Goal: Task Accomplishment & Management: Manage account settings

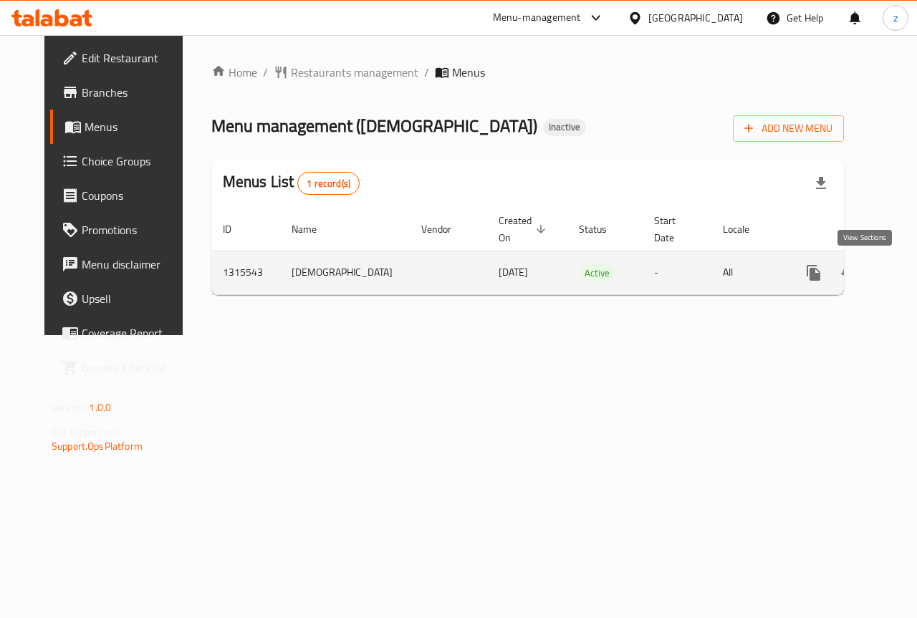
click at [908, 277] on icon "enhanced table" at bounding box center [916, 272] width 17 height 17
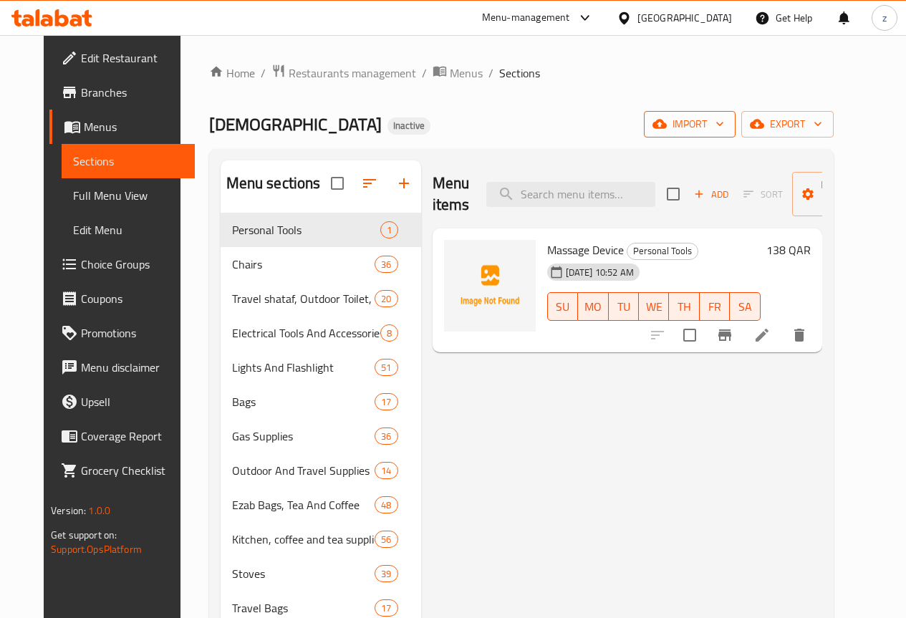
click at [727, 125] on icon "button" at bounding box center [720, 124] width 14 height 14
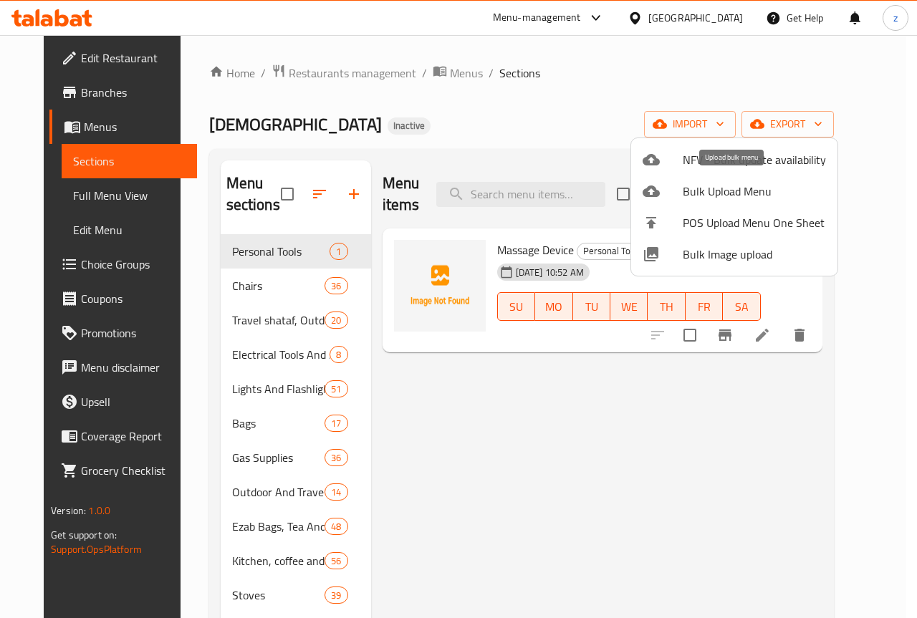
click at [722, 193] on span "Bulk Upload Menu" at bounding box center [754, 191] width 143 height 17
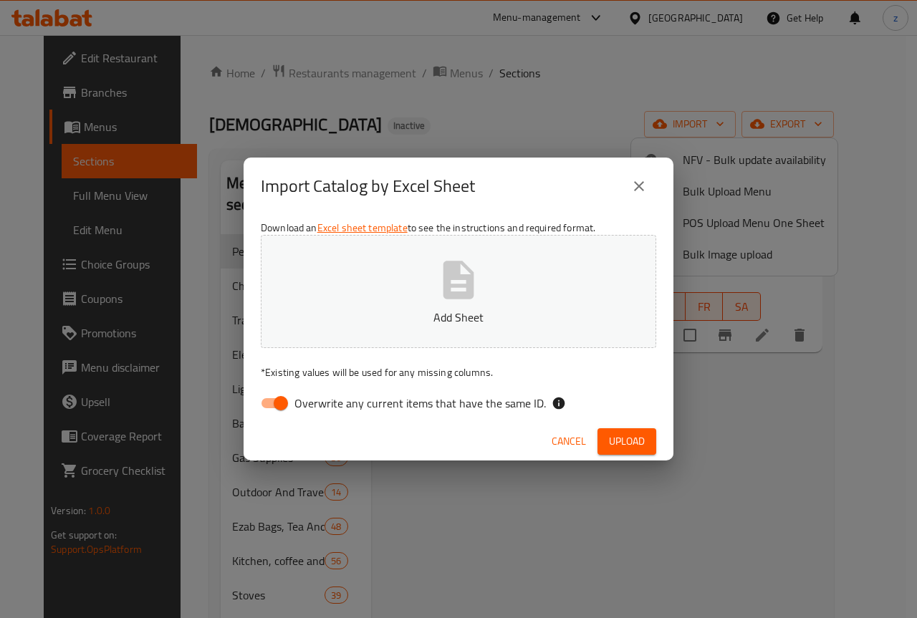
click at [274, 402] on input "Overwrite any current items that have the same ID." at bounding box center [281, 403] width 82 height 27
checkbox input "false"
click at [410, 309] on p "Add Sheet" at bounding box center [458, 317] width 351 height 17
click at [620, 431] on button "Upload" at bounding box center [627, 441] width 59 height 27
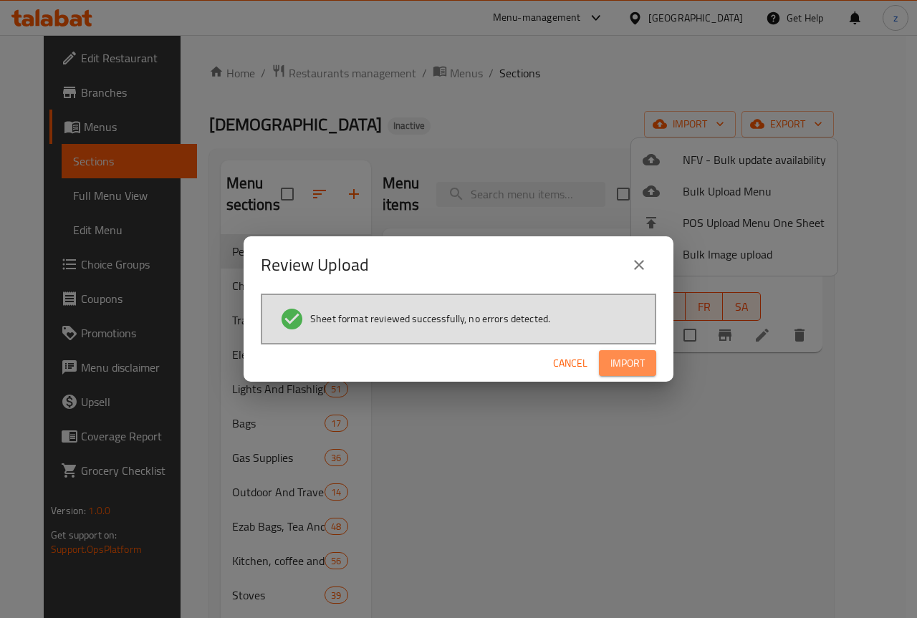
click at [638, 352] on button "Import" at bounding box center [627, 363] width 57 height 27
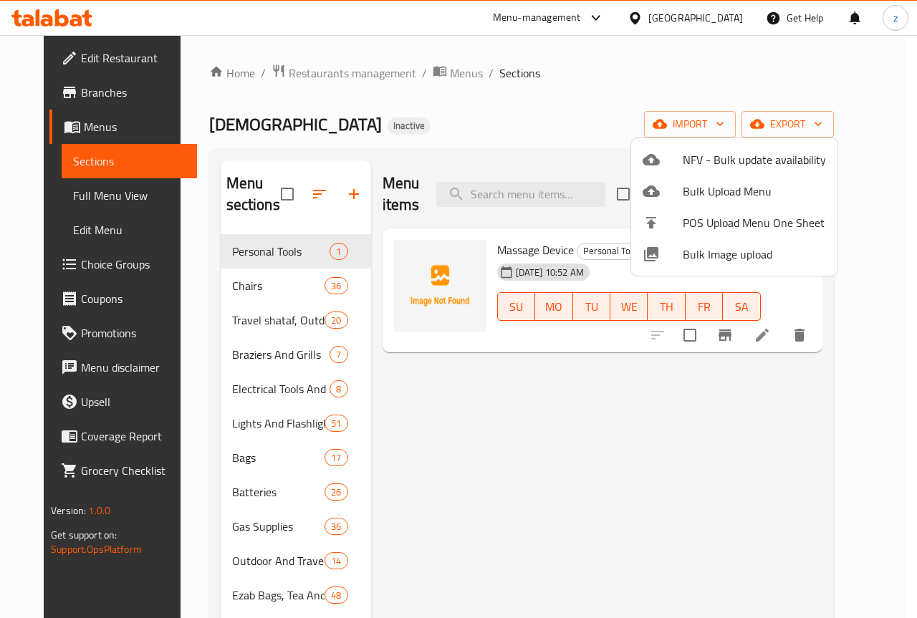
click at [735, 369] on div at bounding box center [458, 309] width 917 height 618
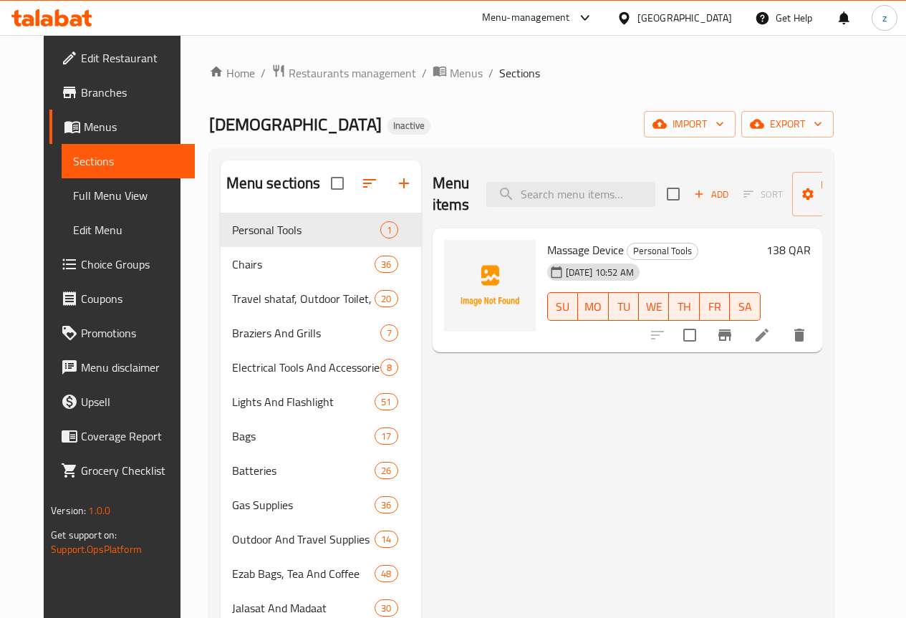
click at [709, 418] on div "Menu items Add Sort Manage items Massage Device Personal Tools 02-10-2025 10:52…" at bounding box center [621, 619] width 401 height 918
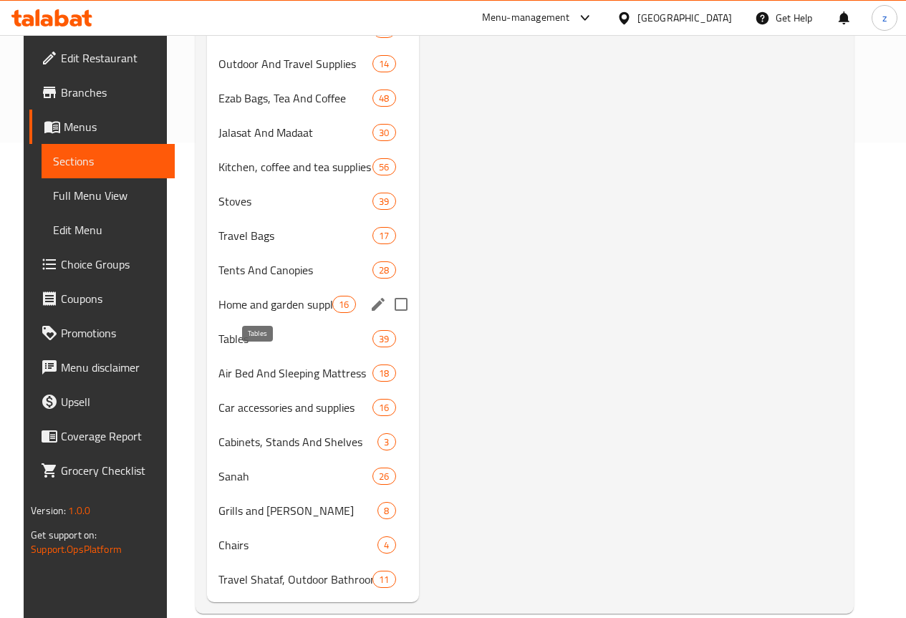
scroll to position [378, 0]
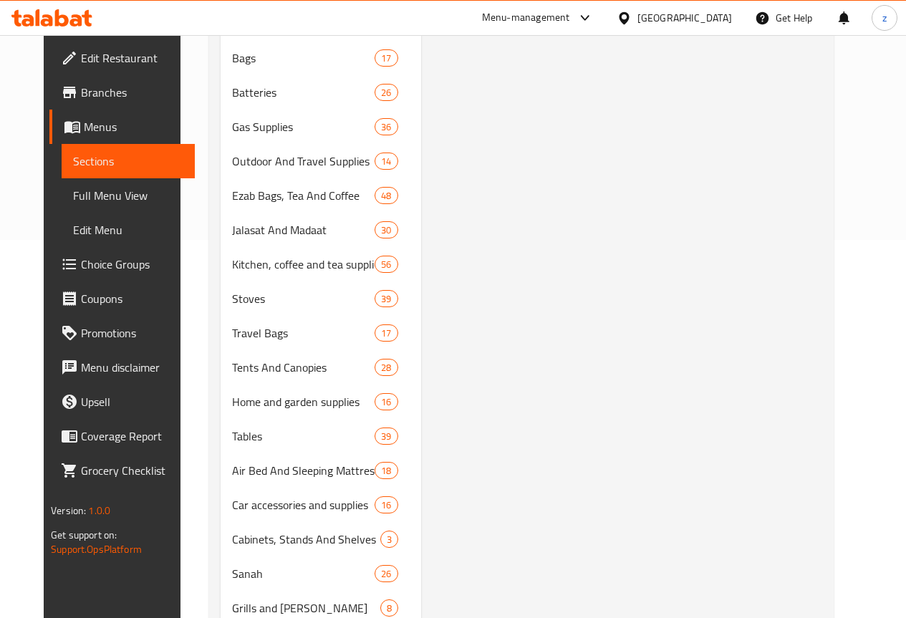
click at [100, 203] on span "Full Menu View" at bounding box center [128, 195] width 110 height 17
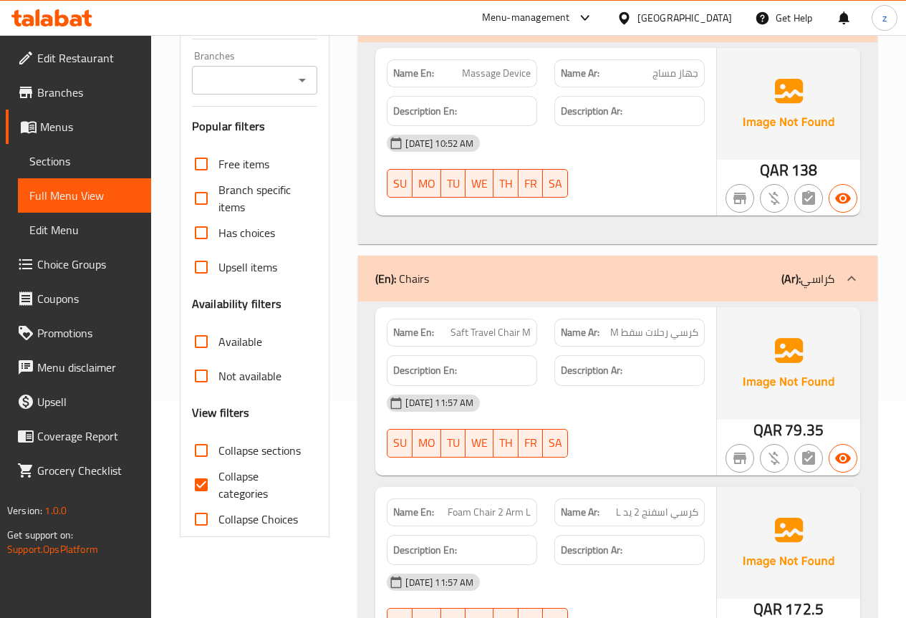
scroll to position [215, 0]
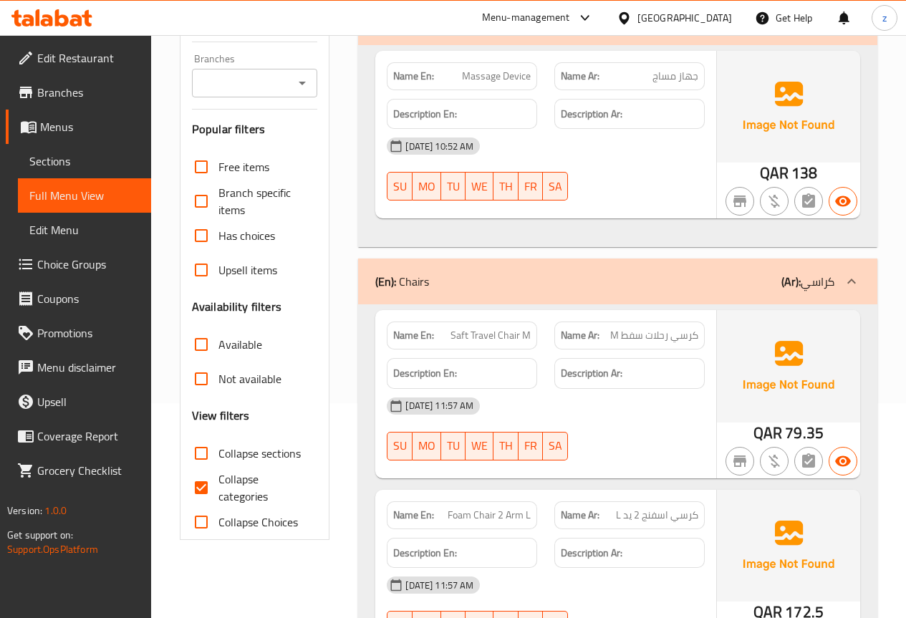
click at [75, 151] on link "Sections" at bounding box center [84, 161] width 133 height 34
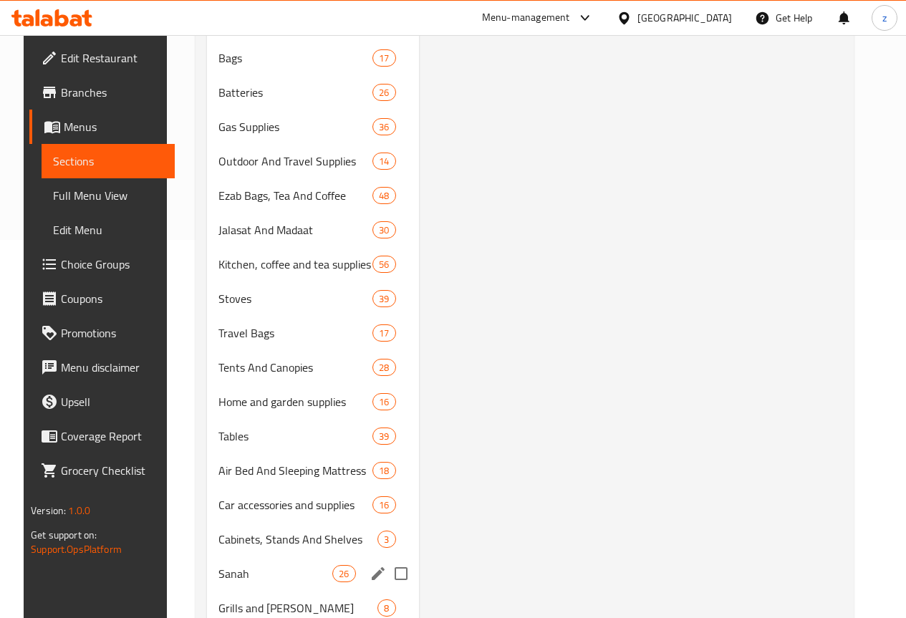
scroll to position [307, 0]
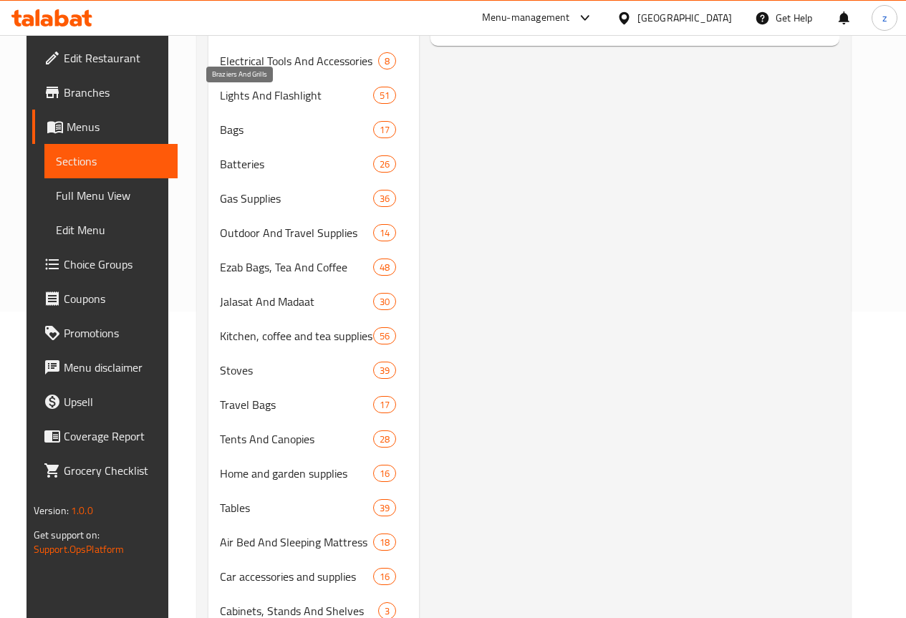
click at [254, 35] on span "Braziers And Grills" at bounding box center [279, 26] width 118 height 17
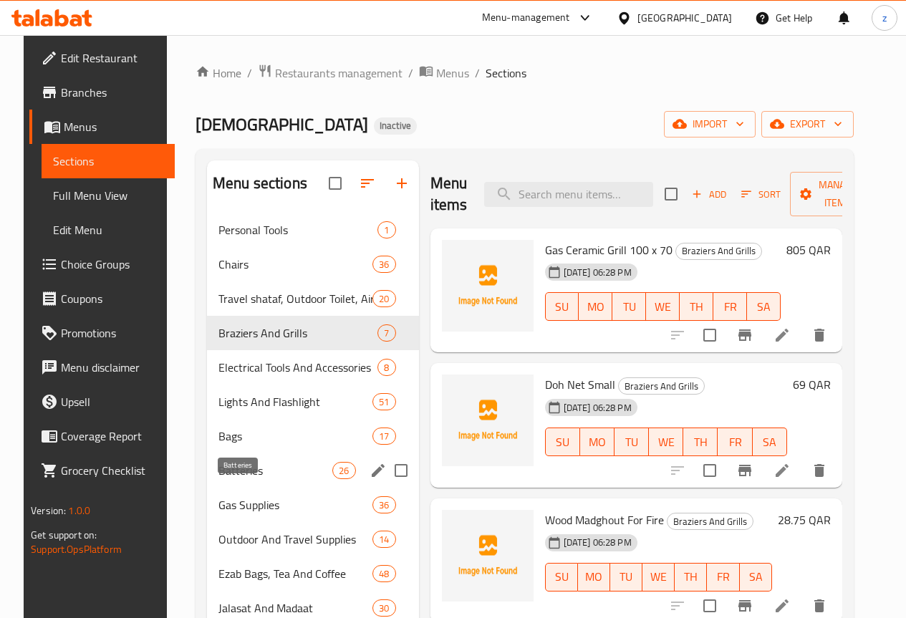
click at [223, 479] on span "Batteries" at bounding box center [276, 470] width 114 height 17
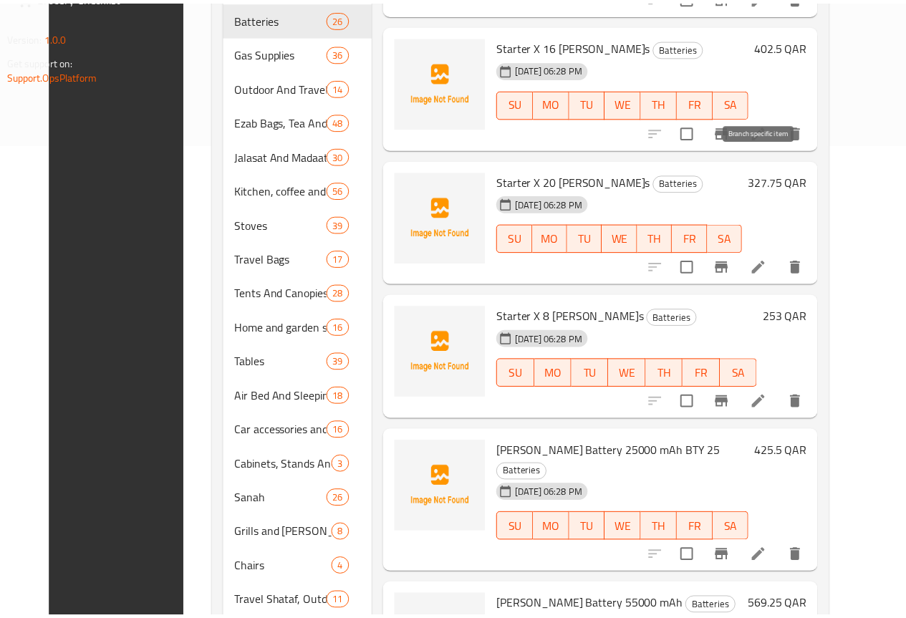
scroll to position [522, 0]
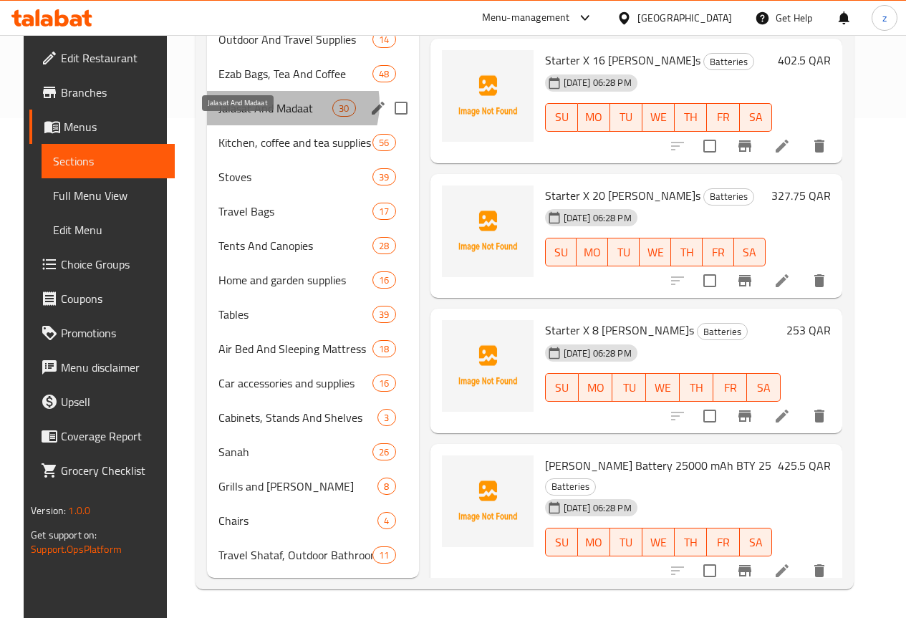
click at [272, 104] on span "Jalasat And Madaat" at bounding box center [276, 108] width 114 height 17
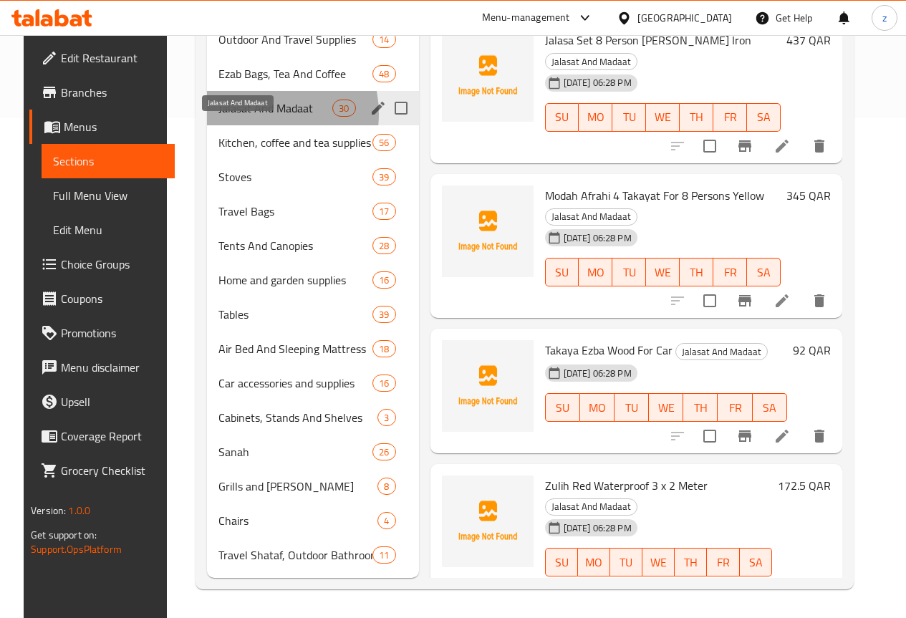
click at [241, 114] on span "Jalasat And Madaat" at bounding box center [276, 108] width 114 height 17
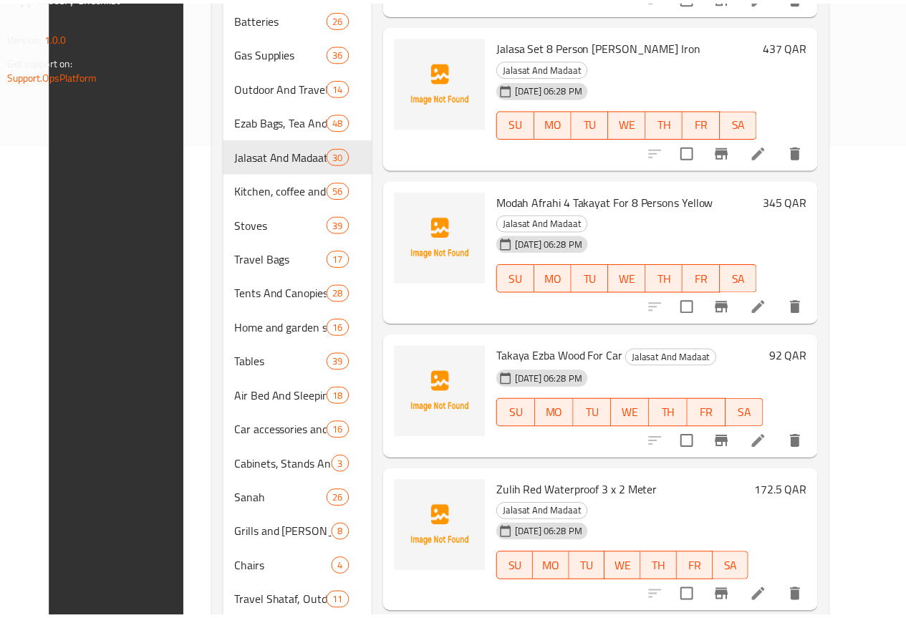
scroll to position [522, 0]
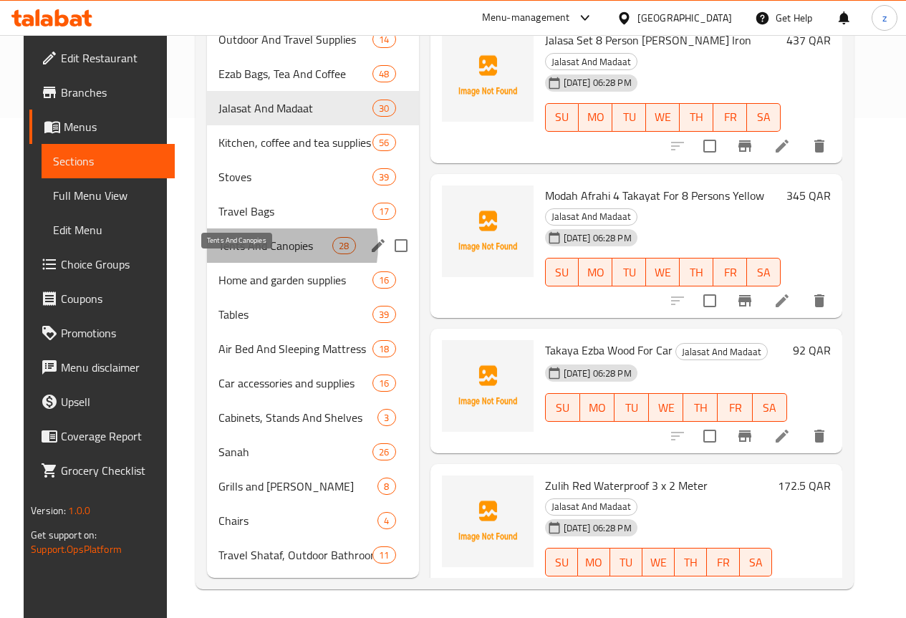
click at [251, 246] on span "Tents And Canopies" at bounding box center [276, 245] width 114 height 17
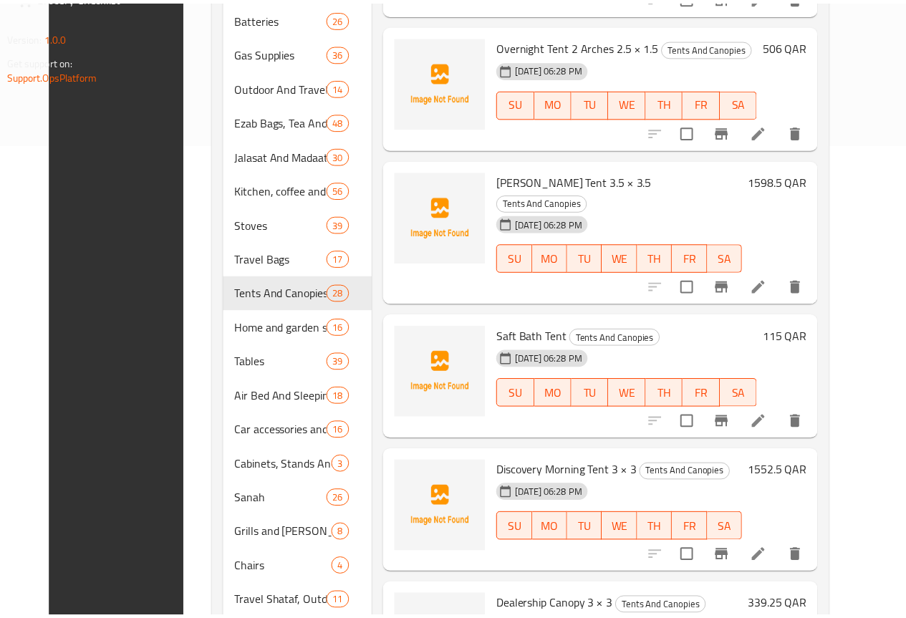
scroll to position [522, 0]
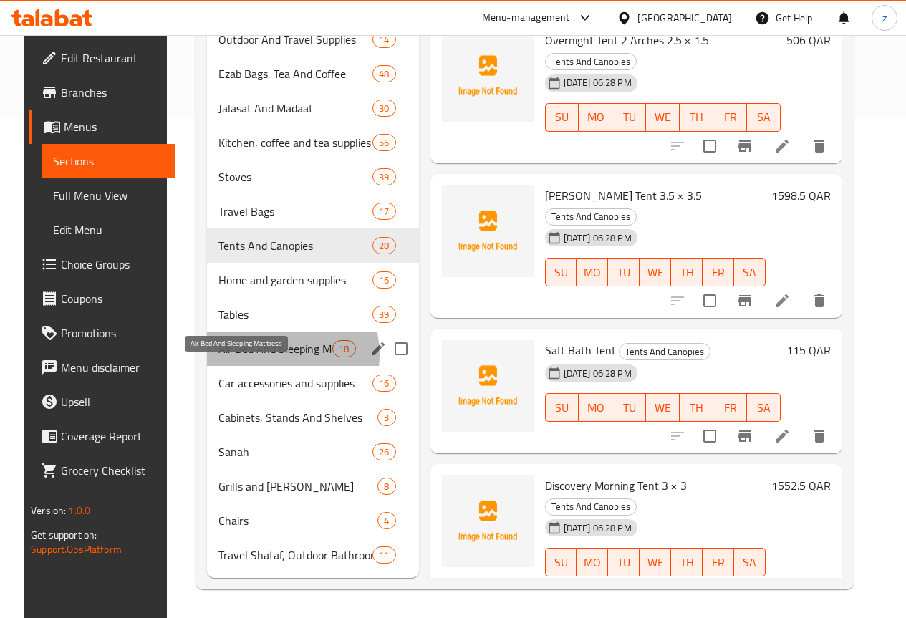
click at [256, 355] on span "Air Bed And Sleeping Mattress" at bounding box center [276, 348] width 114 height 17
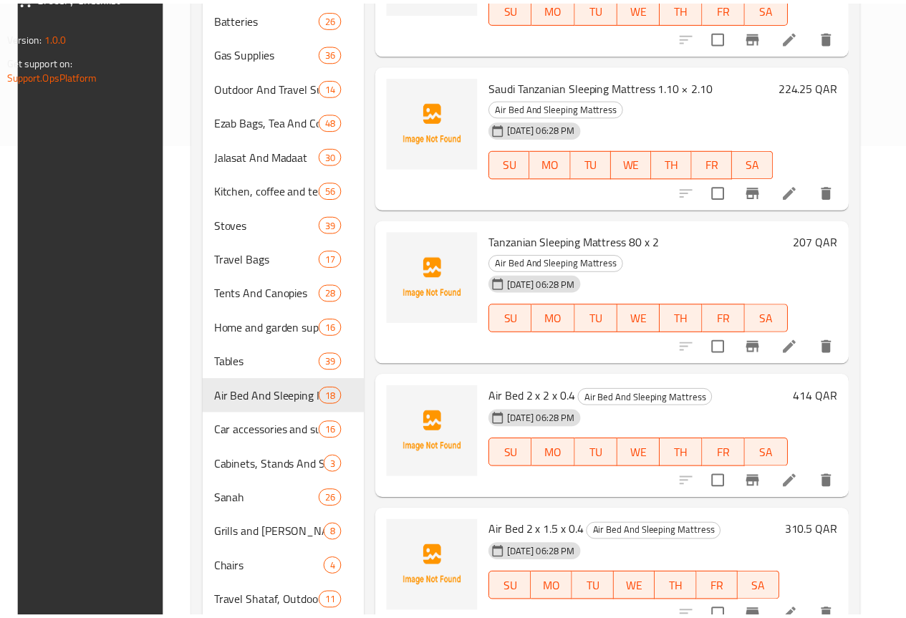
scroll to position [522, 0]
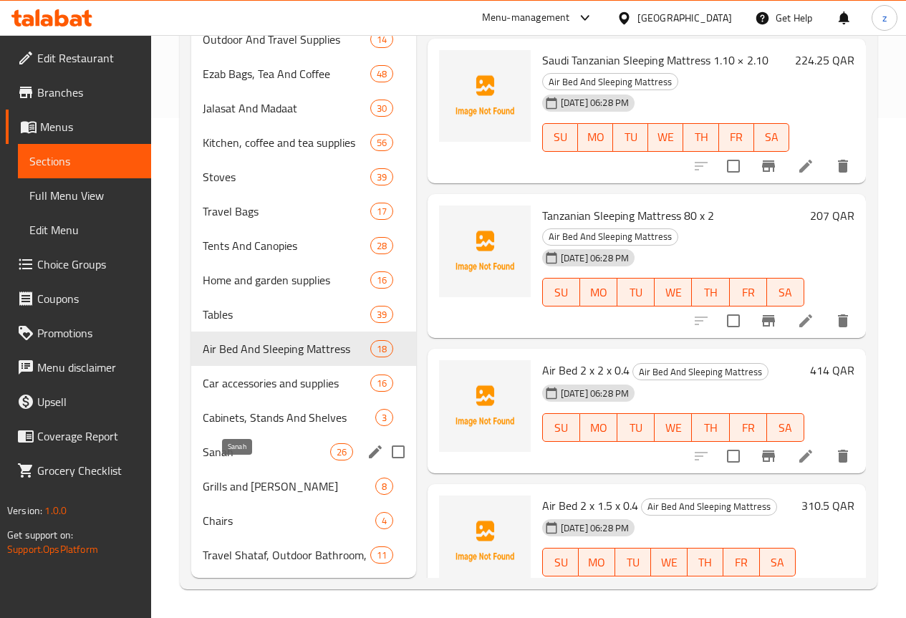
click at [253, 455] on span "Sanah" at bounding box center [267, 451] width 128 height 17
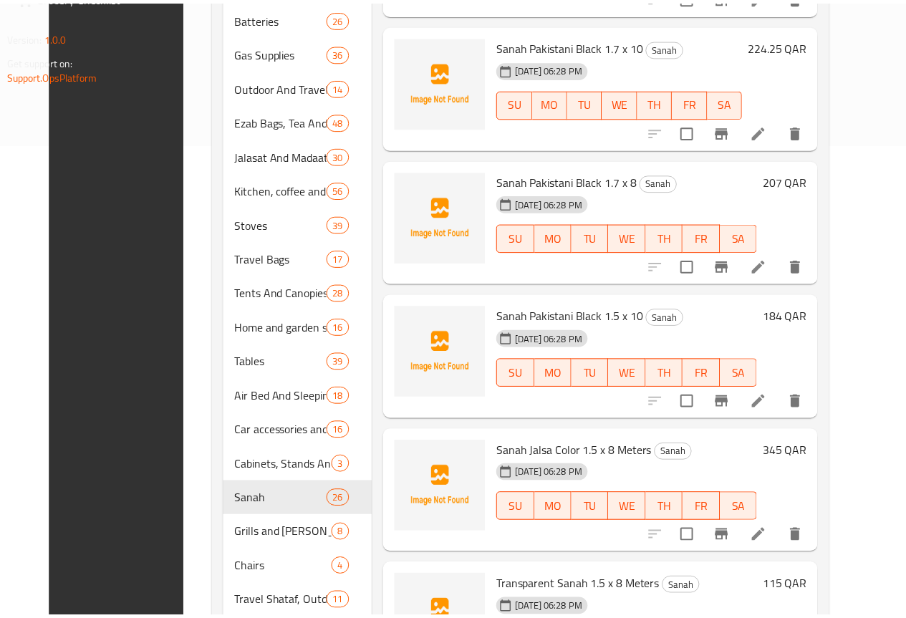
scroll to position [522, 0]
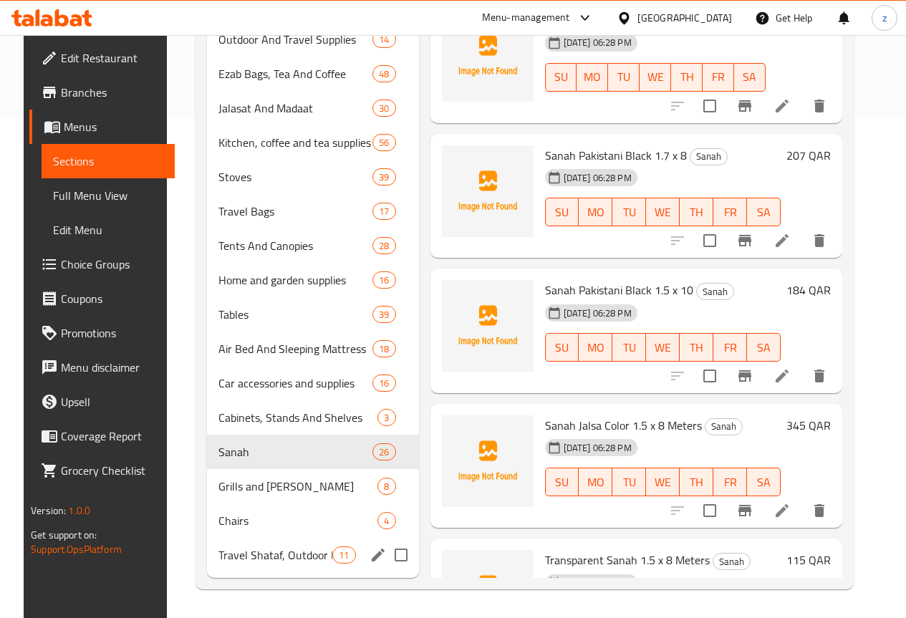
click at [262, 556] on span "Travel Shataf, Outdoor Bathroom, Matarat And Sinks" at bounding box center [276, 555] width 114 height 17
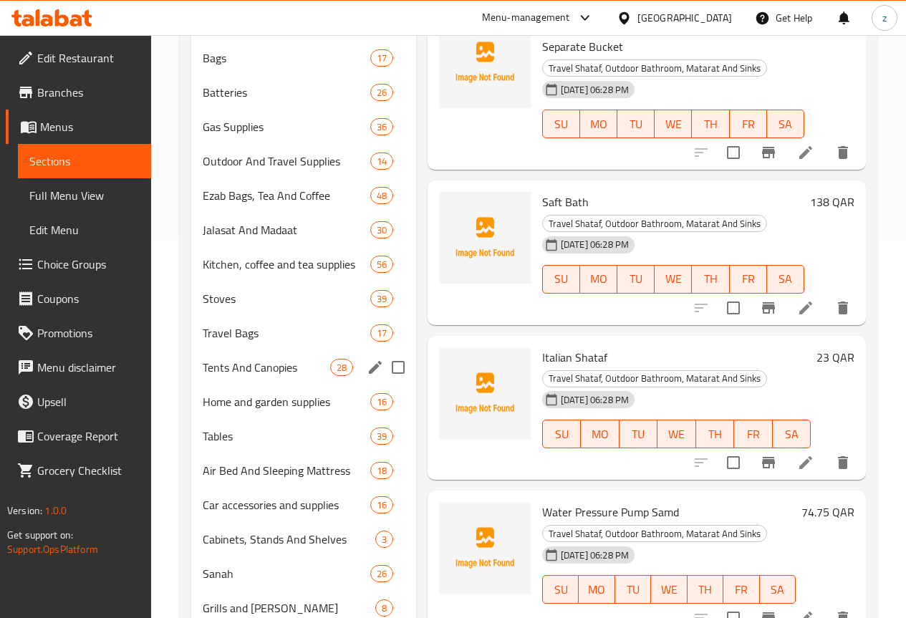
scroll to position [20, 0]
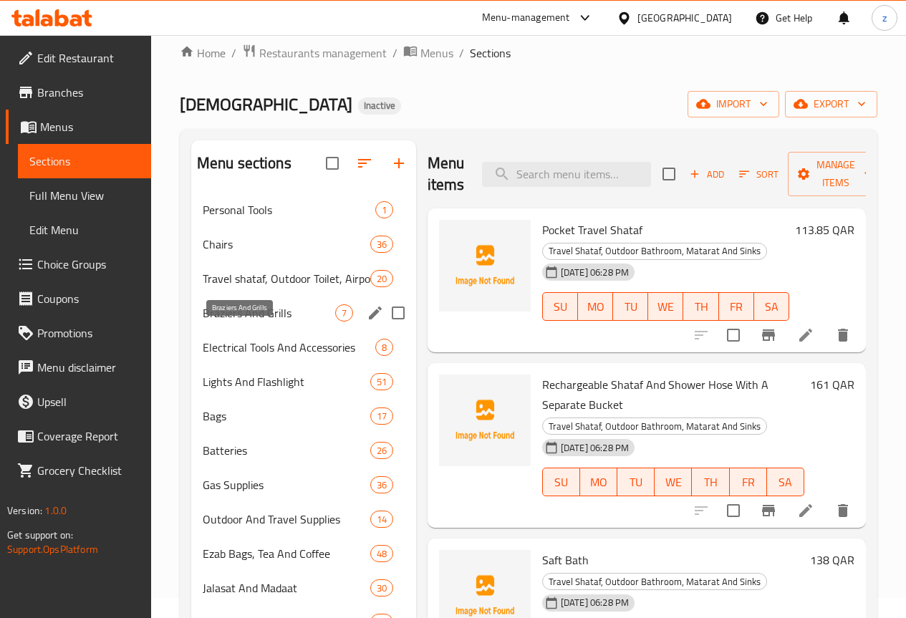
click at [259, 322] on span "Braziers And Grills" at bounding box center [269, 312] width 133 height 17
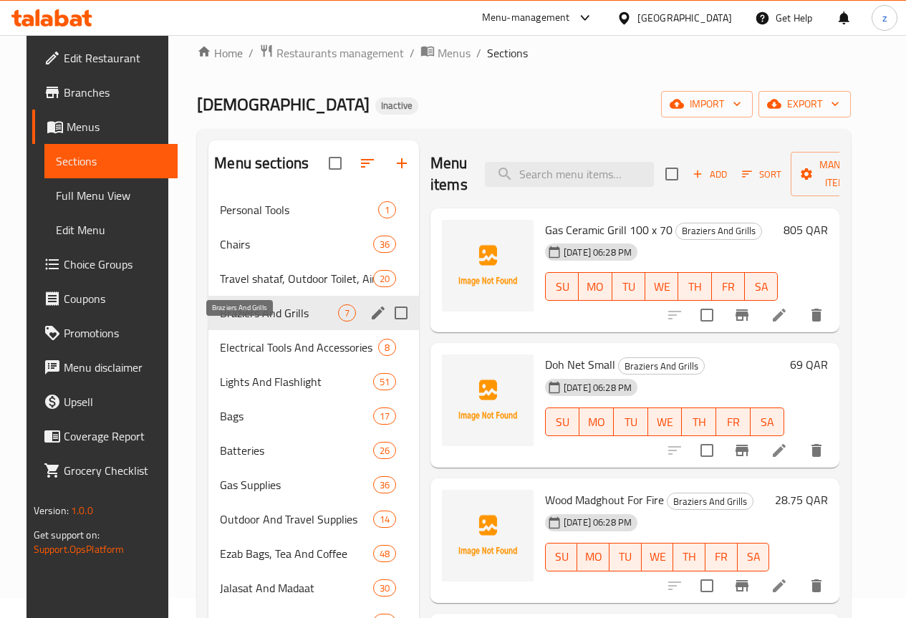
click at [250, 322] on span "Braziers And Grills" at bounding box center [279, 312] width 118 height 17
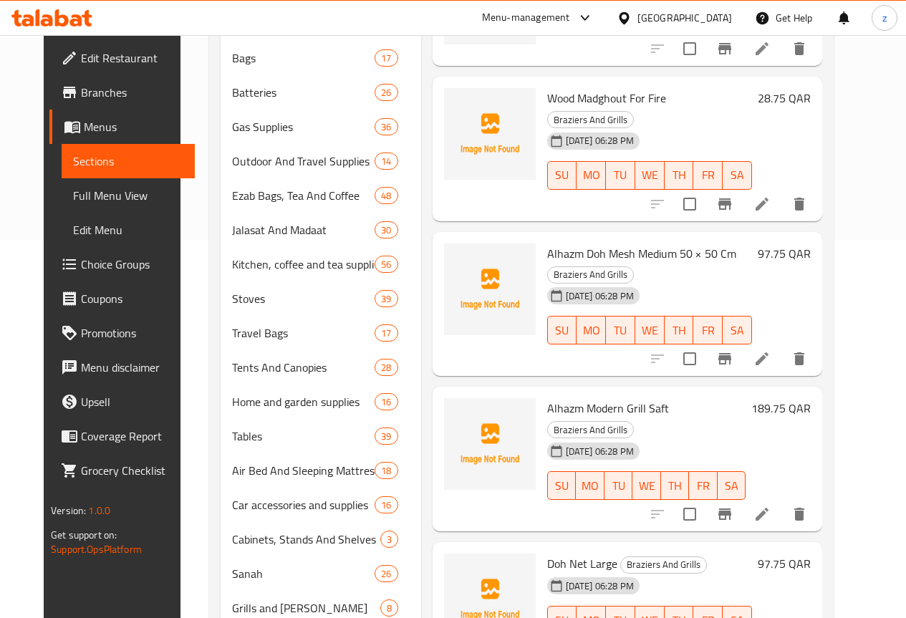
scroll to position [522, 0]
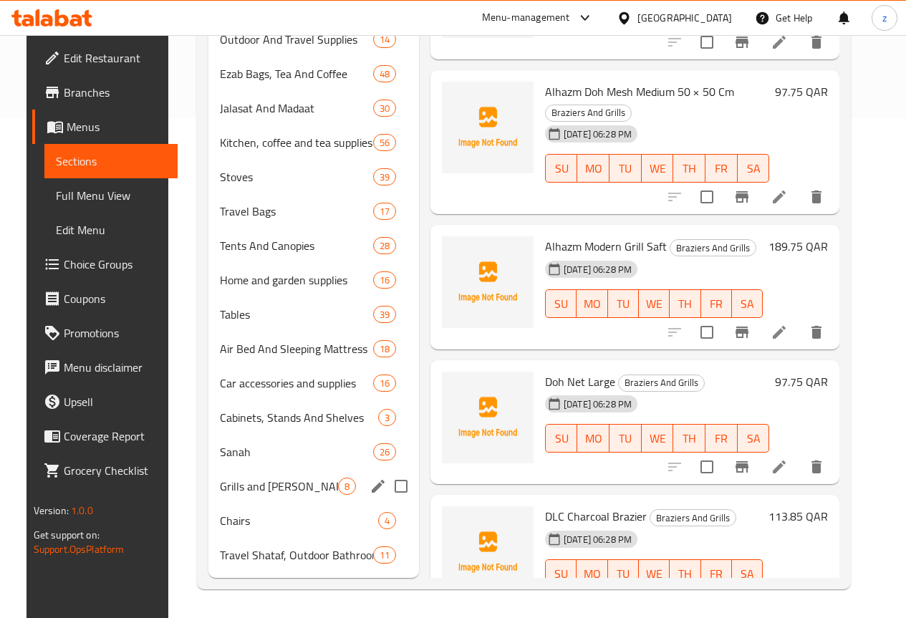
click at [386, 486] on input "Menu sections" at bounding box center [401, 486] width 30 height 30
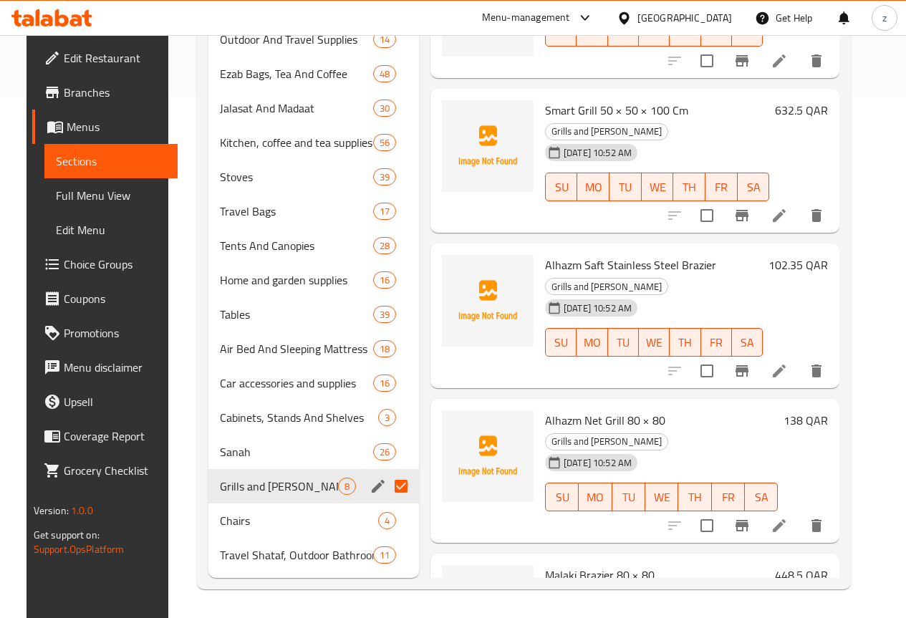
click at [386, 489] on input "Menu sections" at bounding box center [401, 486] width 30 height 30
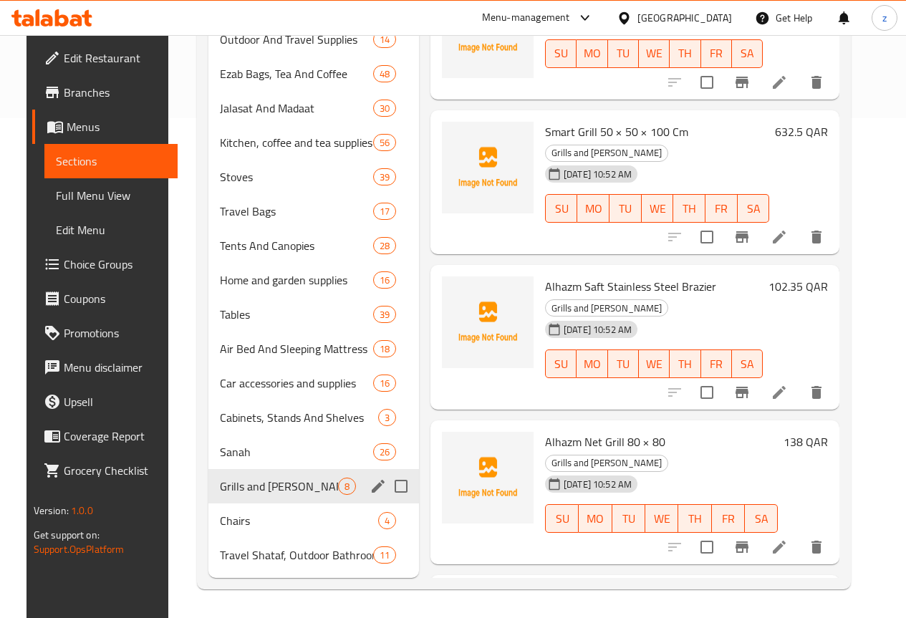
click at [386, 489] on input "Menu sections" at bounding box center [401, 486] width 30 height 30
checkbox input "true"
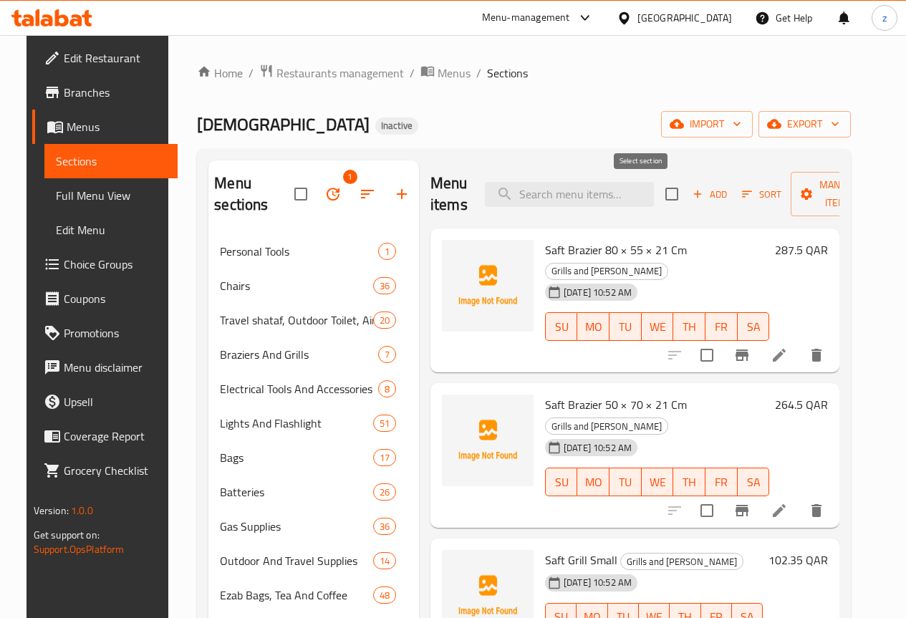
click at [657, 195] on input "checkbox" at bounding box center [672, 194] width 30 height 30
checkbox input "true"
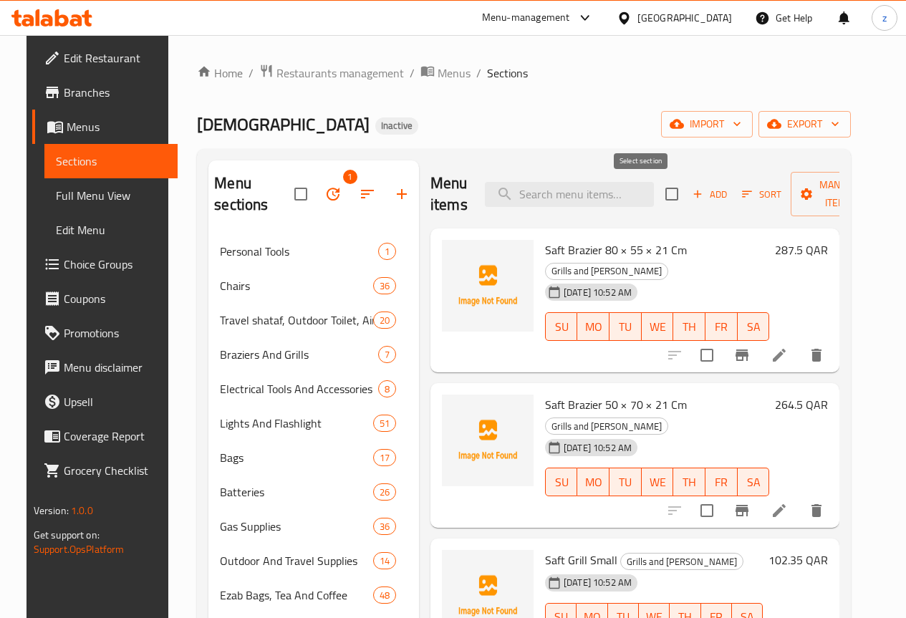
checkbox input "true"
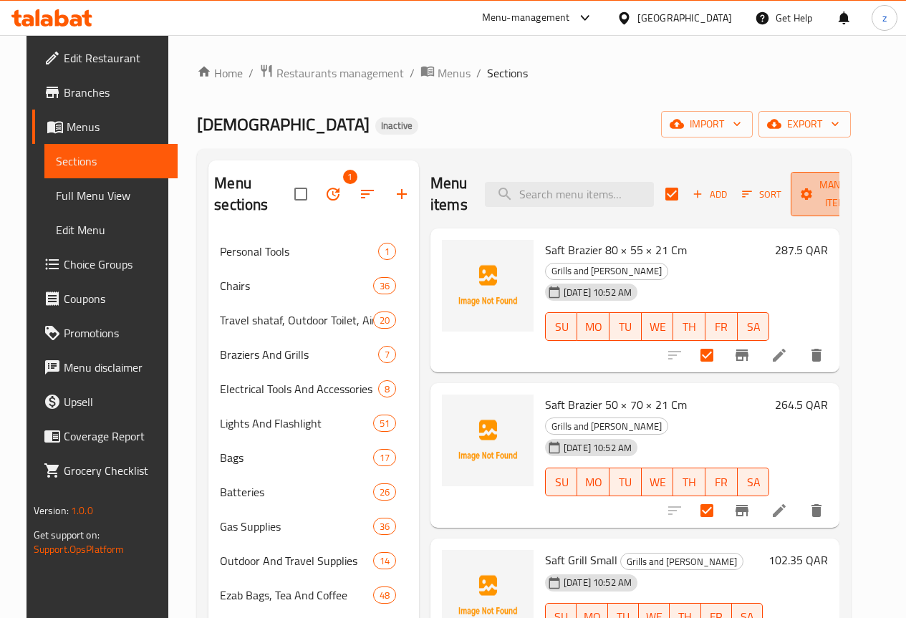
click at [802, 197] on span "Manage items" at bounding box center [838, 194] width 73 height 36
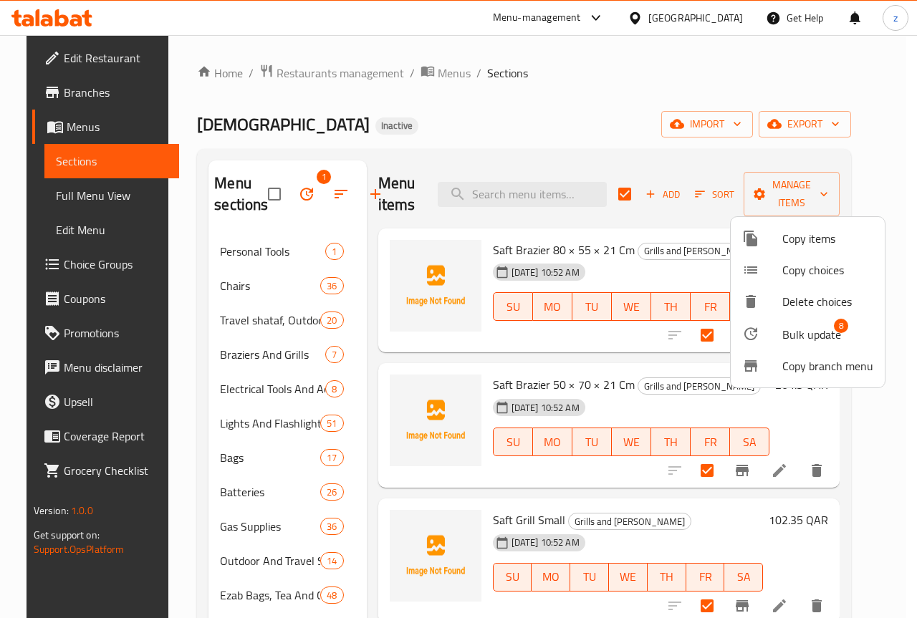
click at [663, 164] on div at bounding box center [458, 309] width 917 height 618
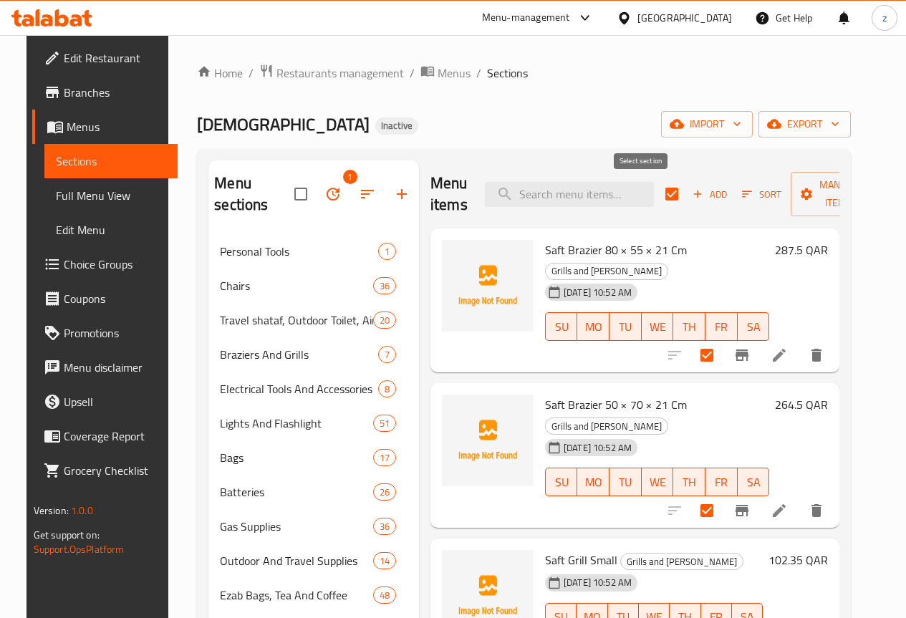
click at [657, 192] on input "checkbox" at bounding box center [672, 194] width 30 height 30
checkbox input "false"
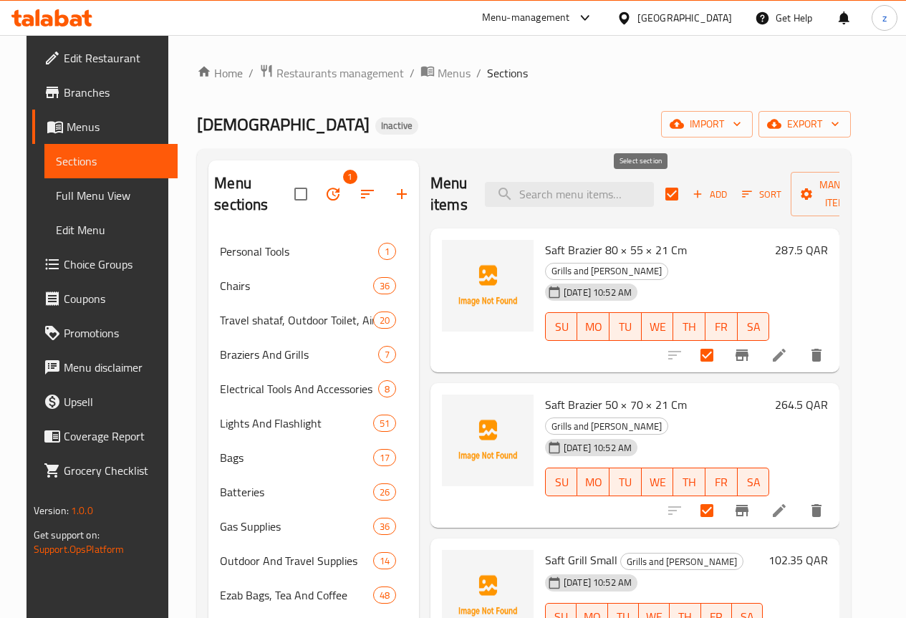
checkbox input "false"
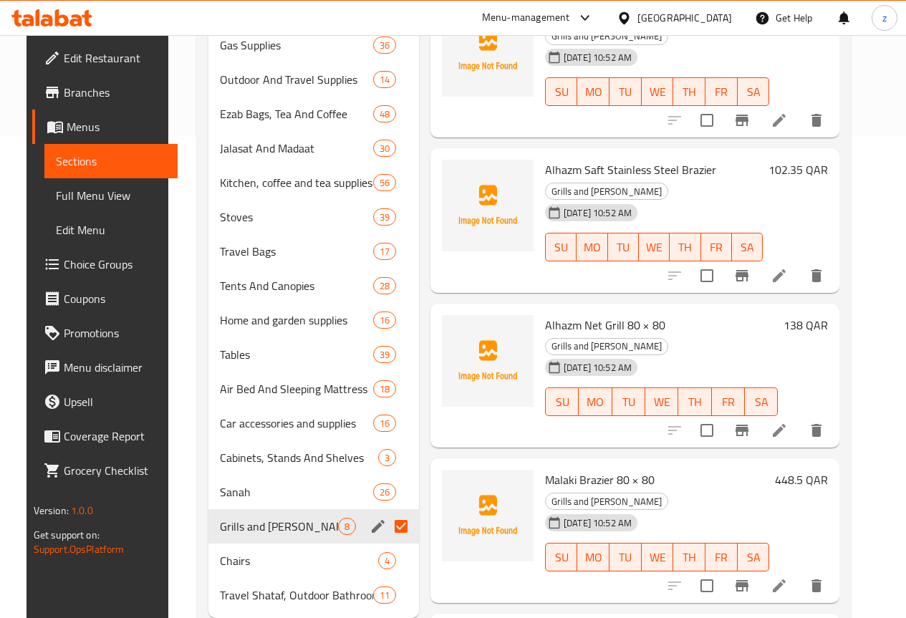
scroll to position [522, 0]
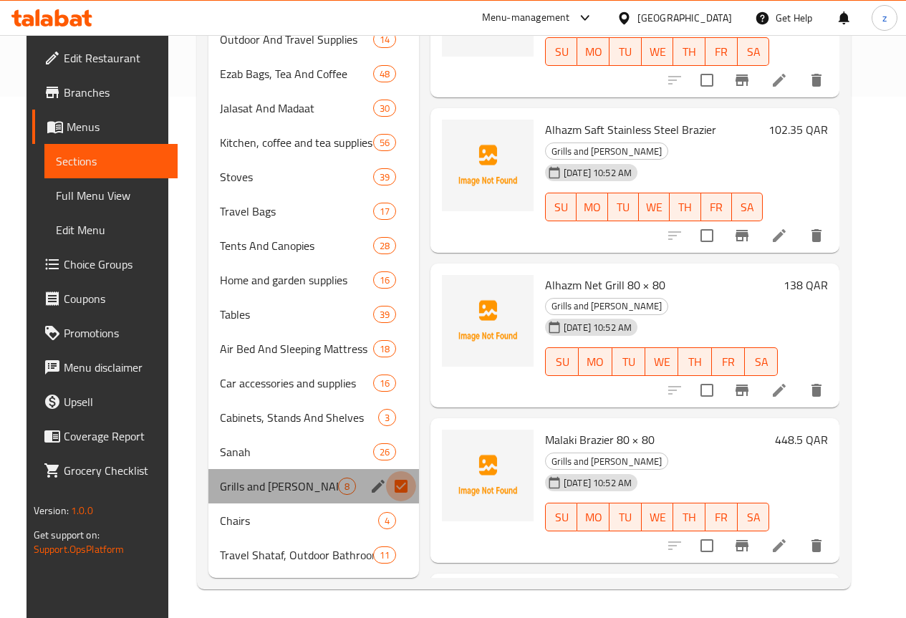
click at [386, 484] on input "Menu sections" at bounding box center [401, 486] width 30 height 30
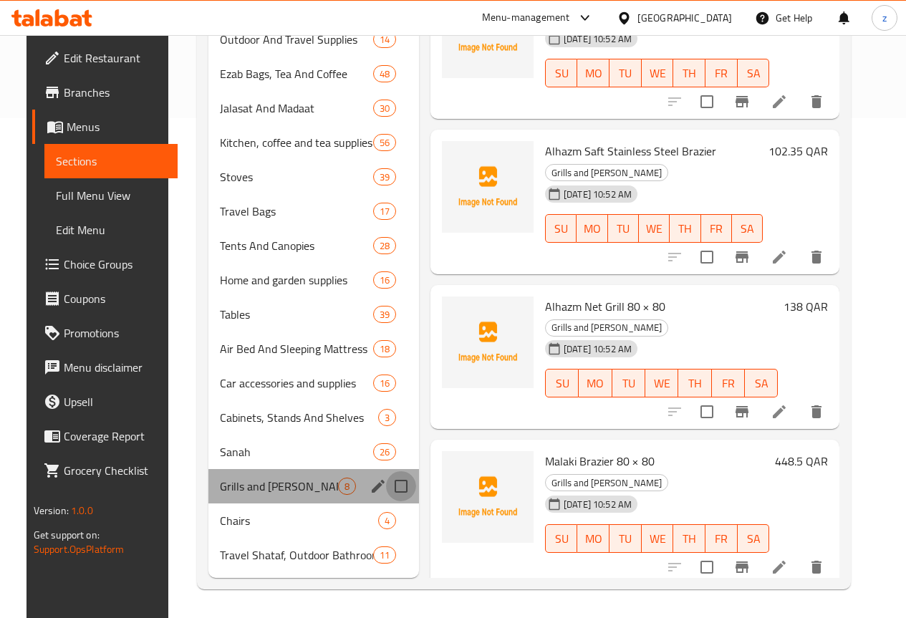
click at [386, 483] on input "Menu sections" at bounding box center [401, 486] width 30 height 30
checkbox input "true"
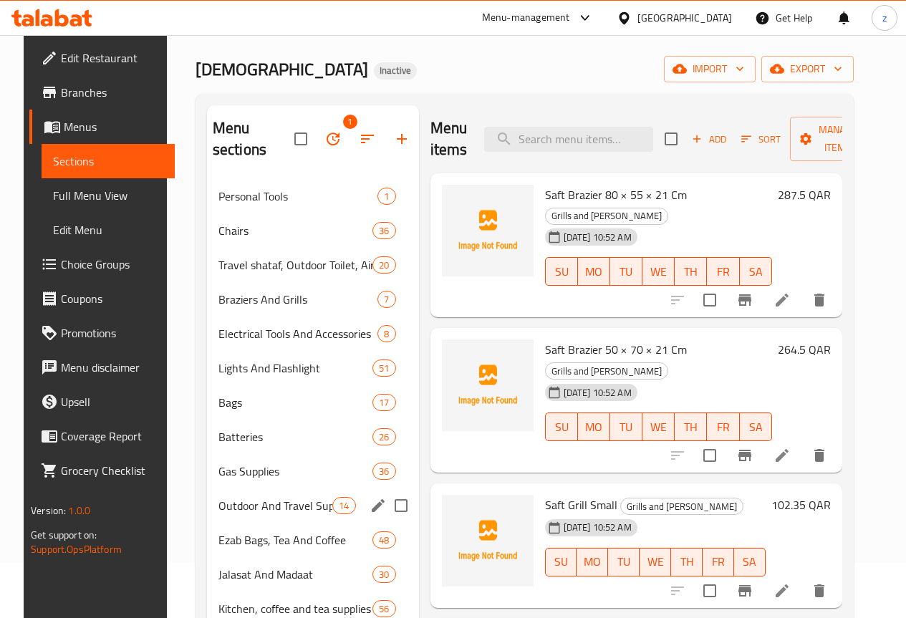
scroll to position [0, 0]
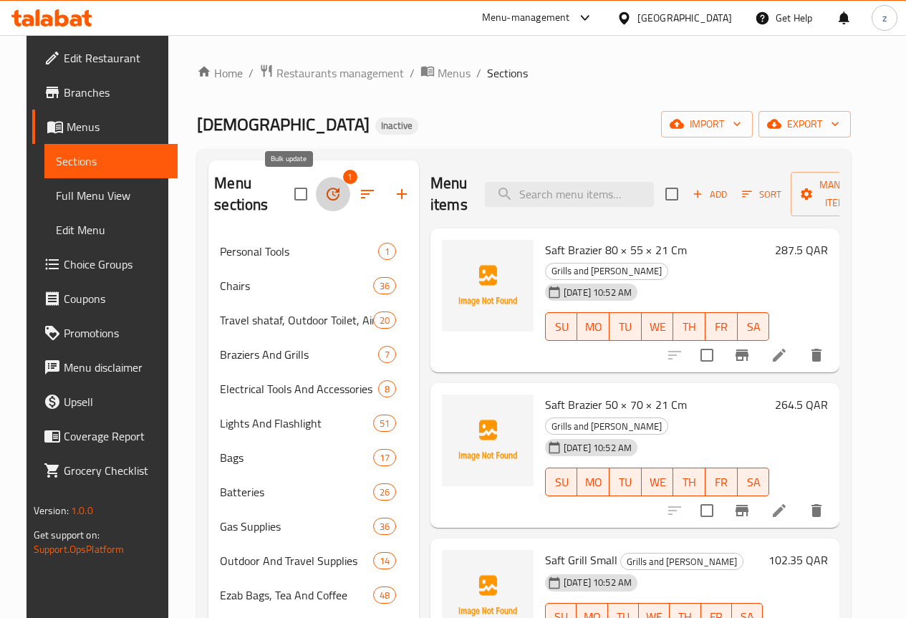
click at [325, 194] on icon "button" at bounding box center [333, 194] width 17 height 17
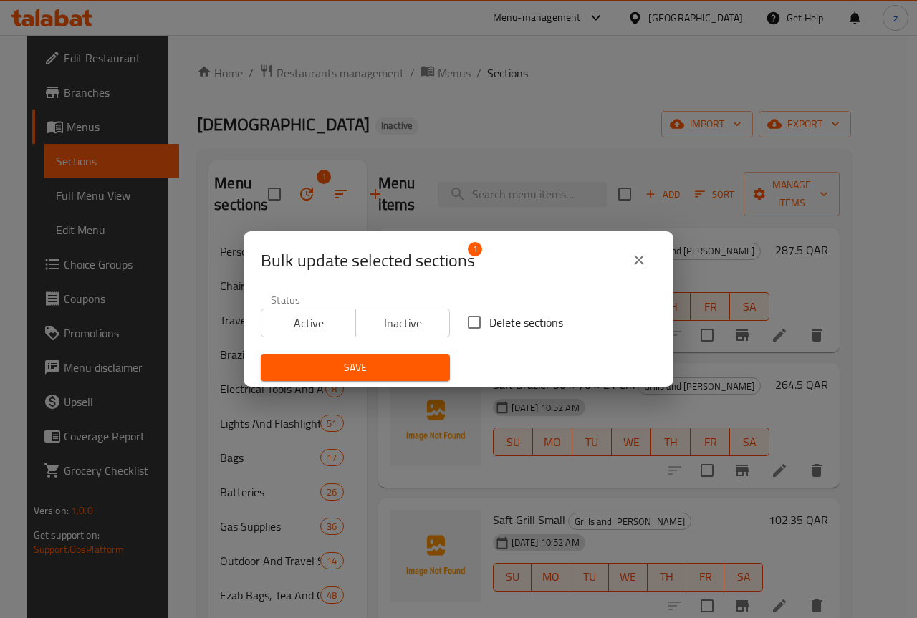
click at [640, 259] on icon "close" at bounding box center [639, 260] width 10 height 10
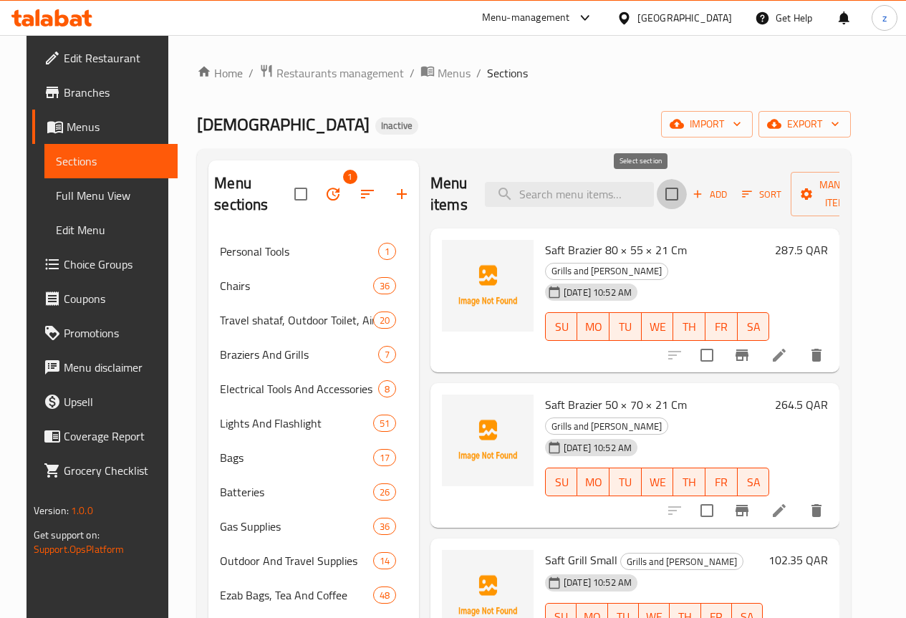
click at [657, 188] on input "checkbox" at bounding box center [672, 194] width 30 height 30
checkbox input "true"
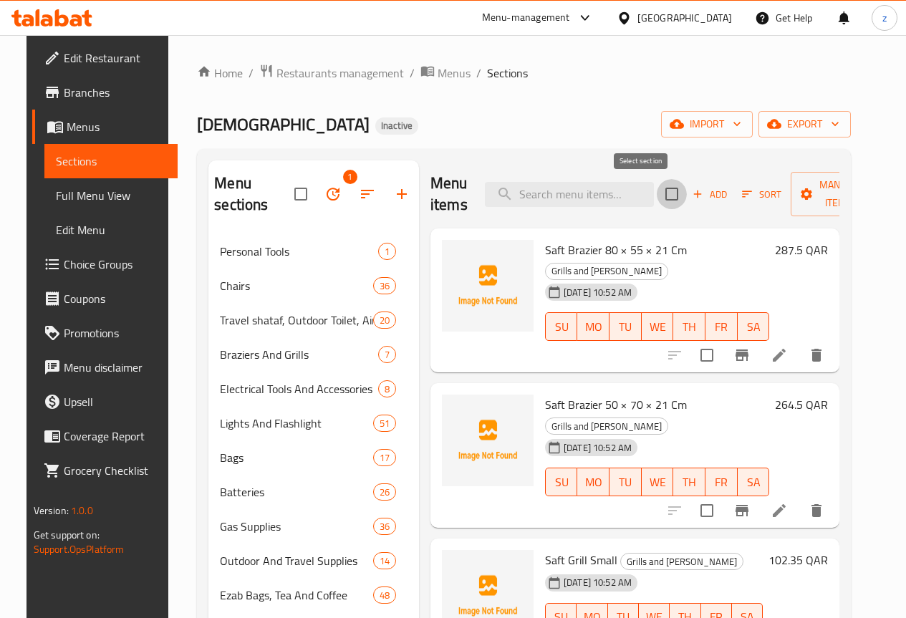
checkbox input "true"
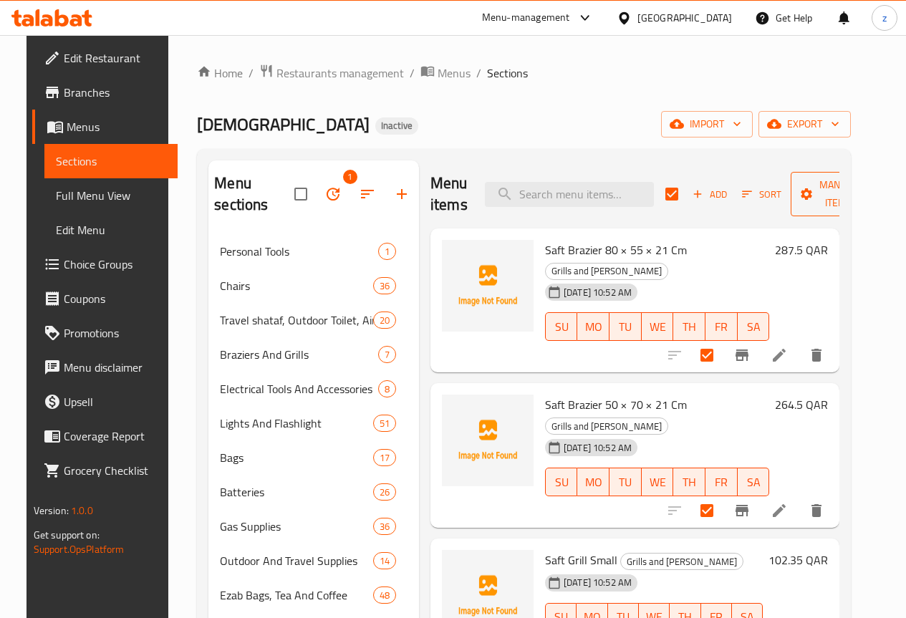
click at [805, 188] on span "Manage items" at bounding box center [838, 194] width 73 height 36
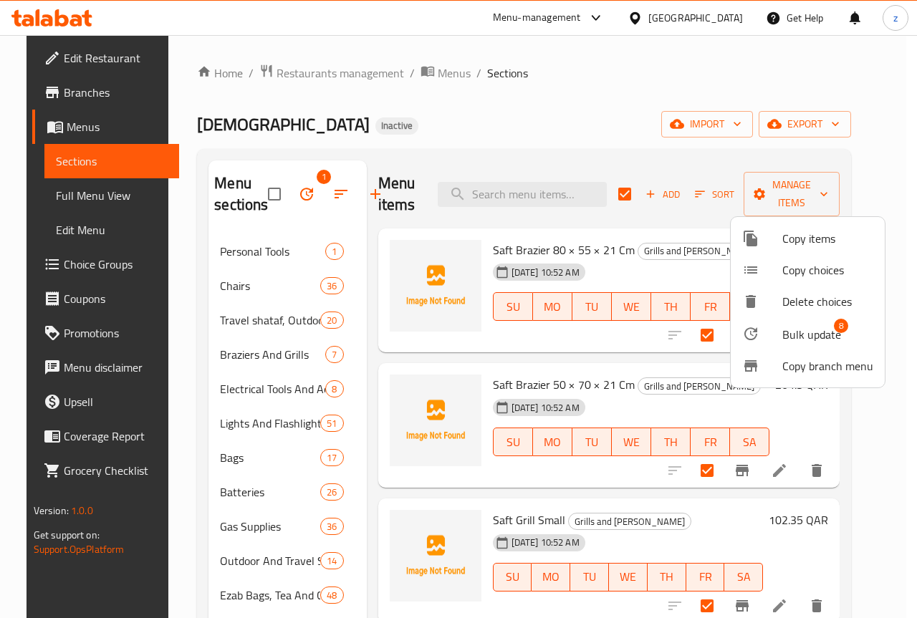
click at [803, 337] on span "Bulk update" at bounding box center [811, 334] width 59 height 17
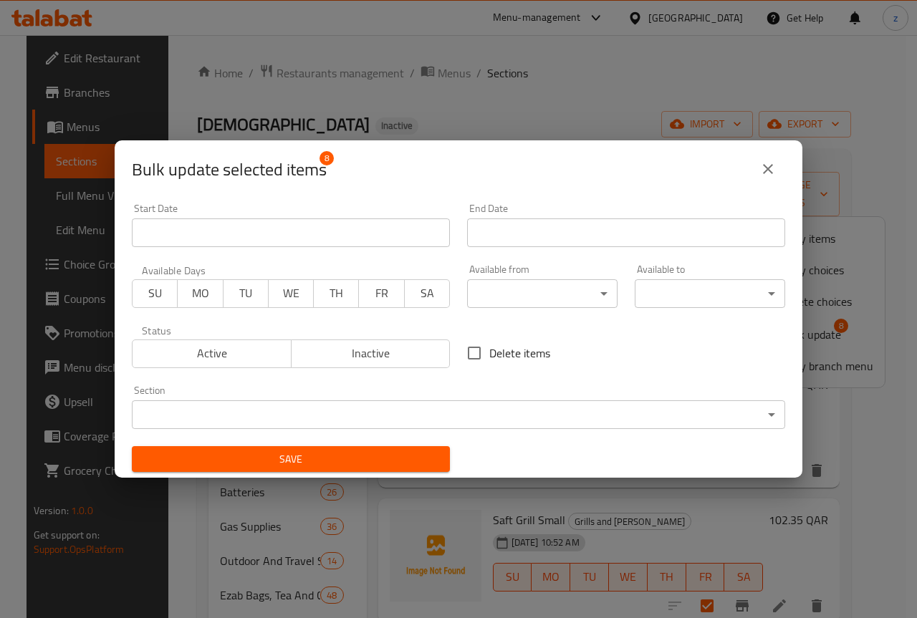
click at [464, 405] on body "​ Menu-management Qatar Get Help z Edit Restaurant Branches Menus Sections Full…" at bounding box center [458, 326] width 917 height 583
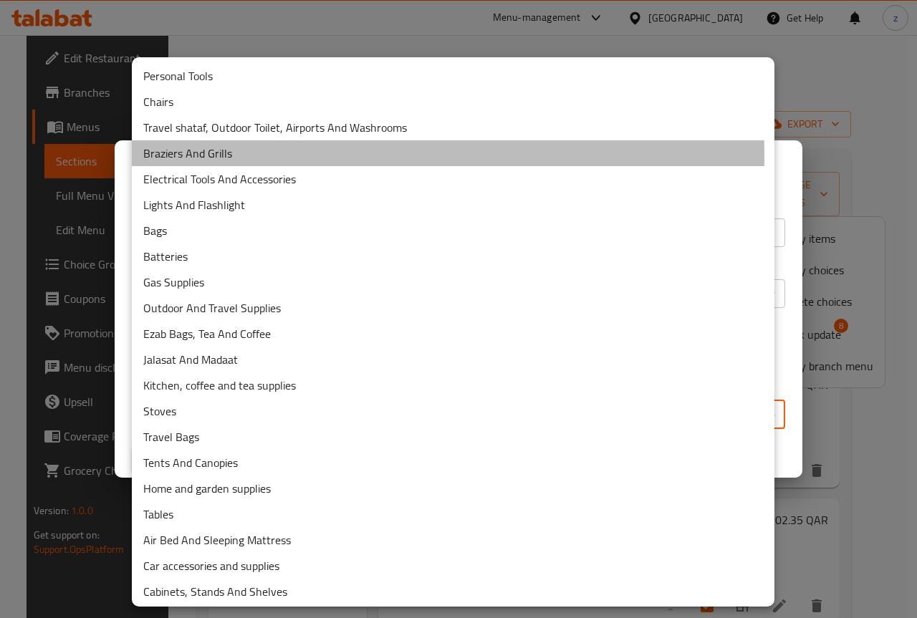
click at [231, 157] on li "Braziers And Grills" at bounding box center [453, 153] width 643 height 26
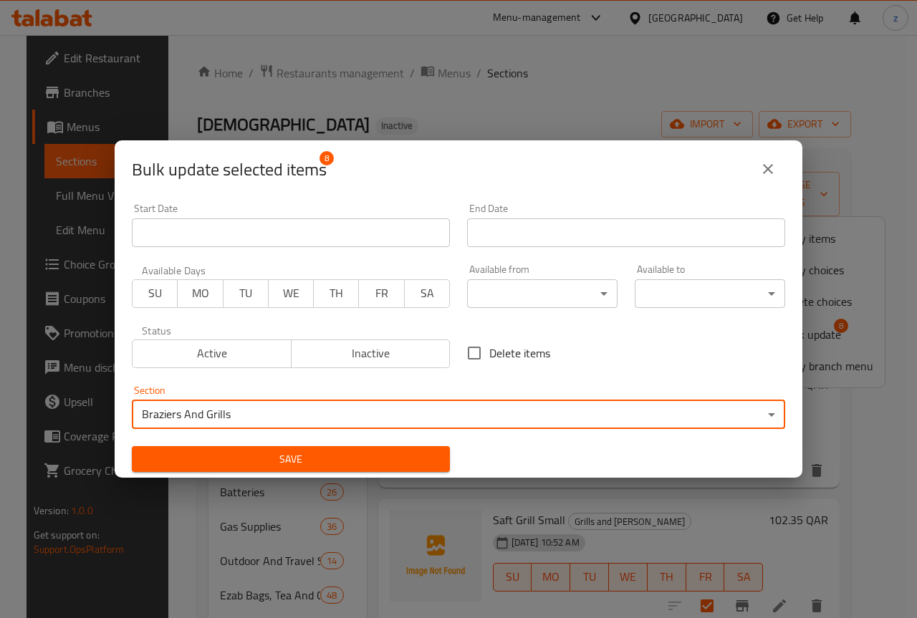
click at [360, 460] on span "Save" at bounding box center [290, 460] width 295 height 18
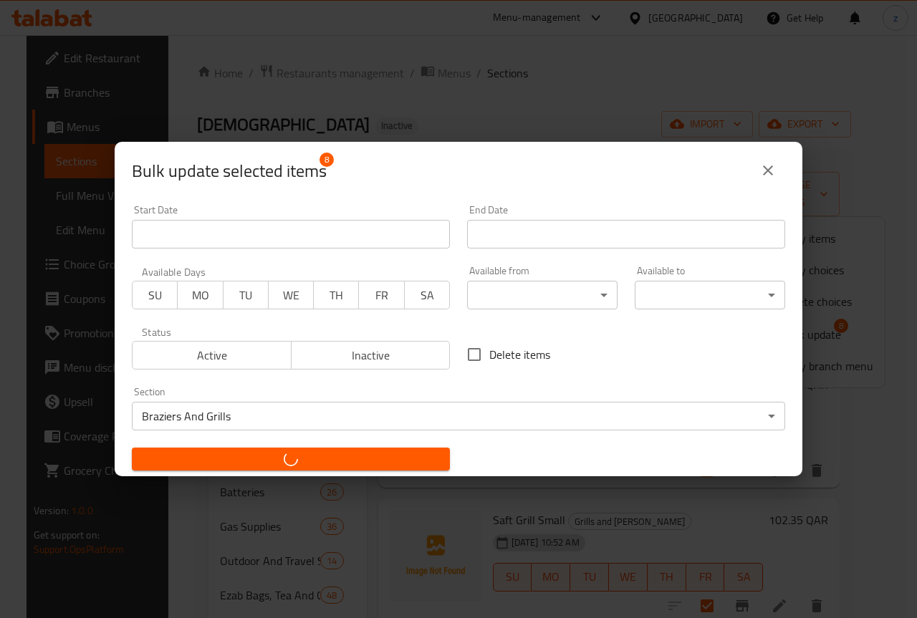
checkbox input "false"
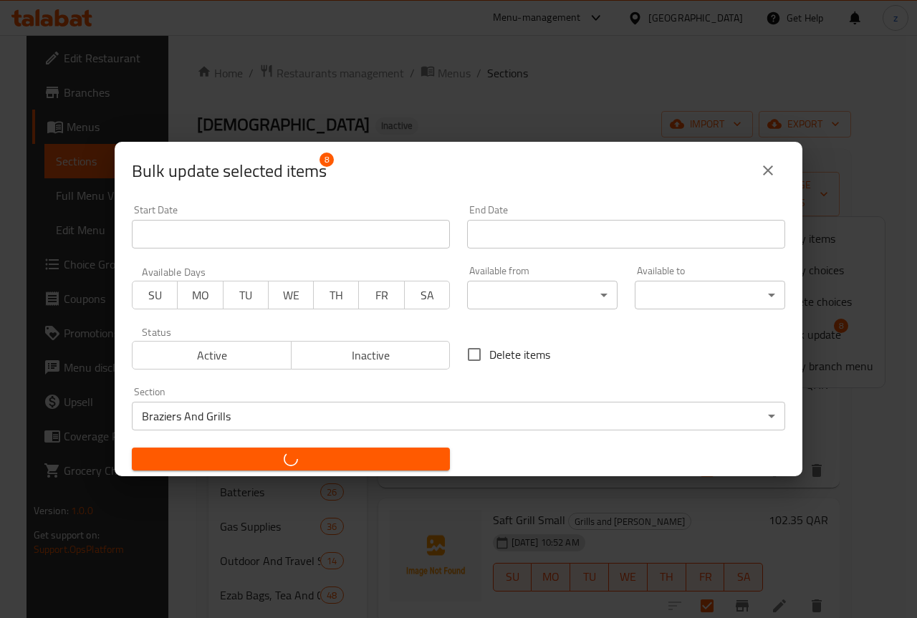
checkbox input "false"
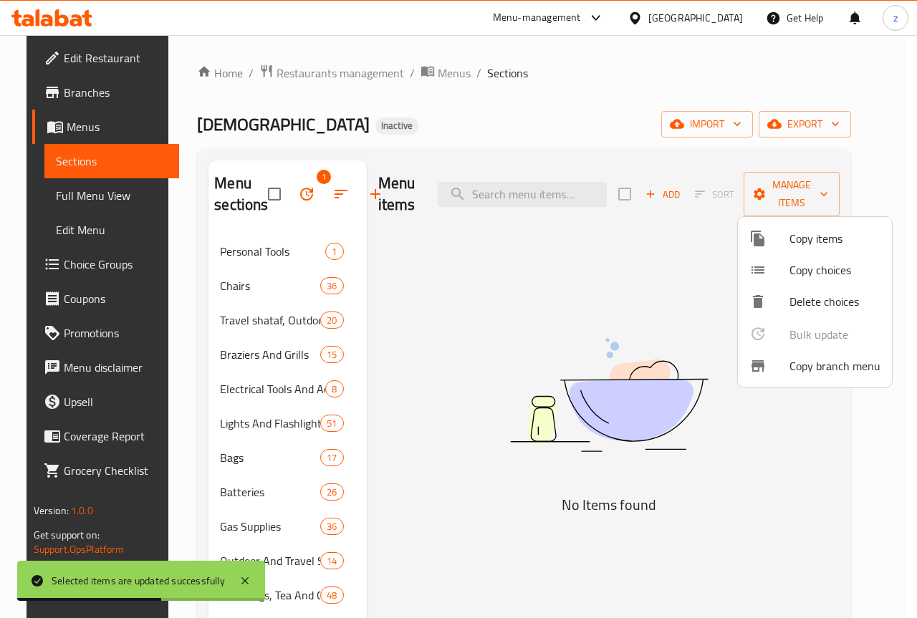
click at [451, 368] on div at bounding box center [458, 309] width 917 height 618
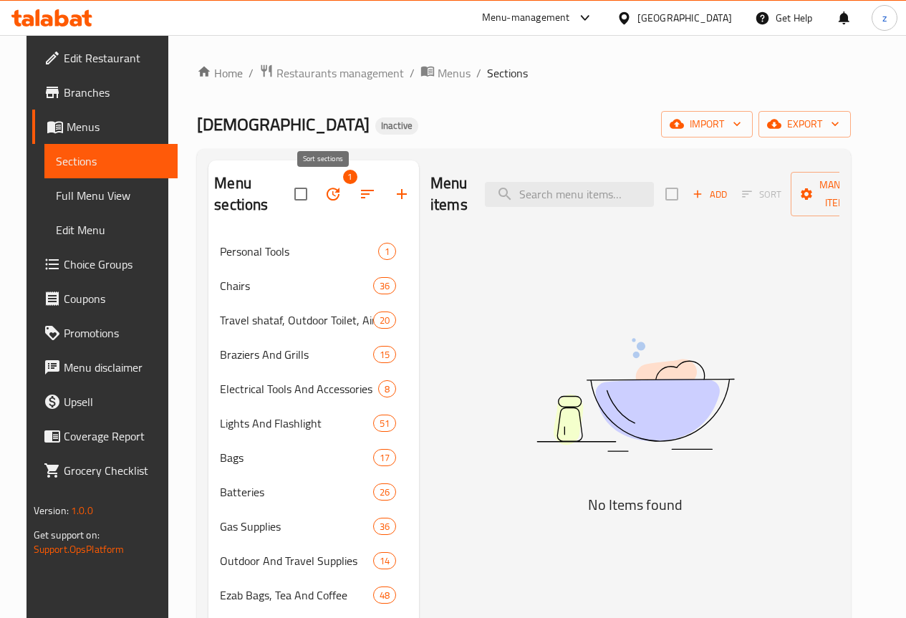
click at [359, 190] on icon "button" at bounding box center [367, 194] width 17 height 17
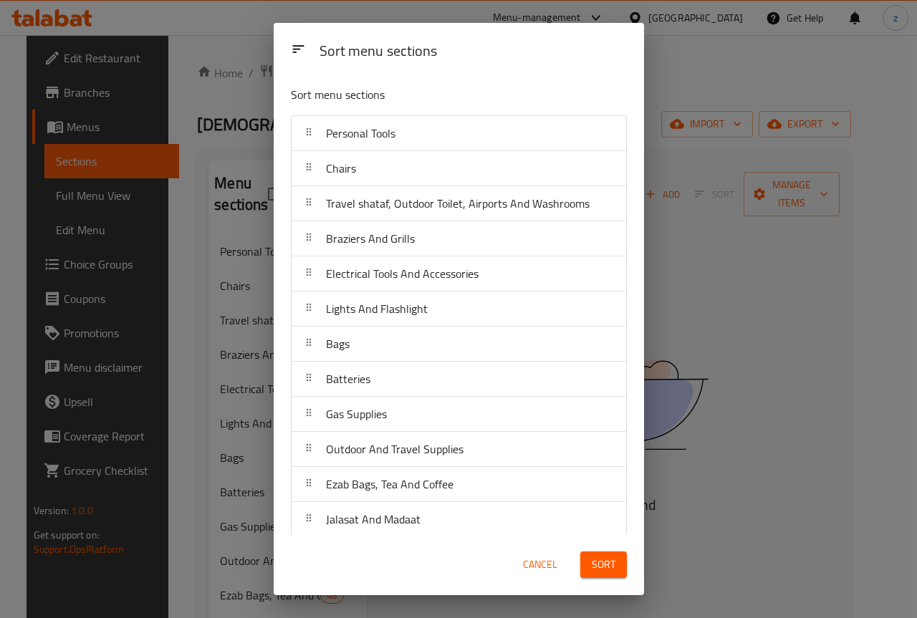
click at [260, 167] on div "Sort menu sections Sort menu sections Personal Tools Chairs Travel shataf, Outd…" at bounding box center [458, 309] width 917 height 618
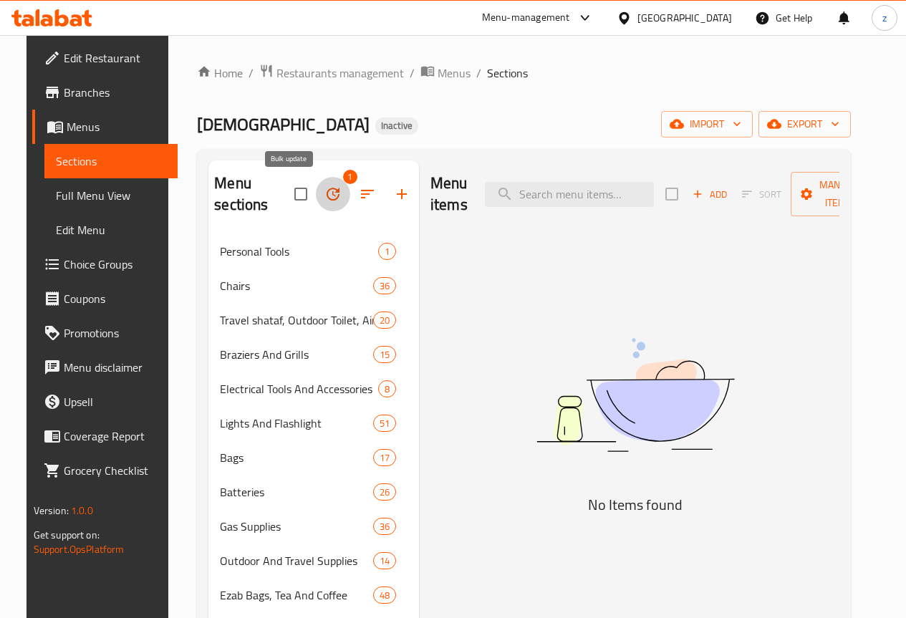
click at [316, 185] on button "button" at bounding box center [333, 194] width 34 height 34
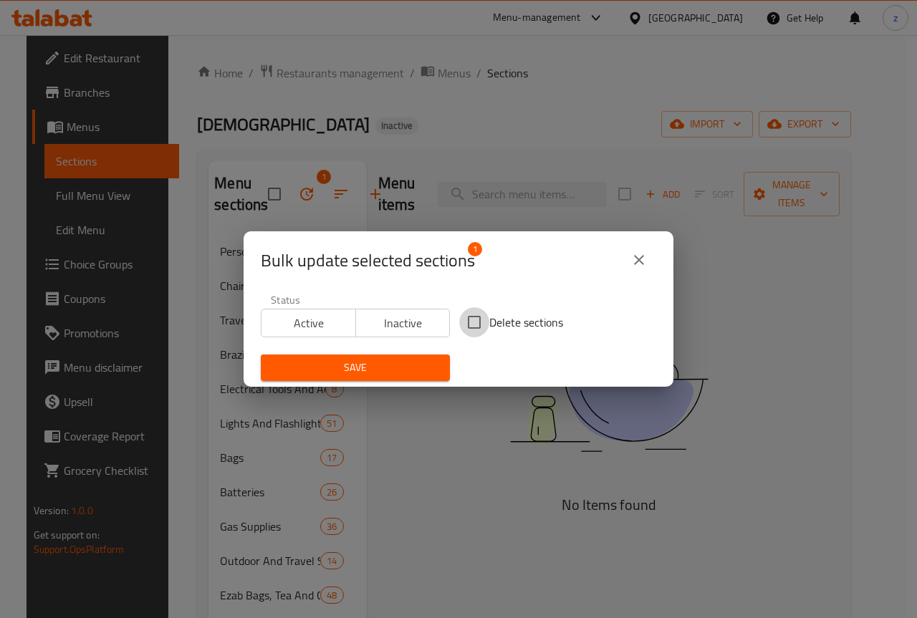
click at [474, 316] on input "Delete sections" at bounding box center [474, 322] width 30 height 30
checkbox input "true"
click at [411, 375] on span "Save" at bounding box center [355, 368] width 166 height 18
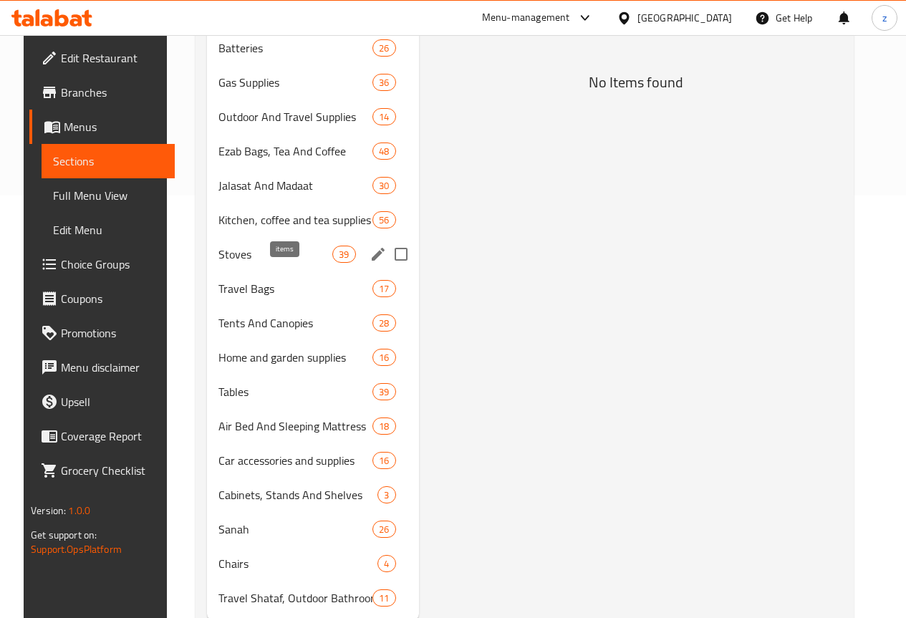
scroll to position [487, 0]
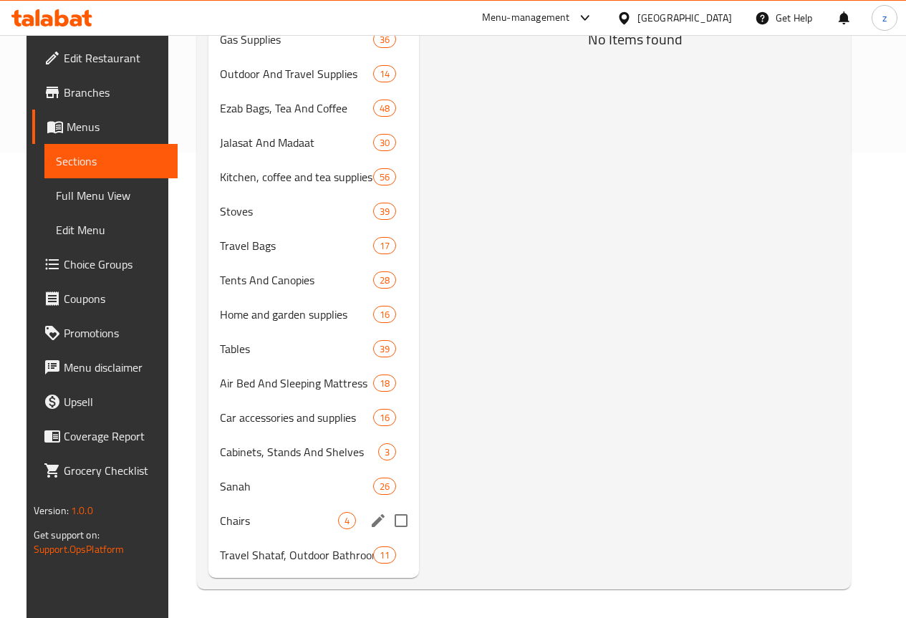
click at [386, 520] on input "Menu sections" at bounding box center [401, 521] width 30 height 30
checkbox input "true"
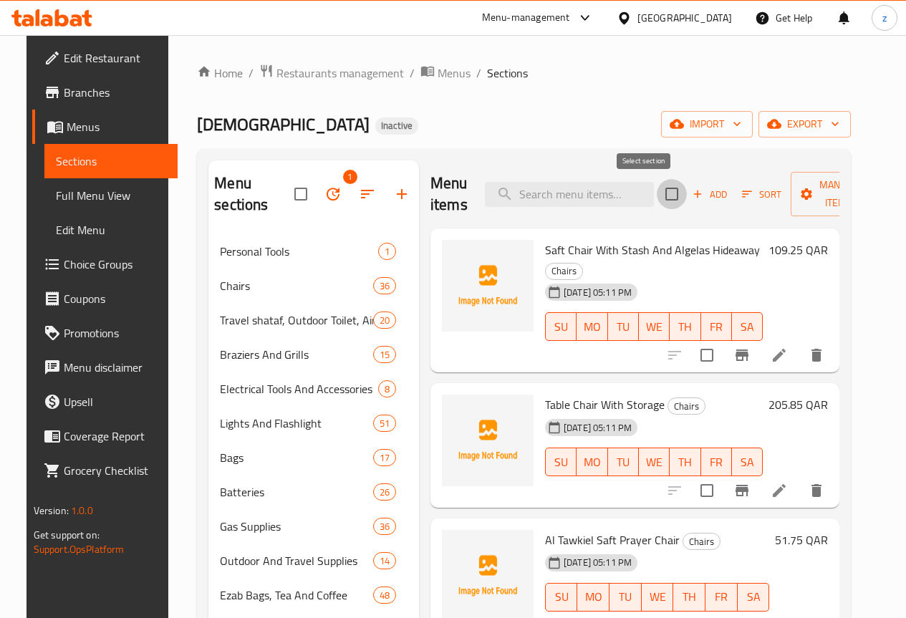
click at [657, 187] on input "checkbox" at bounding box center [672, 194] width 30 height 30
checkbox input "true"
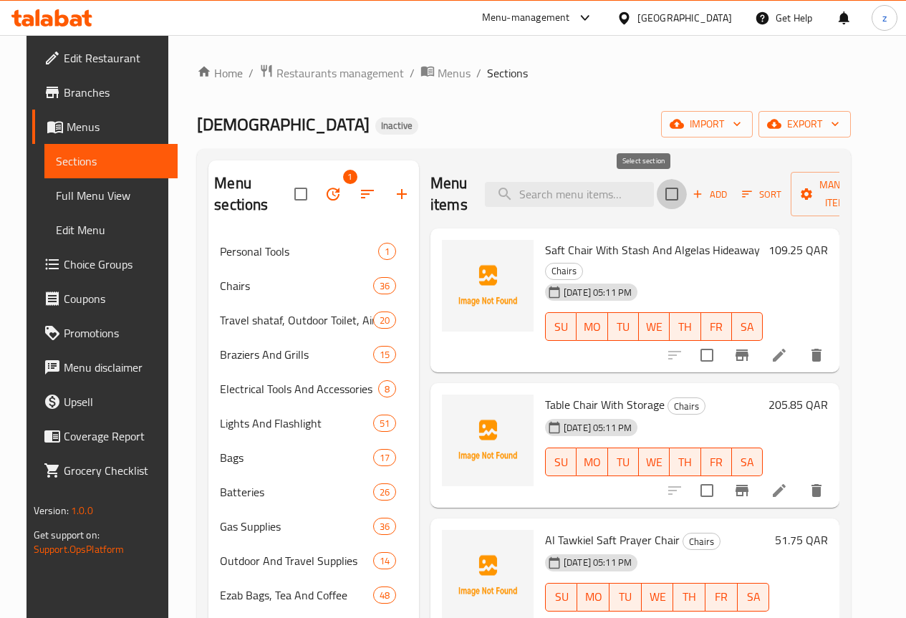
checkbox input "true"
click at [815, 187] on span "Manage items" at bounding box center [838, 194] width 73 height 36
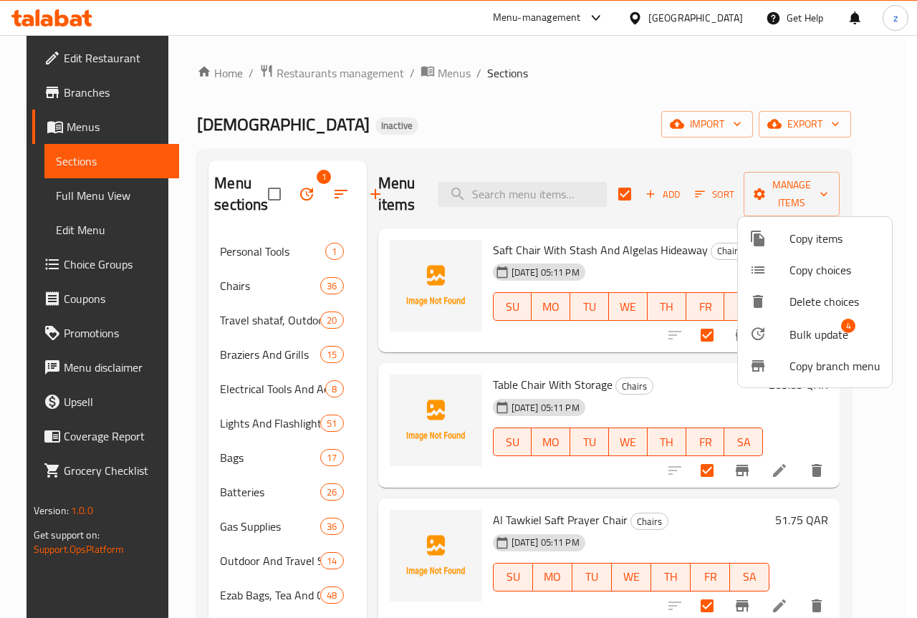
click at [794, 335] on span "Bulk update" at bounding box center [819, 334] width 59 height 17
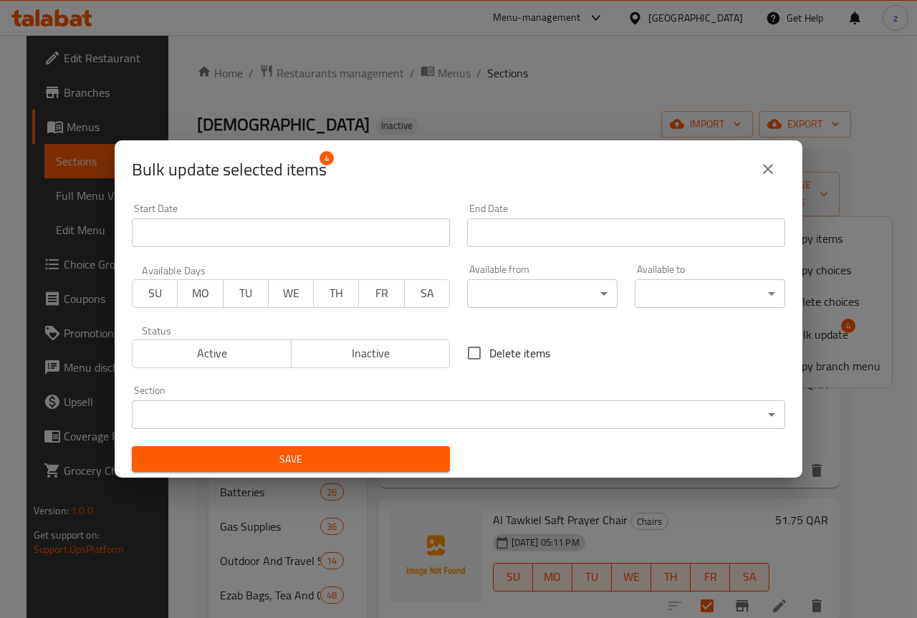
click at [492, 410] on body "​ Menu-management Qatar Get Help z Edit Restaurant Branches Menus Sections Full…" at bounding box center [458, 326] width 917 height 583
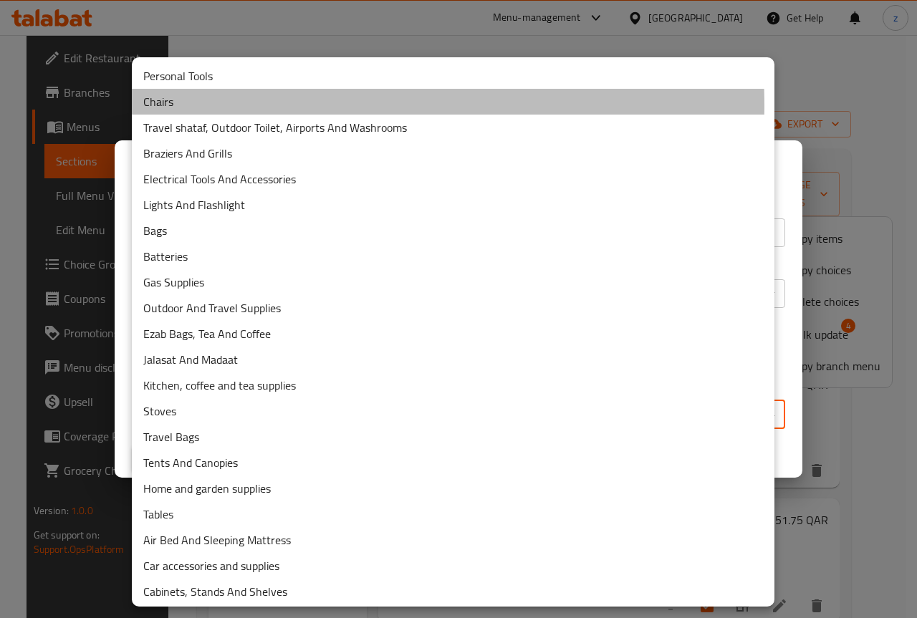
click at [268, 105] on li "Chairs" at bounding box center [453, 102] width 643 height 26
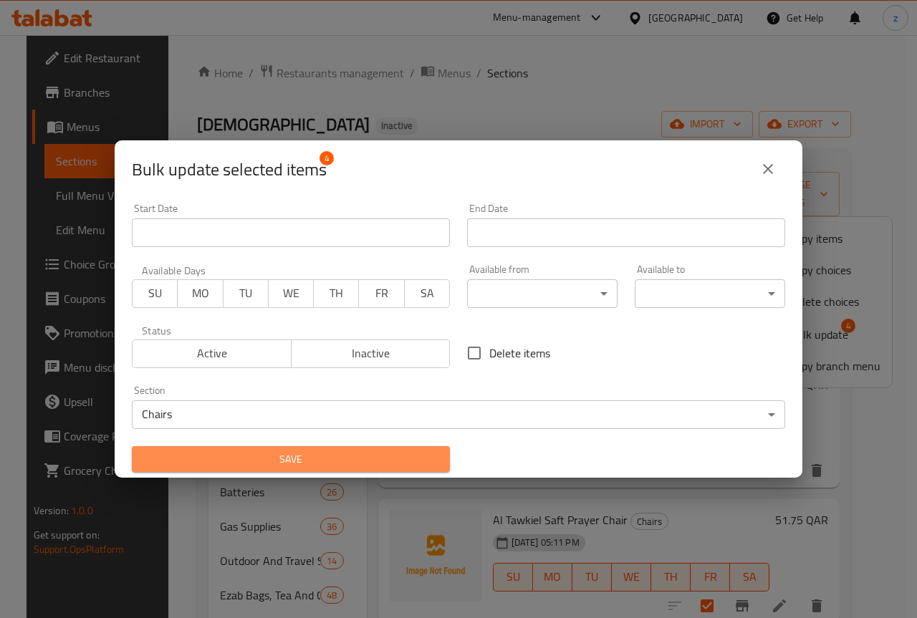
click at [326, 448] on button "Save" at bounding box center [291, 459] width 318 height 27
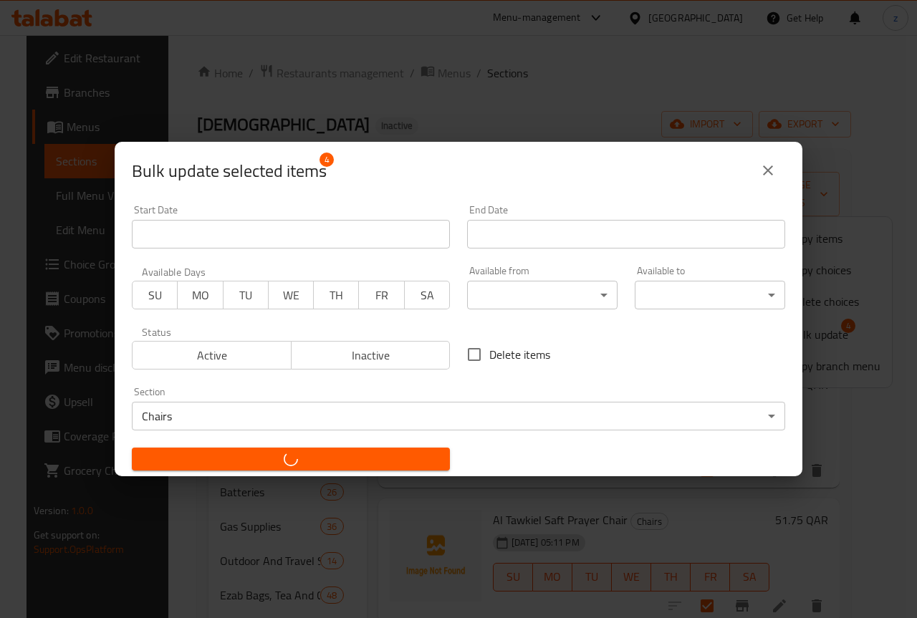
checkbox input "false"
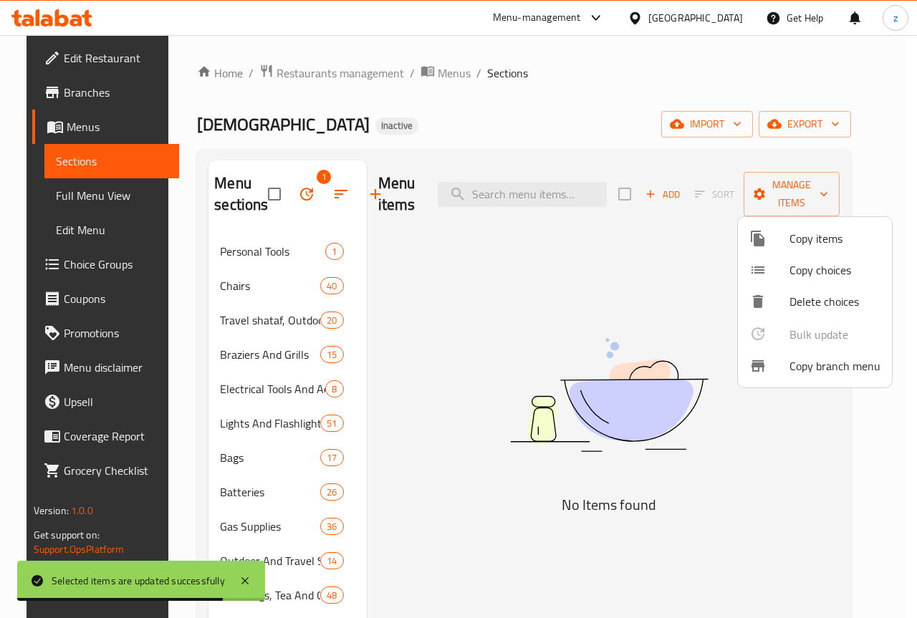
click at [625, 309] on div at bounding box center [458, 309] width 917 height 618
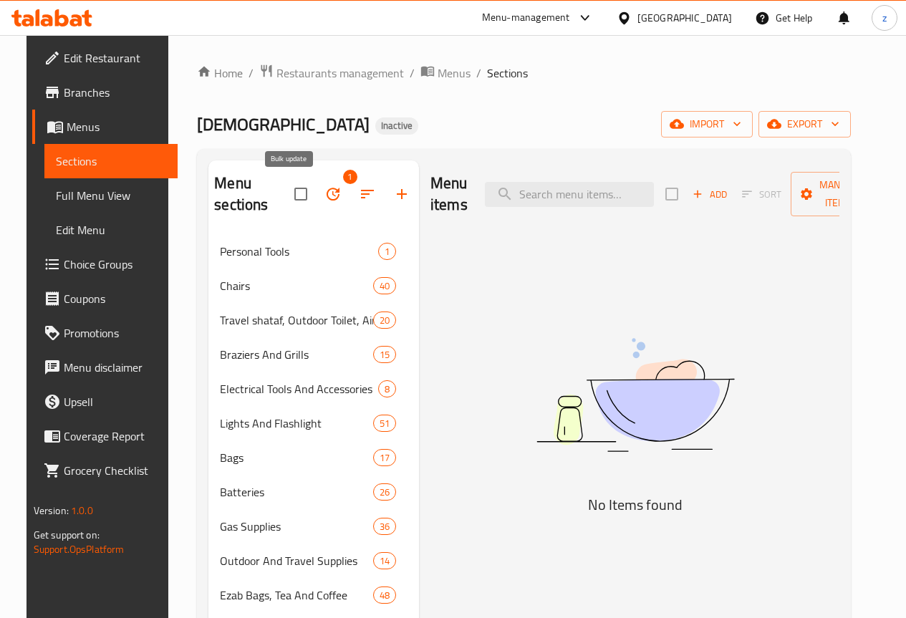
click at [325, 196] on icon "button" at bounding box center [333, 194] width 17 height 17
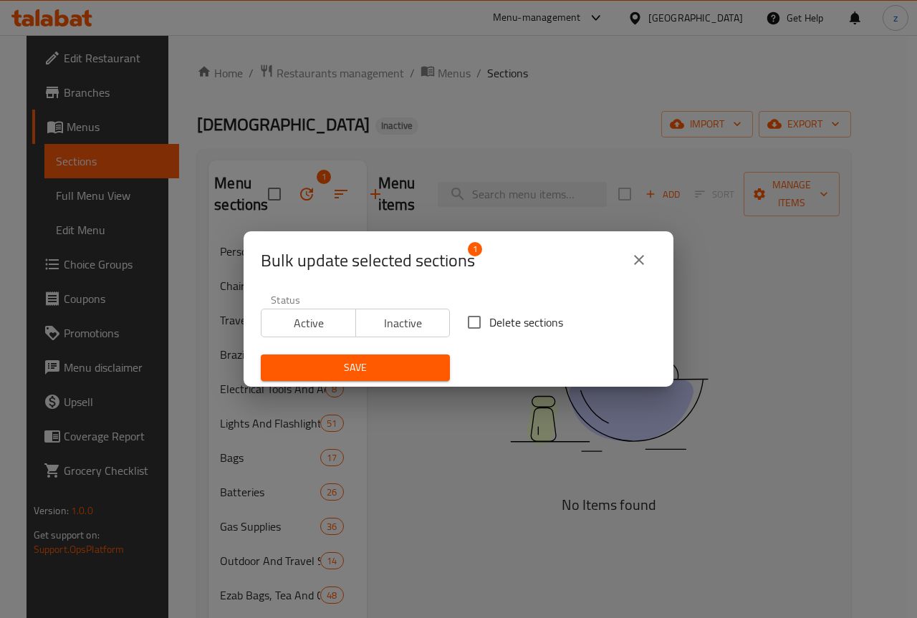
click at [470, 327] on input "Delete sections" at bounding box center [474, 322] width 30 height 30
checkbox input "true"
click at [423, 365] on span "Save" at bounding box center [355, 368] width 166 height 18
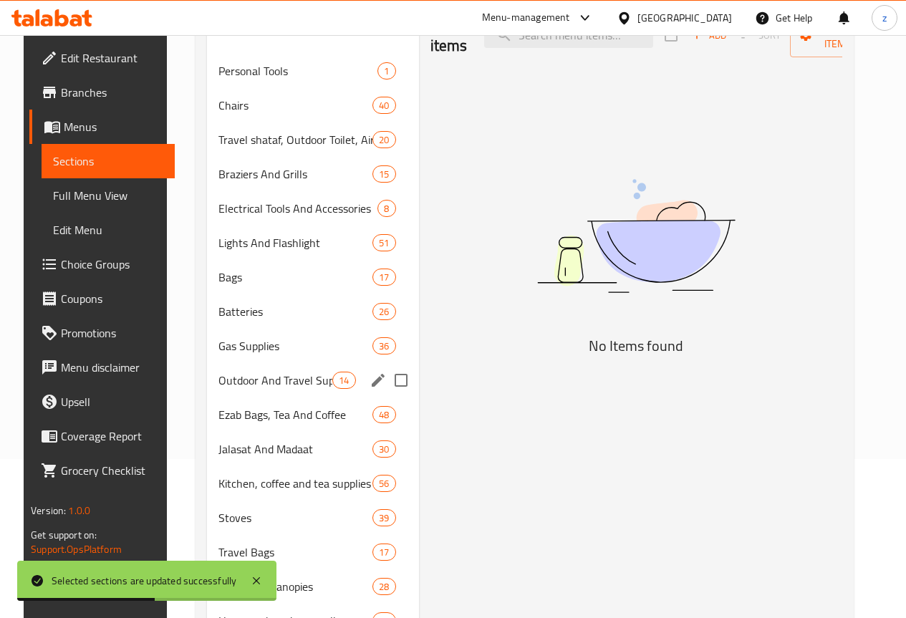
scroll to position [453, 0]
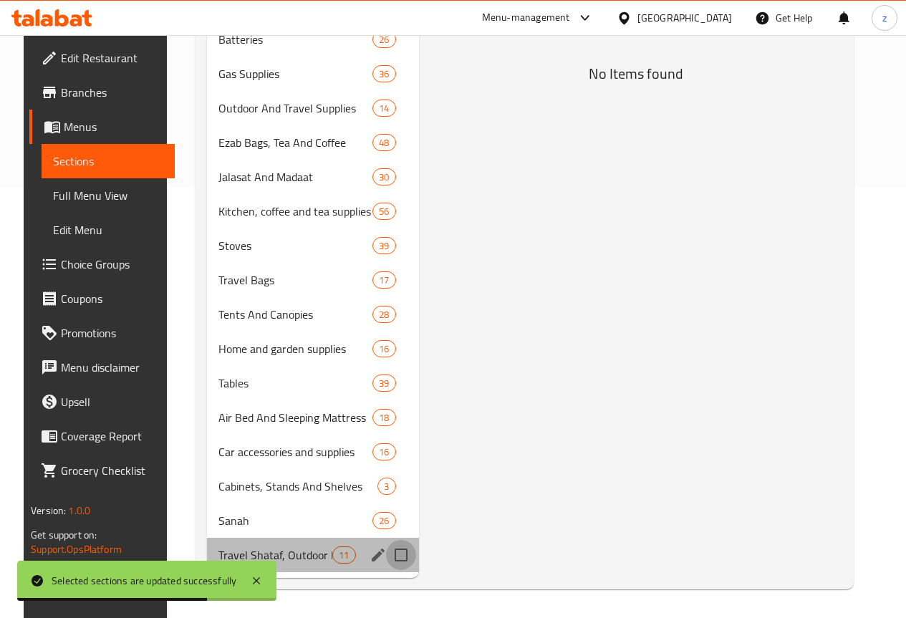
click at [386, 553] on input "Menu sections" at bounding box center [401, 555] width 30 height 30
checkbox input "true"
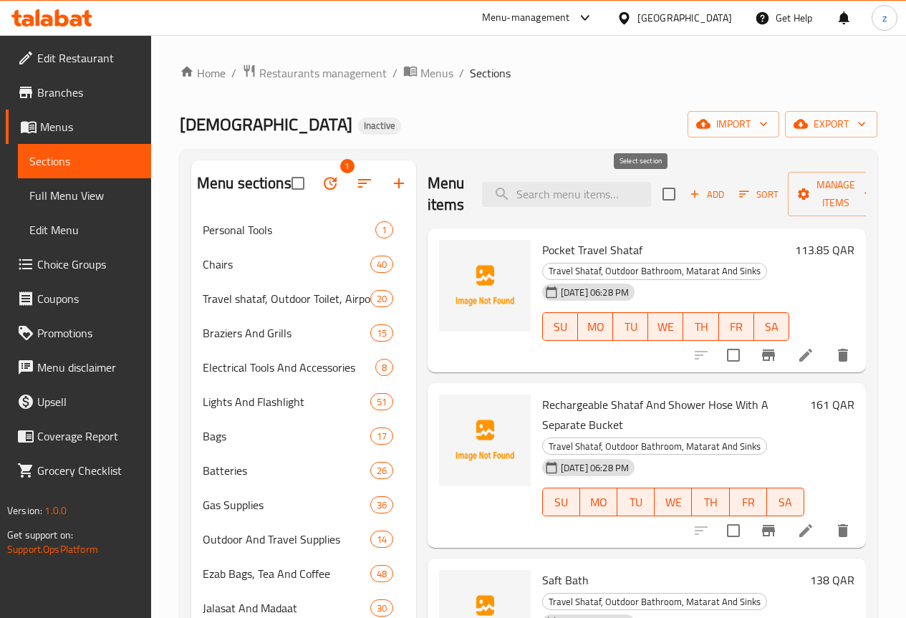
click at [654, 194] on input "checkbox" at bounding box center [669, 194] width 30 height 30
checkbox input "true"
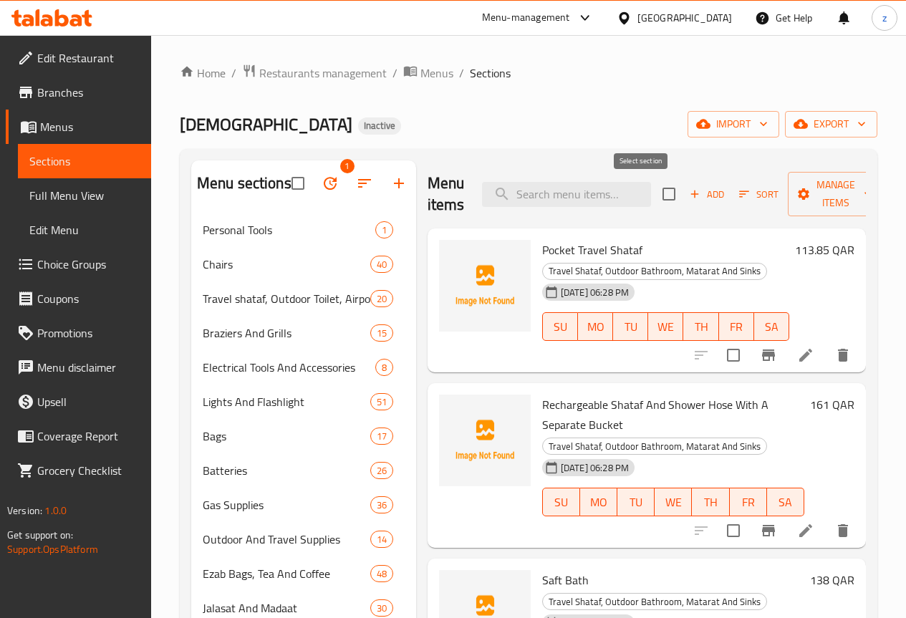
checkbox input "true"
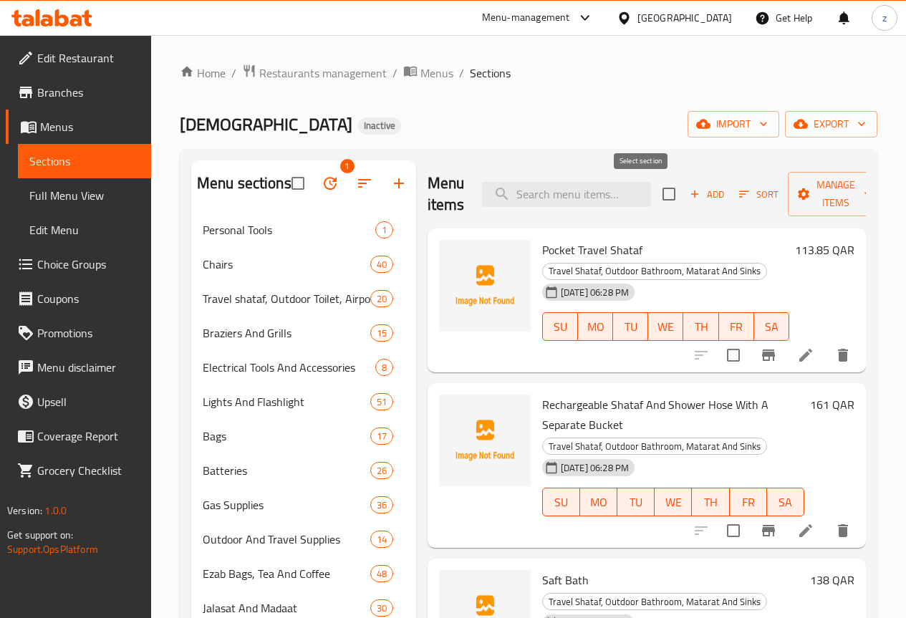
checkbox input "true"
click at [800, 194] on span "Manage items" at bounding box center [836, 194] width 73 height 36
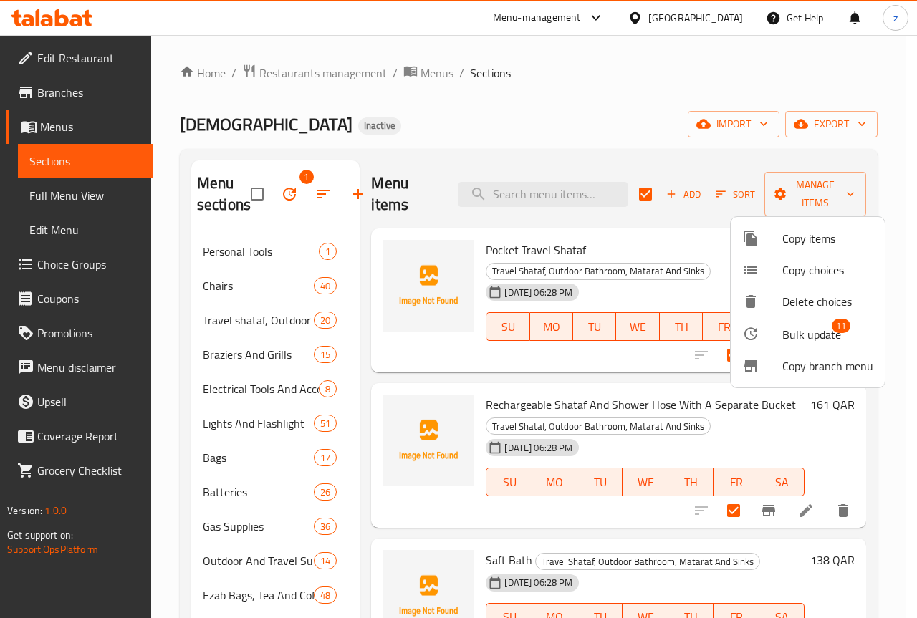
click at [778, 334] on div at bounding box center [762, 333] width 40 height 17
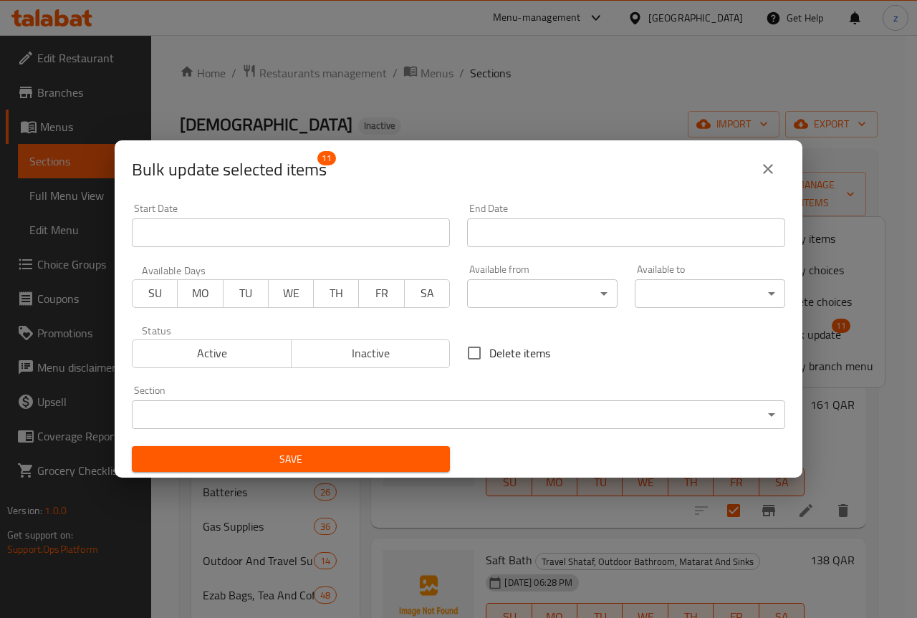
click at [269, 405] on body "​ Menu-management Qatar Get Help z Edit Restaurant Branches Menus Sections Full…" at bounding box center [458, 326] width 917 height 583
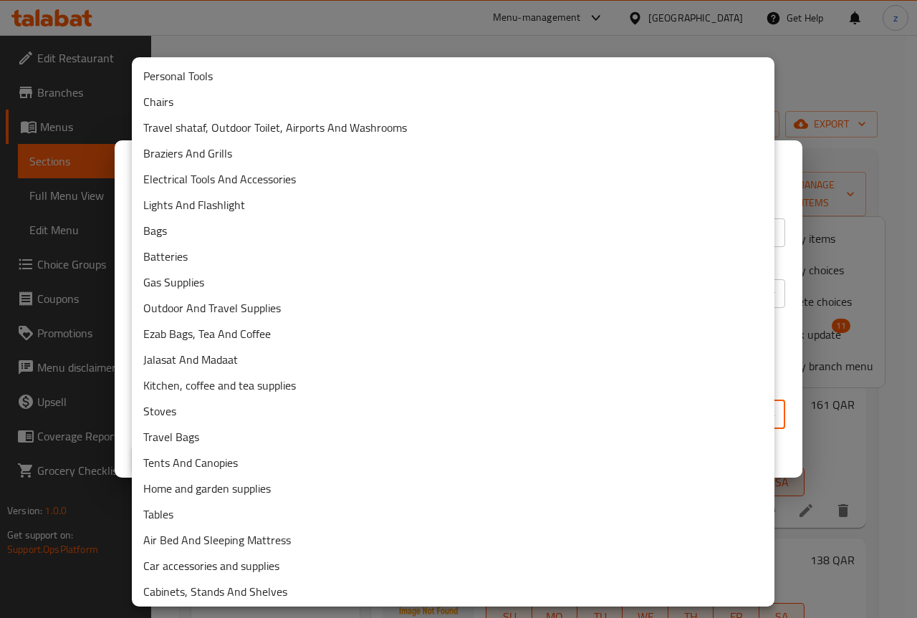
click at [398, 29] on div at bounding box center [458, 309] width 917 height 618
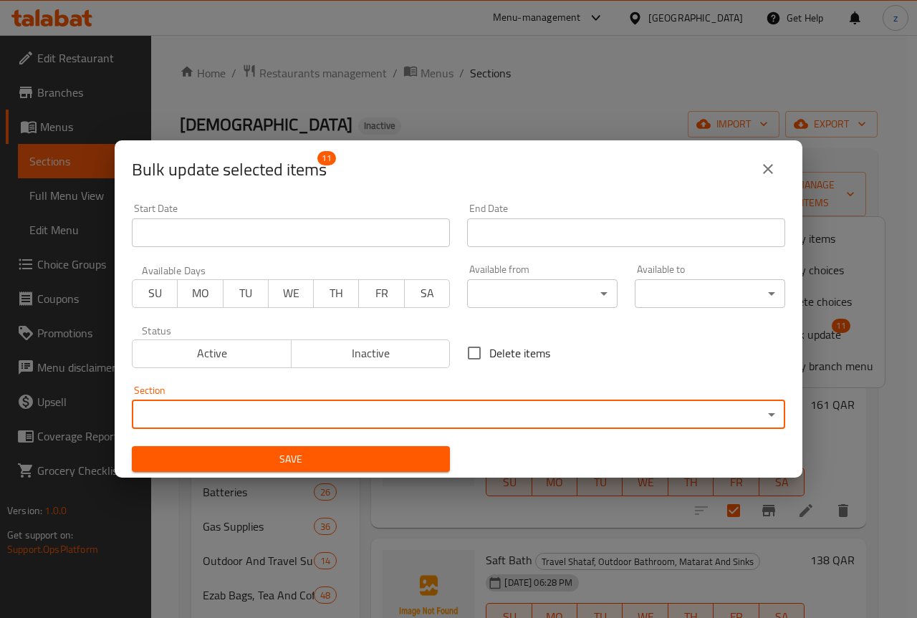
click at [775, 165] on icon "close" at bounding box center [767, 168] width 17 height 17
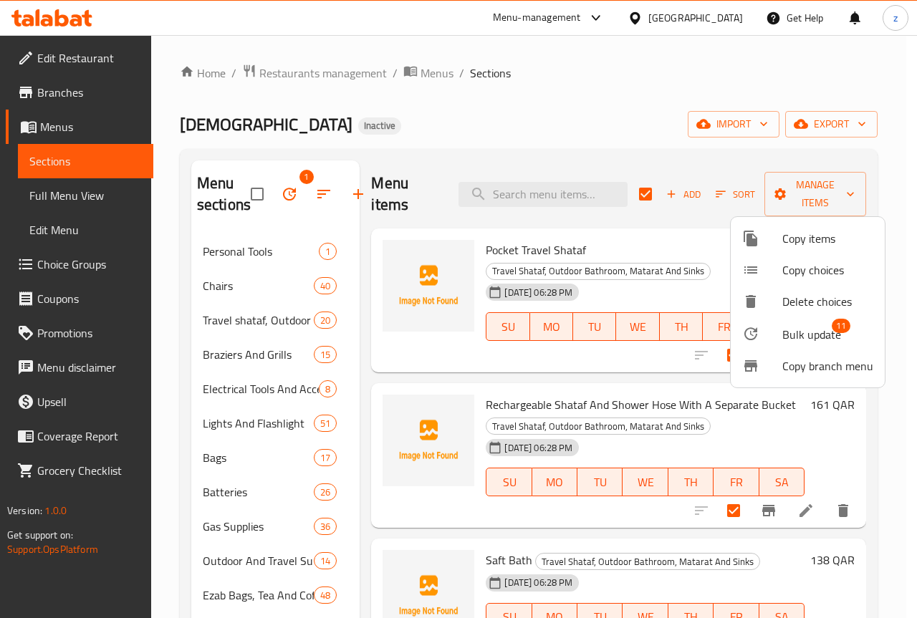
click at [635, 120] on div at bounding box center [458, 309] width 917 height 618
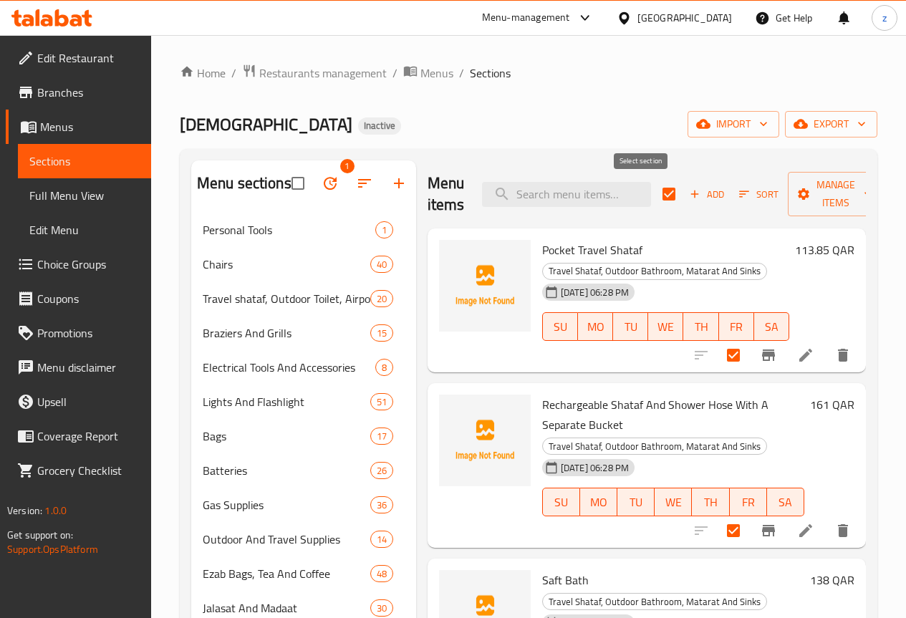
click at [654, 199] on input "checkbox" at bounding box center [669, 194] width 30 height 30
checkbox input "false"
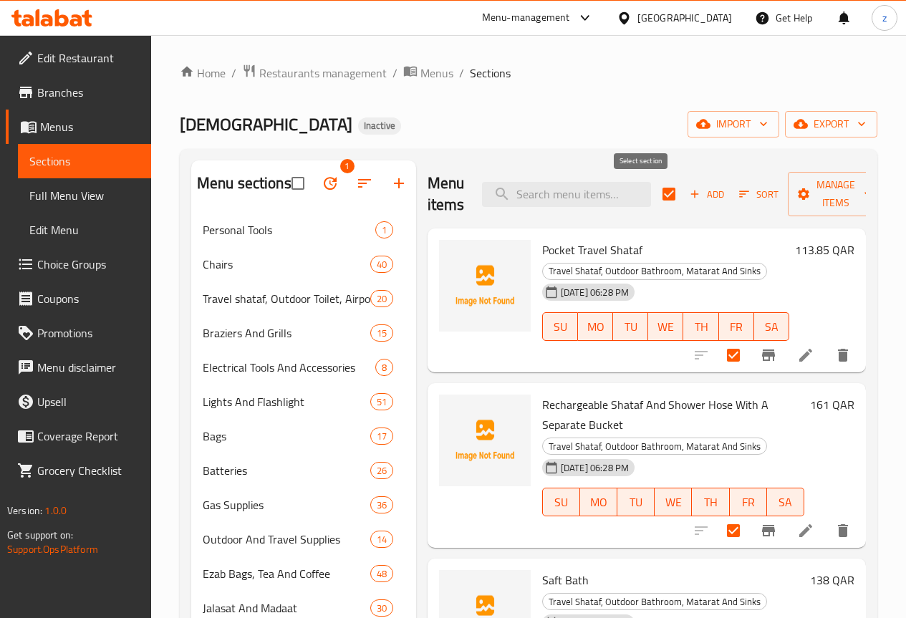
checkbox input "false"
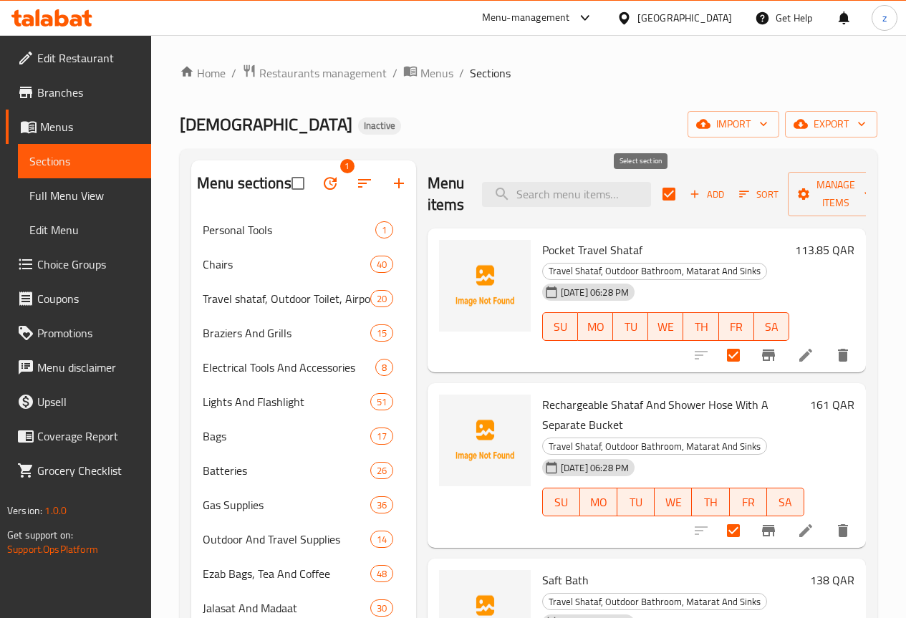
checkbox input "false"
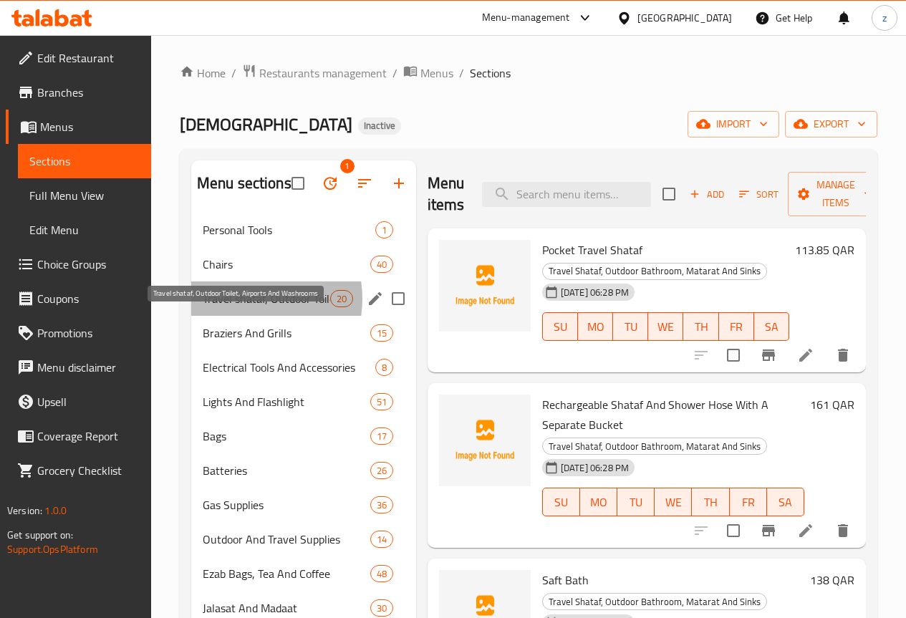
click at [244, 307] on span "Travel shataf, Outdoor Toilet, Airports And Washrooms" at bounding box center [267, 298] width 128 height 17
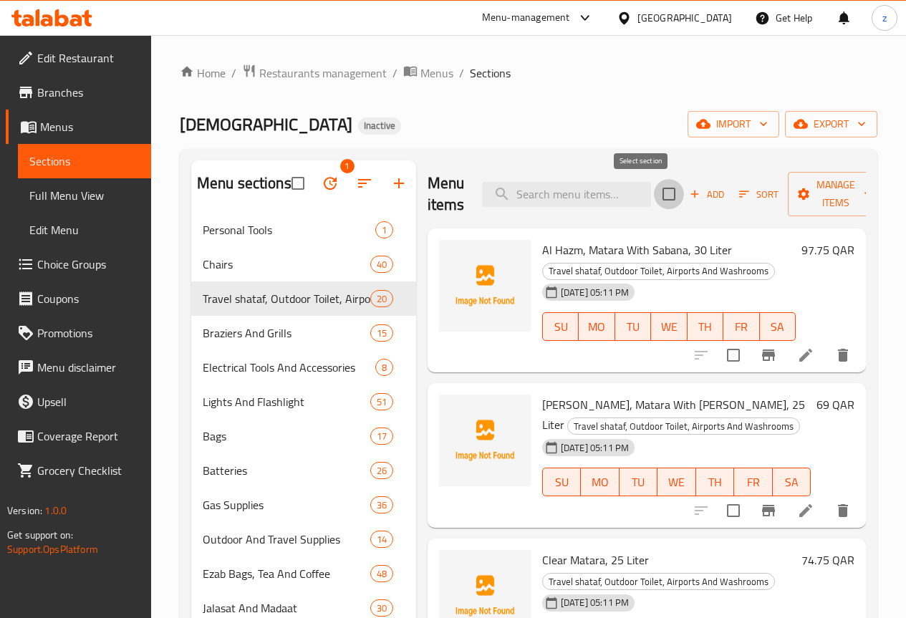
click at [654, 194] on input "checkbox" at bounding box center [669, 194] width 30 height 30
checkbox input "true"
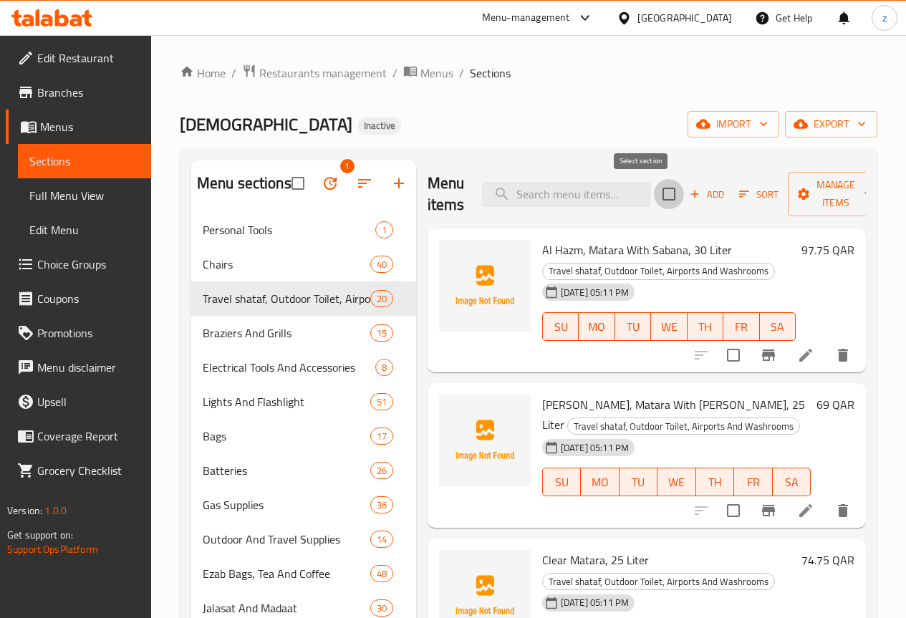
checkbox input "true"
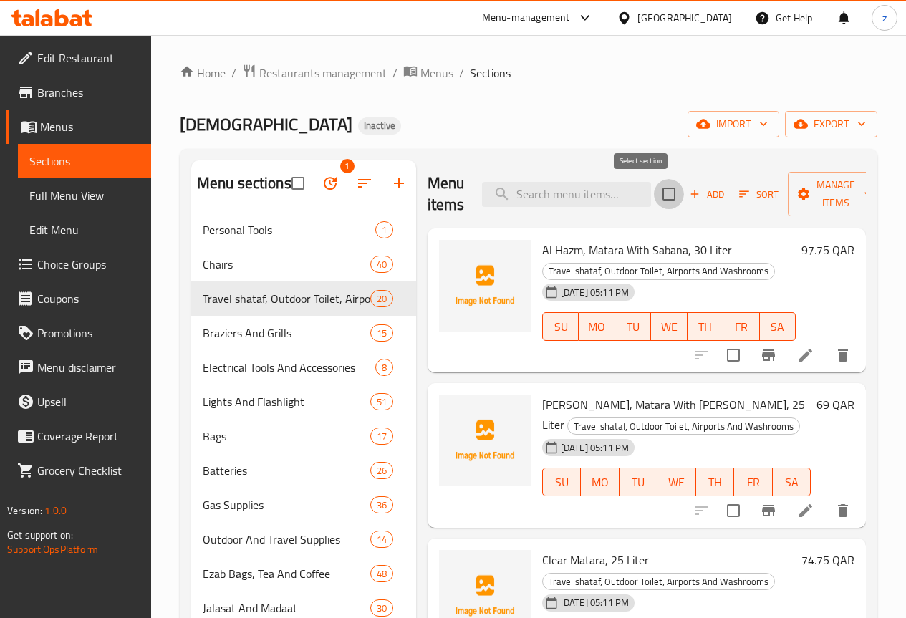
checkbox input "true"
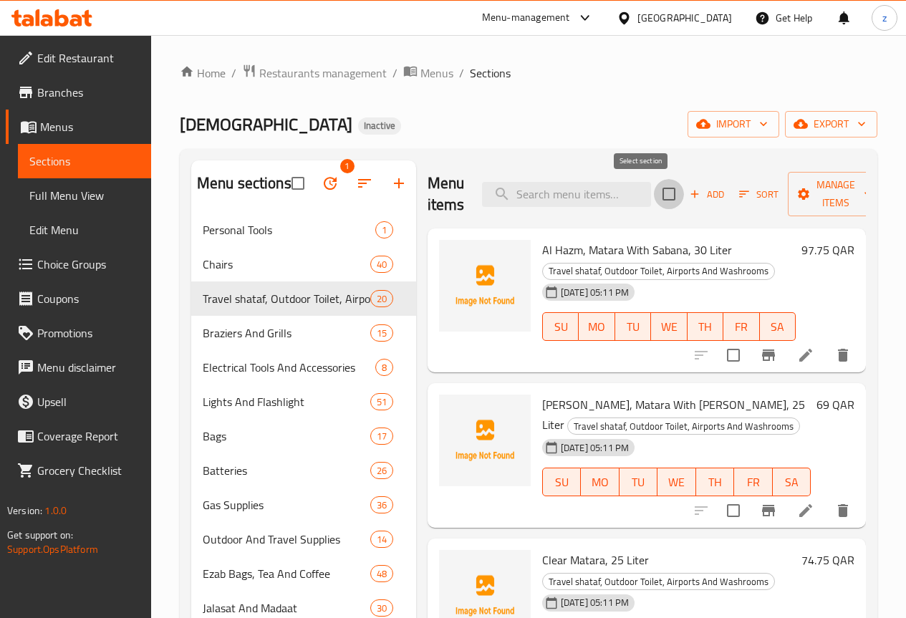
checkbox input "true"
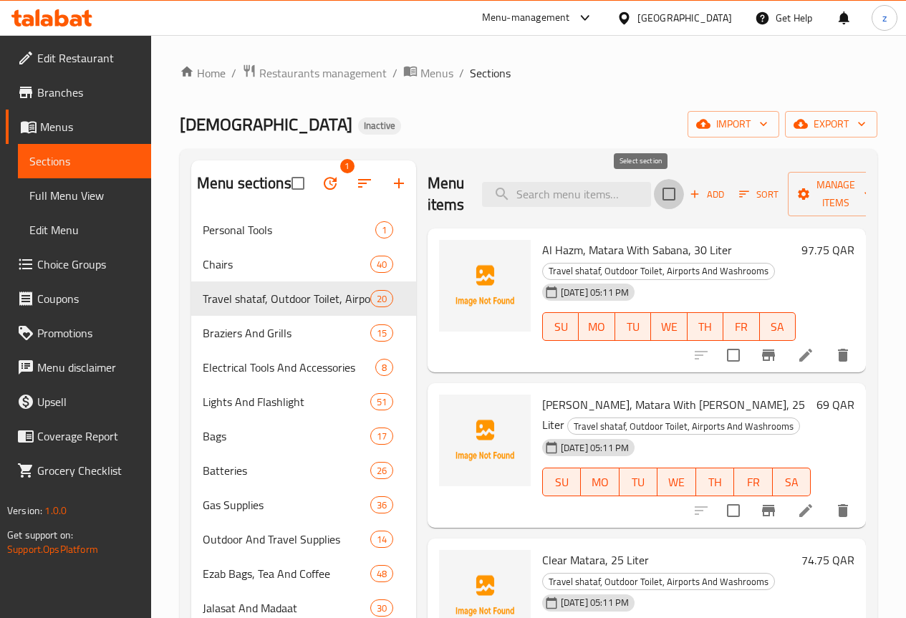
checkbox input "true"
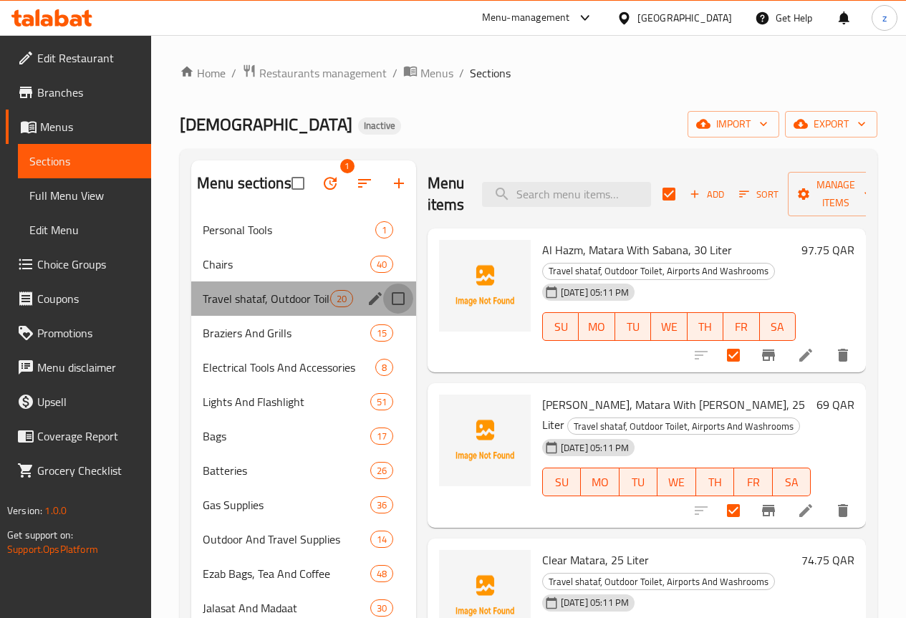
click at [383, 314] on input "Menu sections" at bounding box center [398, 299] width 30 height 30
checkbox input "true"
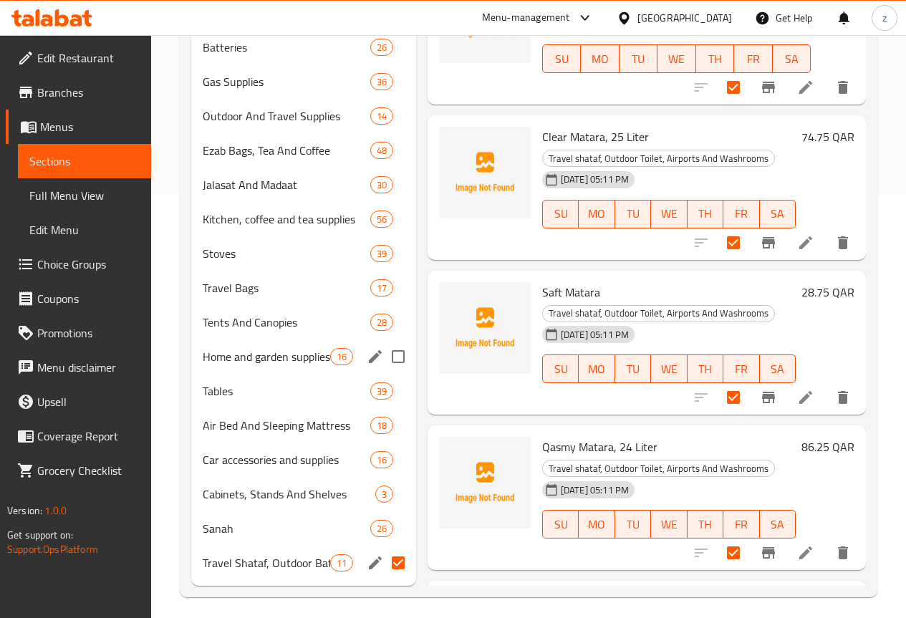
scroll to position [453, 0]
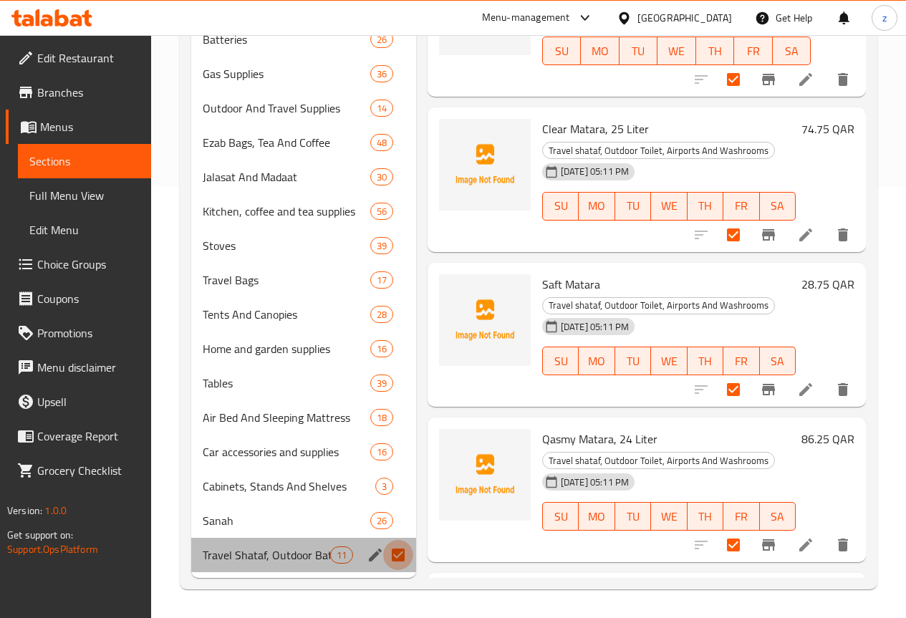
click at [383, 558] on input "Menu sections" at bounding box center [398, 555] width 30 height 30
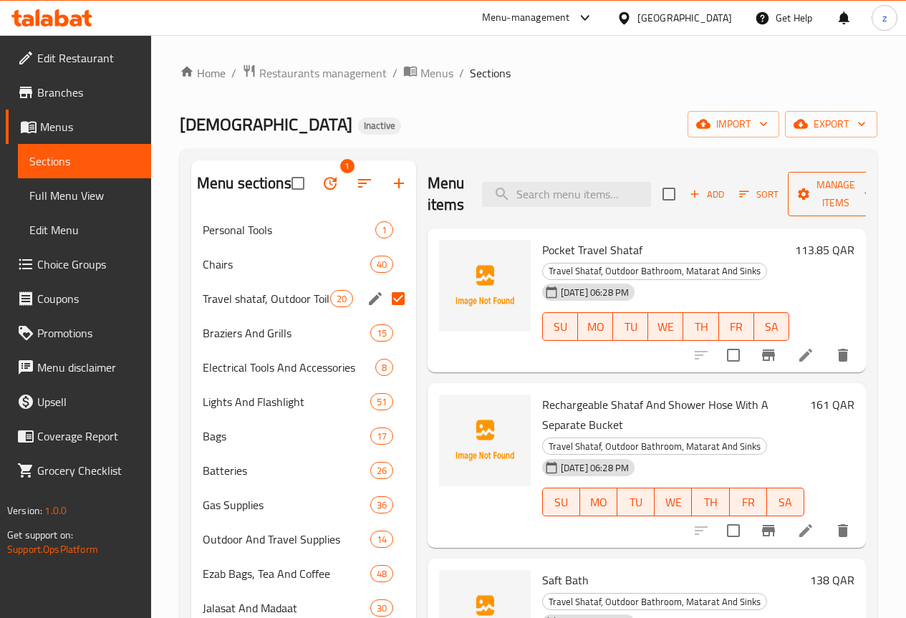
click at [820, 186] on span "Manage items" at bounding box center [836, 194] width 73 height 36
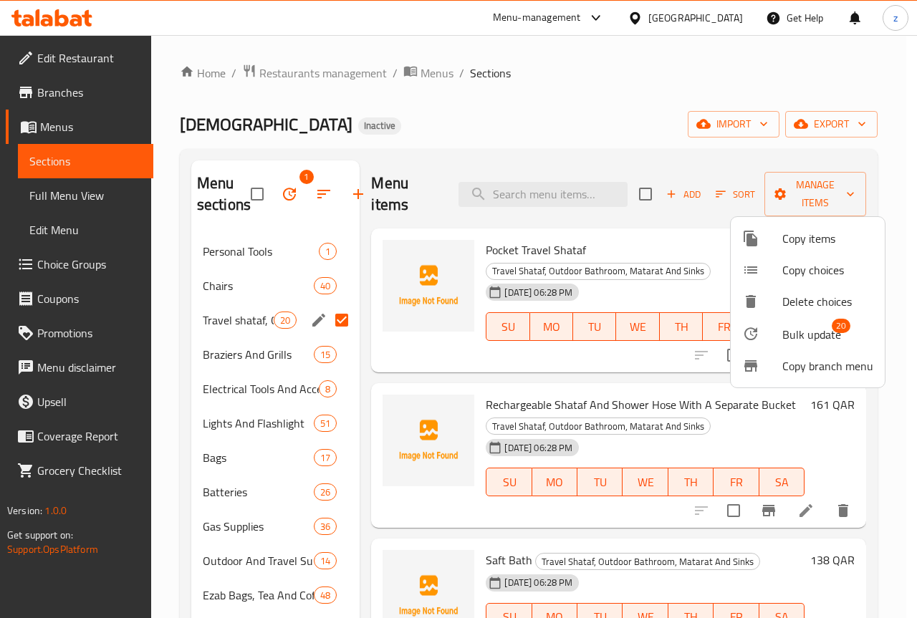
click at [640, 198] on div at bounding box center [458, 309] width 917 height 618
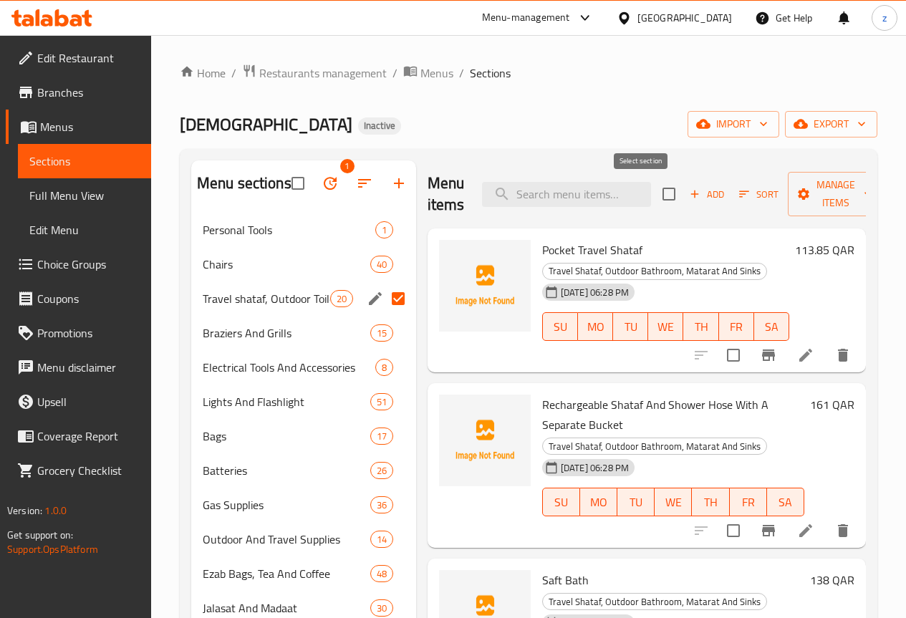
click at [654, 198] on input "checkbox" at bounding box center [669, 194] width 30 height 30
checkbox input "true"
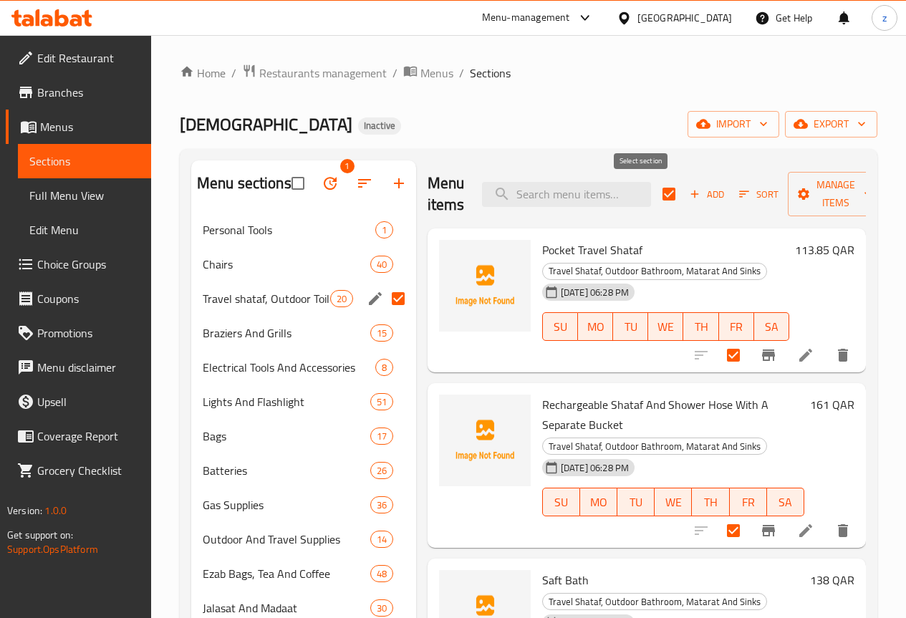
checkbox input "true"
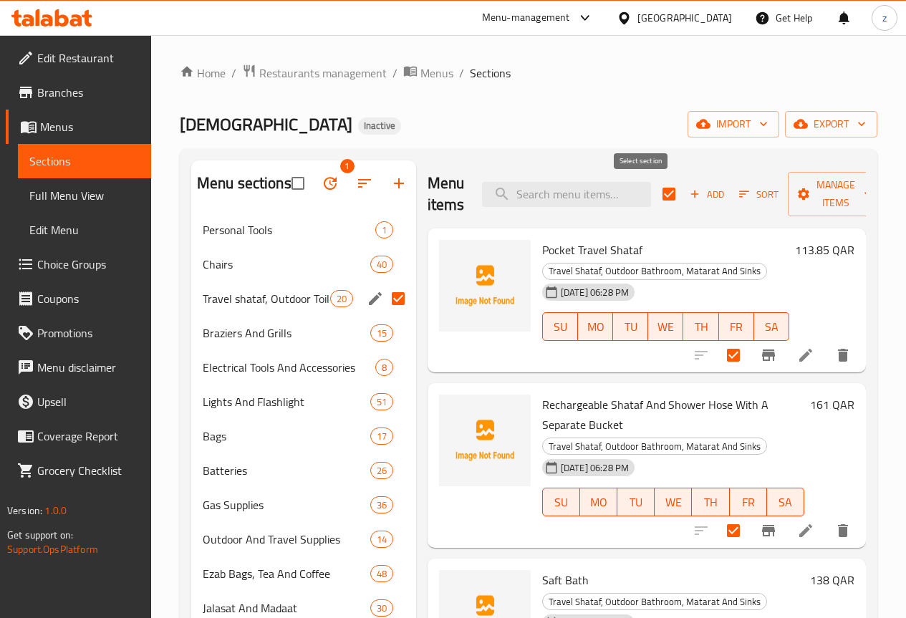
checkbox input "true"
click at [800, 198] on span "Manage items" at bounding box center [836, 194] width 73 height 36
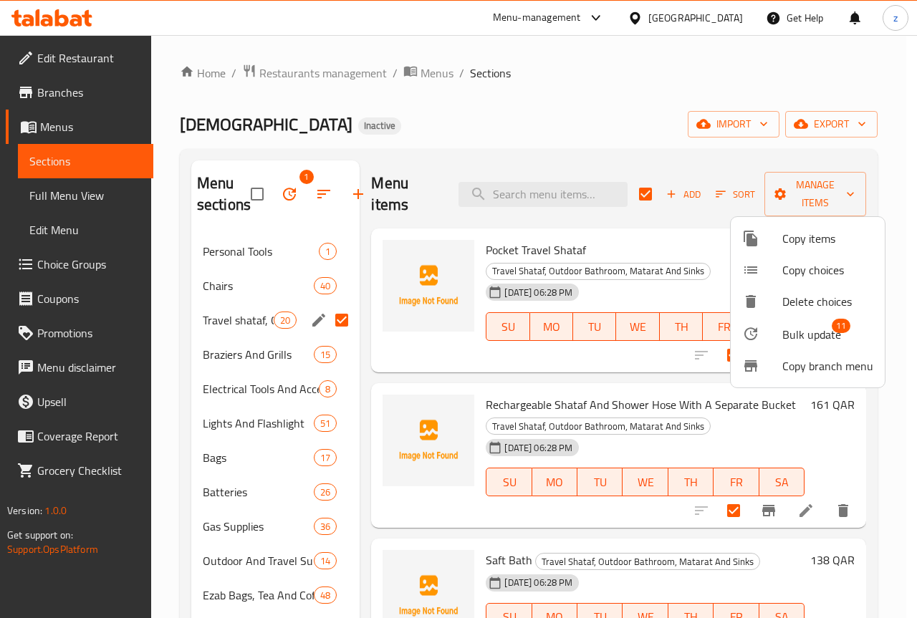
click at [790, 340] on span "Bulk update" at bounding box center [811, 334] width 59 height 17
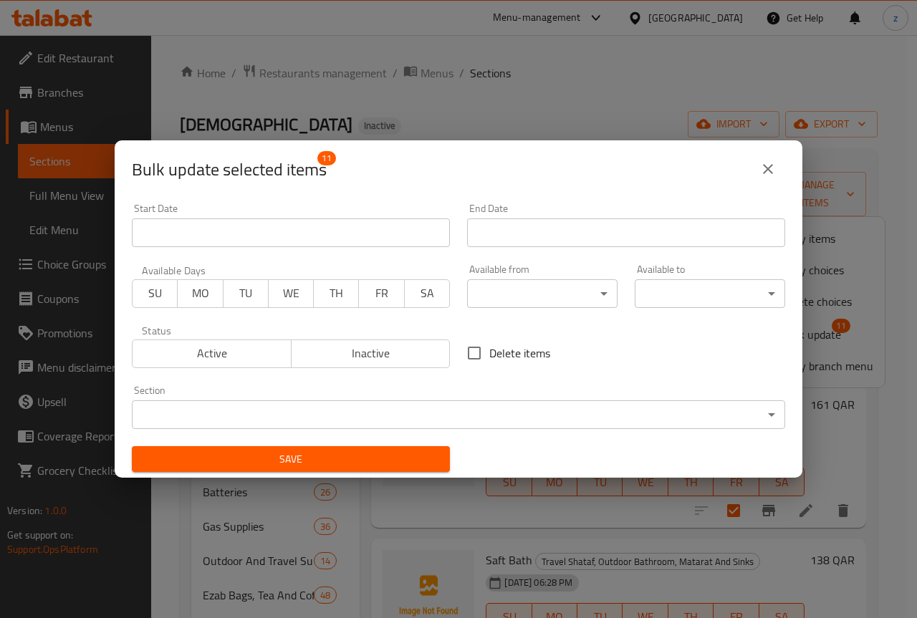
click at [484, 411] on body "​ Menu-management Qatar Get Help z Edit Restaurant Branches Menus Sections Full…" at bounding box center [458, 326] width 917 height 583
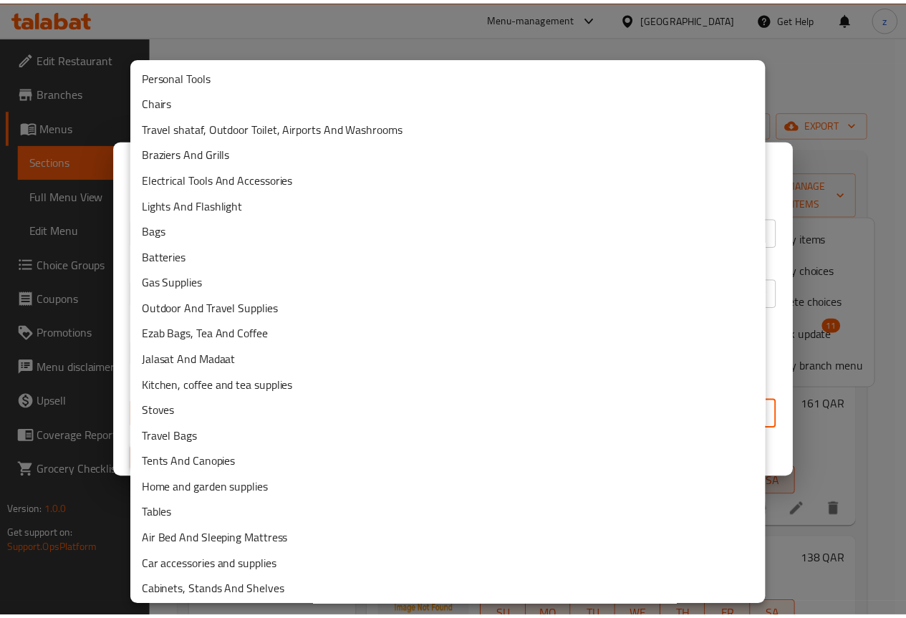
scroll to position [55, 0]
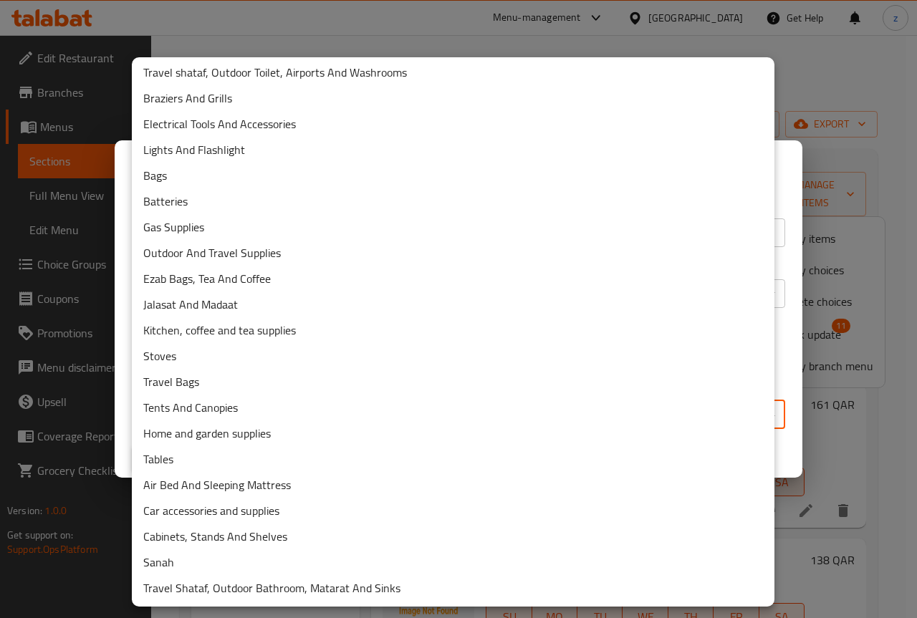
click at [350, 593] on li "Travel Shataf, Outdoor Bathroom, Matarat And Sinks" at bounding box center [453, 588] width 643 height 26
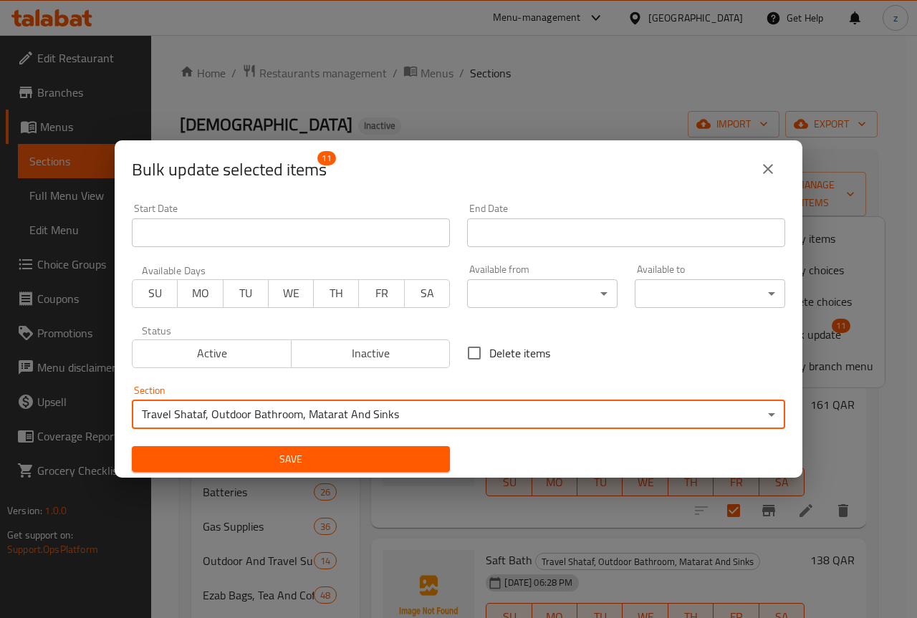
click at [340, 457] on span "Save" at bounding box center [290, 460] width 295 height 18
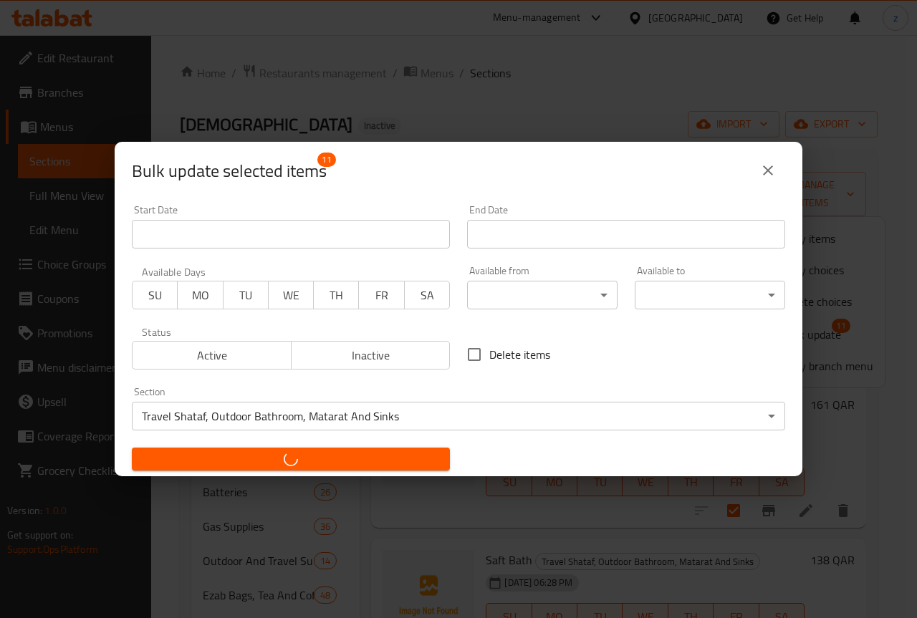
checkbox input "false"
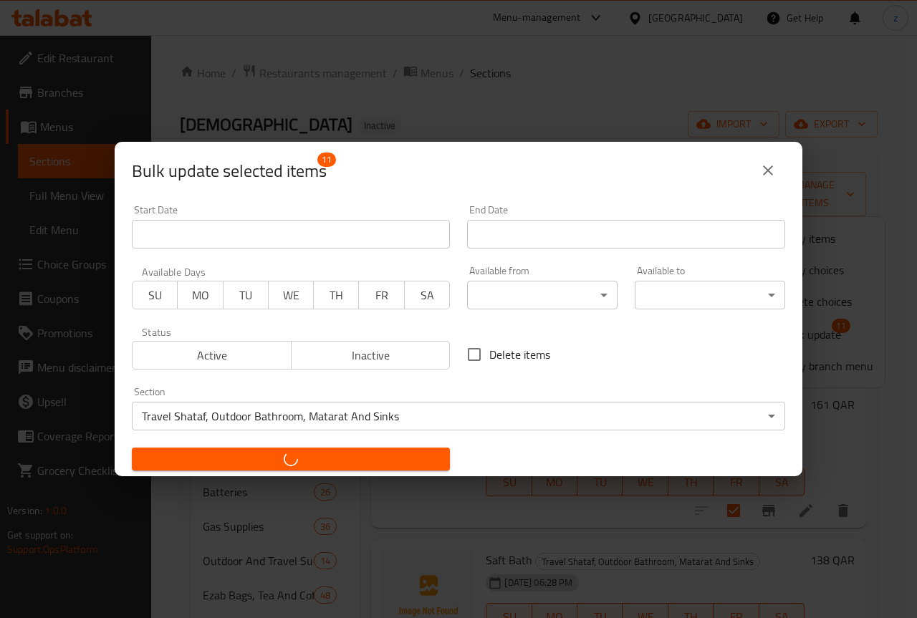
checkbox input "false"
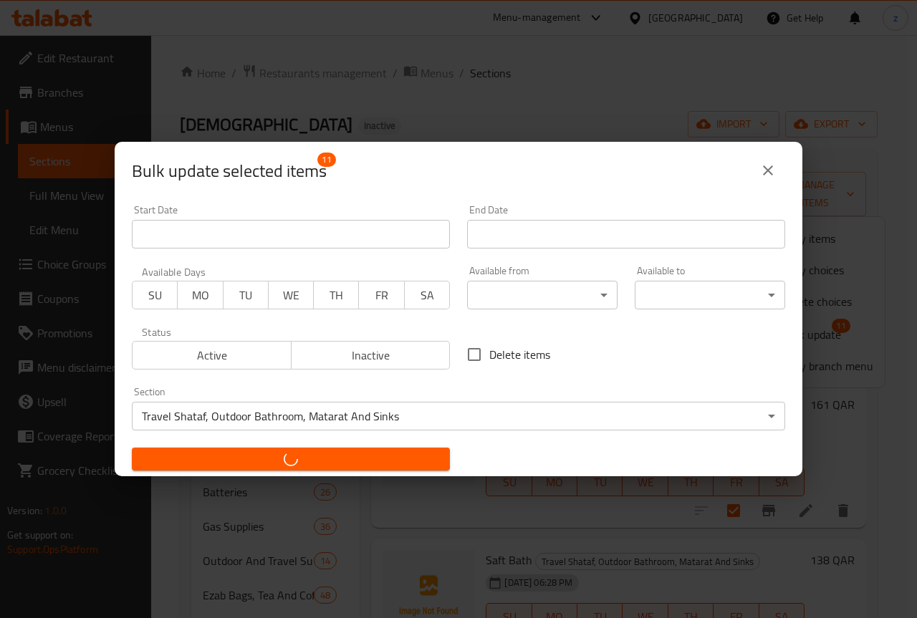
checkbox input "false"
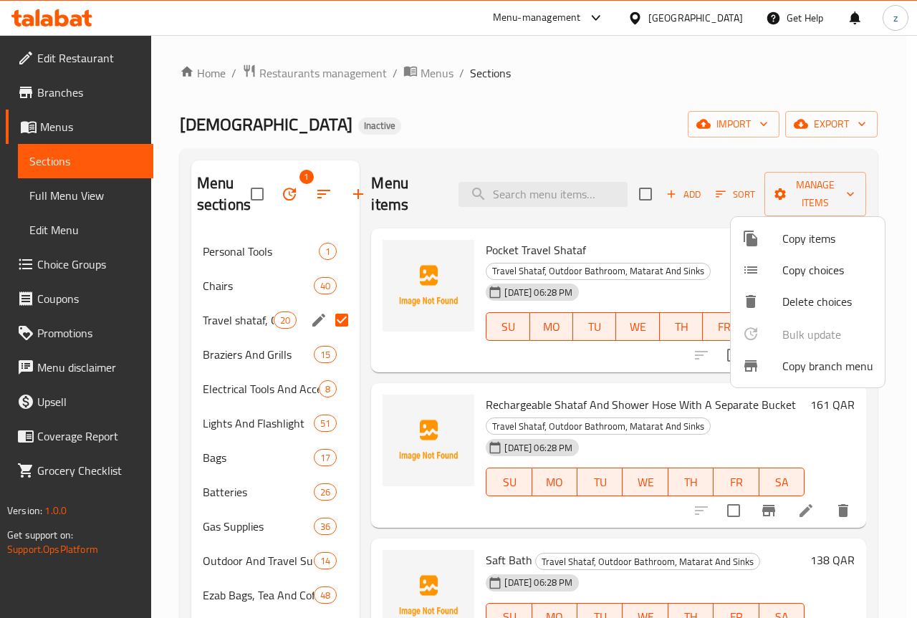
click at [876, 439] on div at bounding box center [458, 309] width 917 height 618
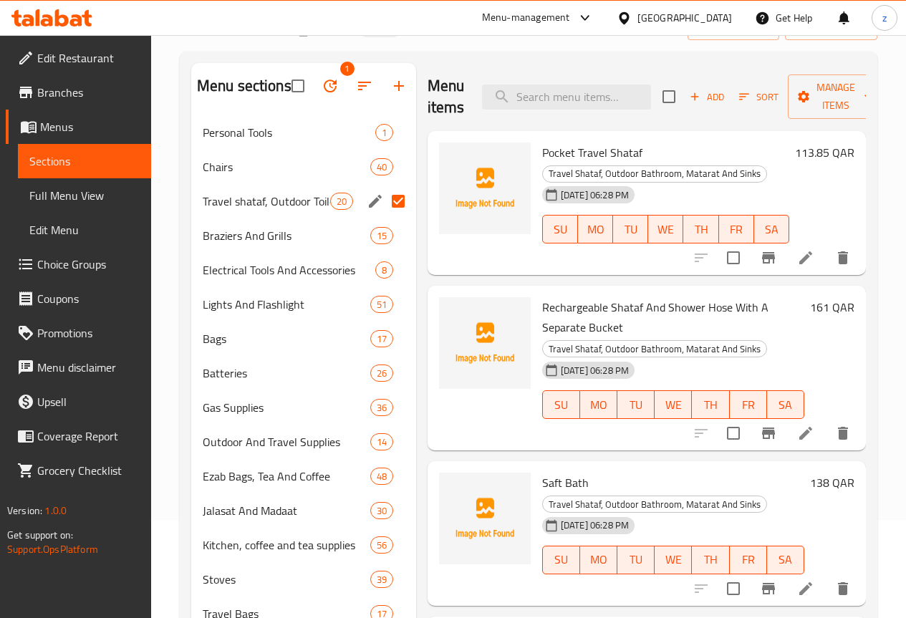
scroll to position [0, 0]
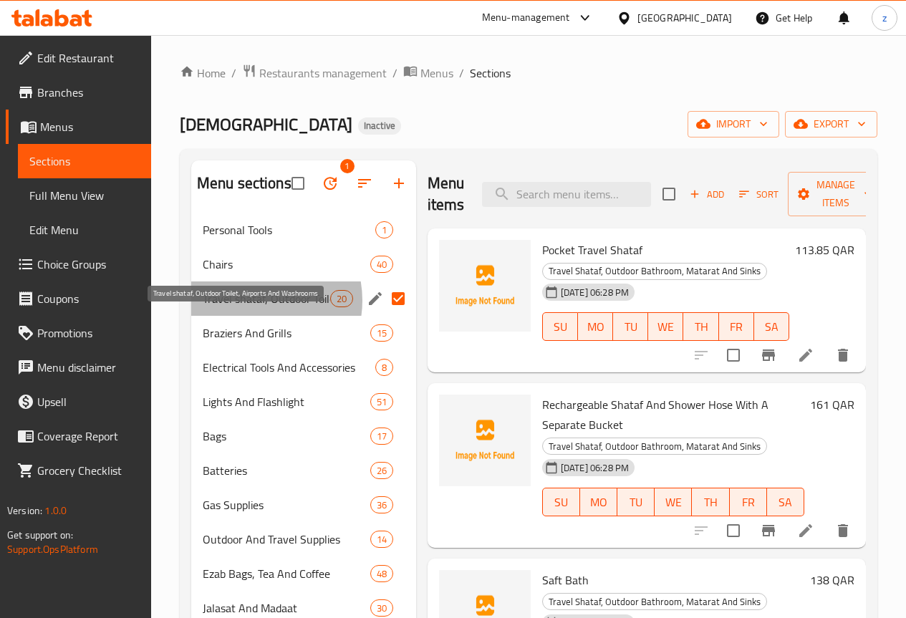
click at [251, 307] on span "Travel shataf, Outdoor Toilet, Airports And Washrooms" at bounding box center [267, 298] width 128 height 17
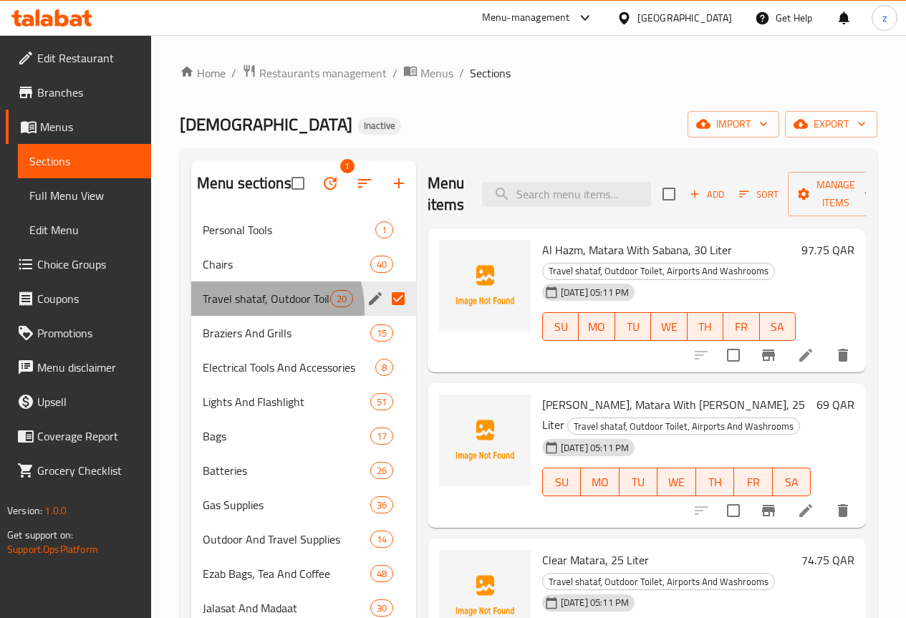
click at [263, 316] on div "Travel shataf, Outdoor Toilet, Airports And Washrooms 20" at bounding box center [303, 299] width 225 height 34
click at [264, 316] on div "Travel shataf, Outdoor Toilet, Airports And Washrooms 20" at bounding box center [303, 299] width 225 height 34
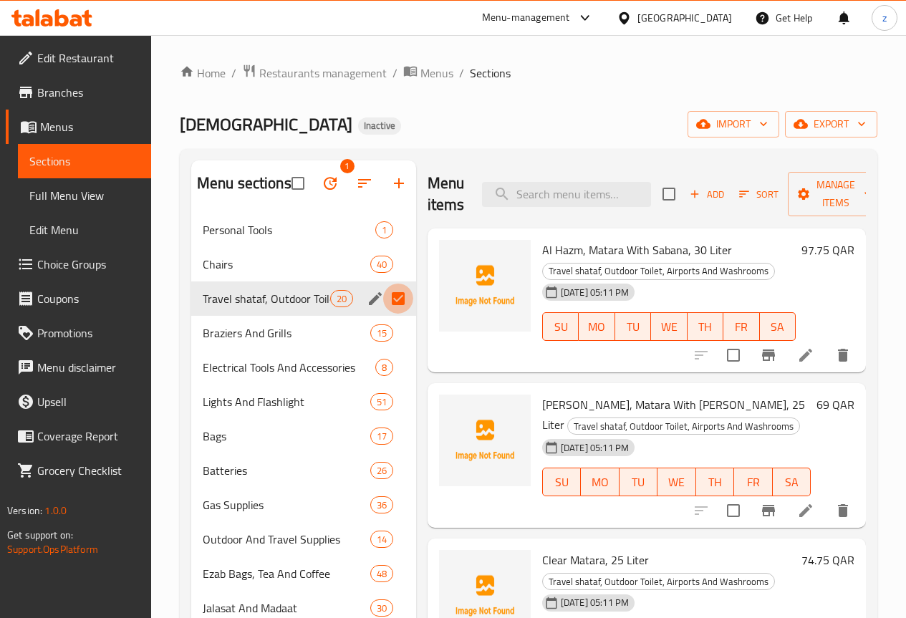
click at [383, 314] on input "Menu sections" at bounding box center [398, 299] width 30 height 30
checkbox input "false"
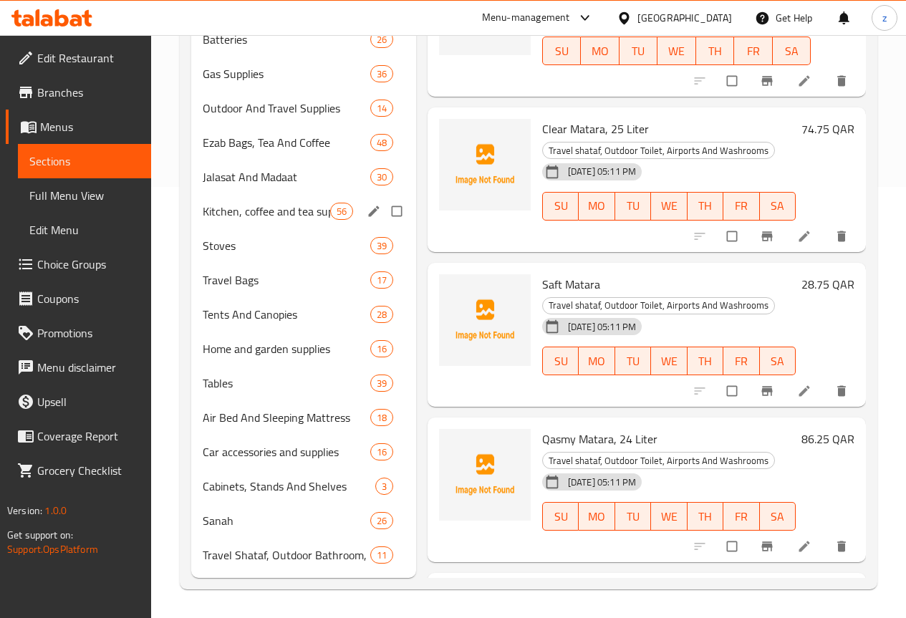
scroll to position [453, 0]
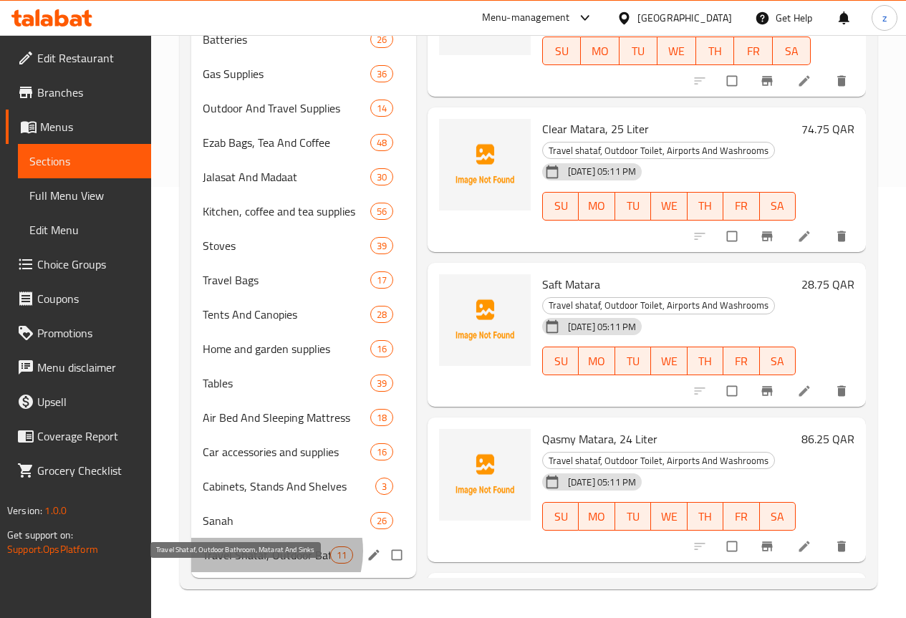
click at [268, 552] on span "Travel Shataf, Outdoor Bathroom, Matarat And Sinks" at bounding box center [267, 555] width 128 height 17
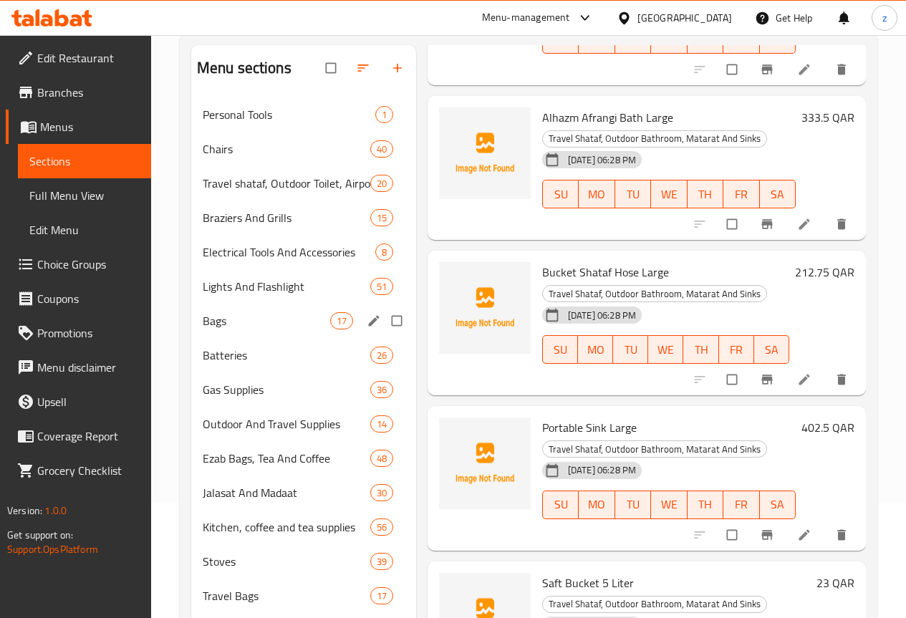
scroll to position [95, 0]
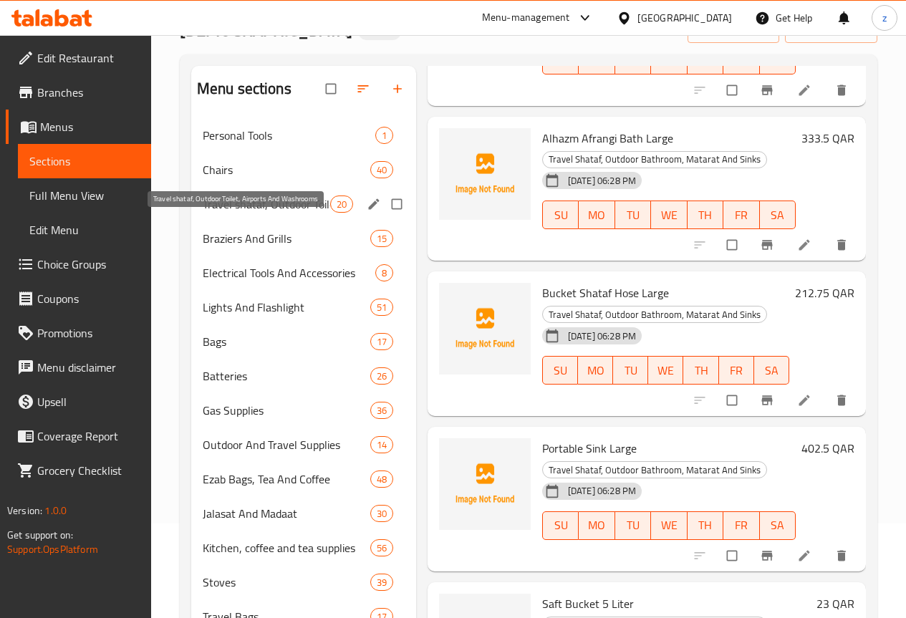
click at [253, 213] on span "Travel shataf, Outdoor Toilet, Airports And Washrooms" at bounding box center [267, 204] width 128 height 17
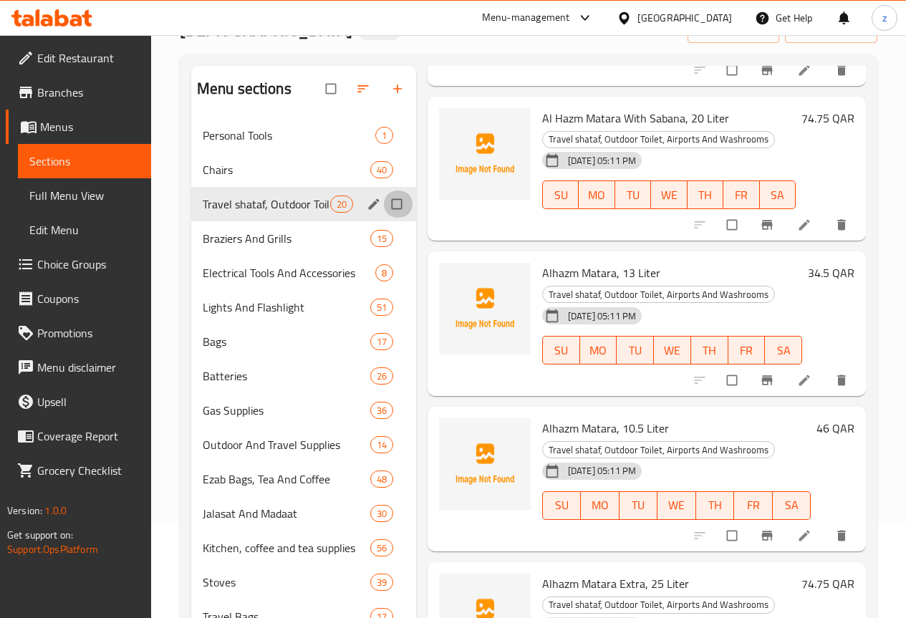
click at [383, 218] on input "Menu sections" at bounding box center [398, 204] width 30 height 27
checkbox input "true"
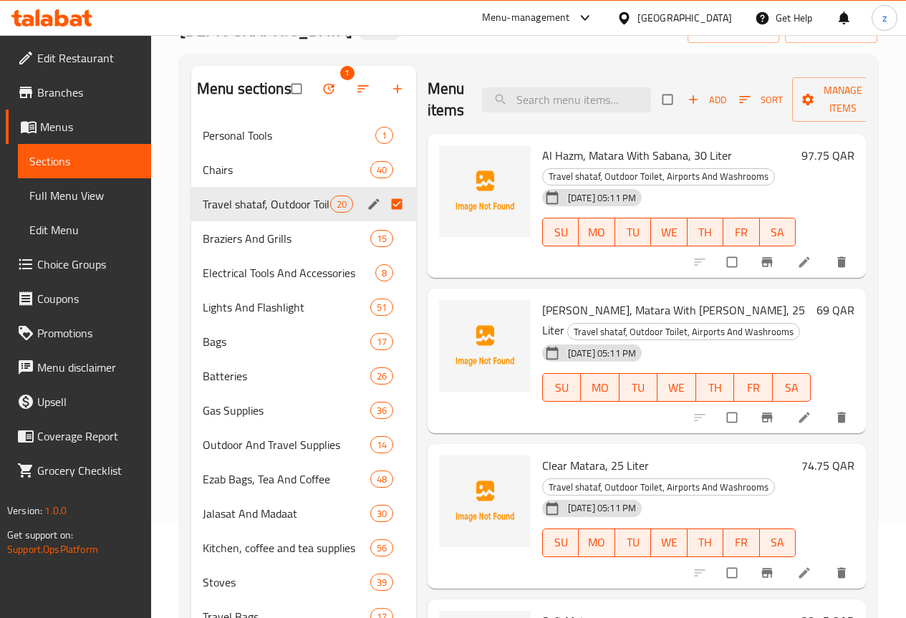
click at [654, 92] on input "checkbox" at bounding box center [669, 99] width 30 height 27
checkbox input "true"
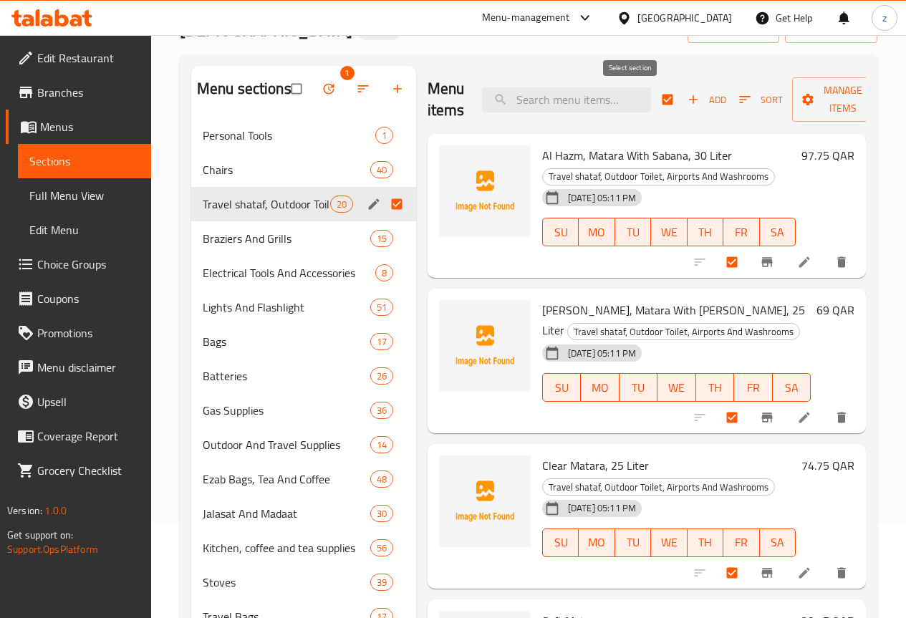
checkbox input "true"
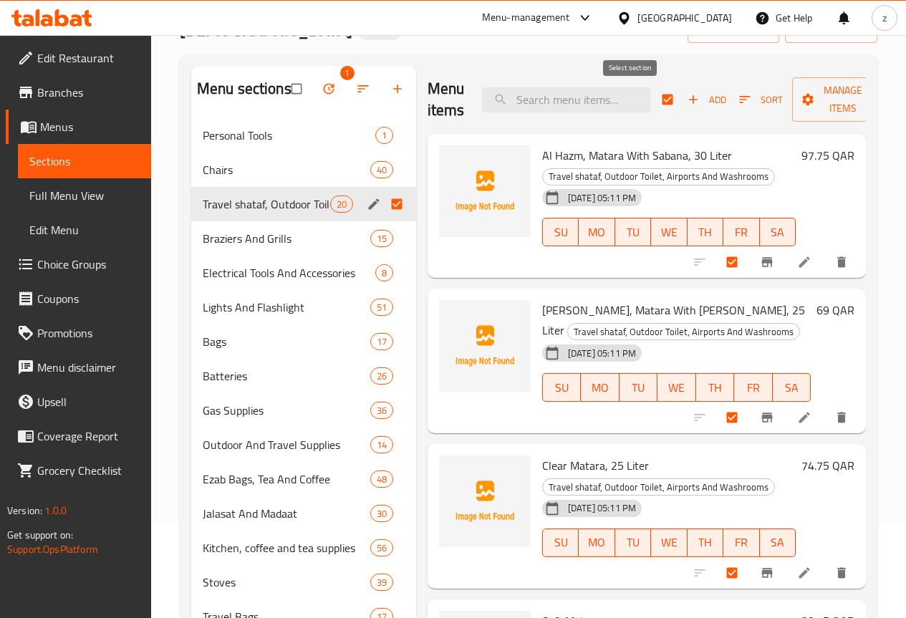
checkbox input "true"
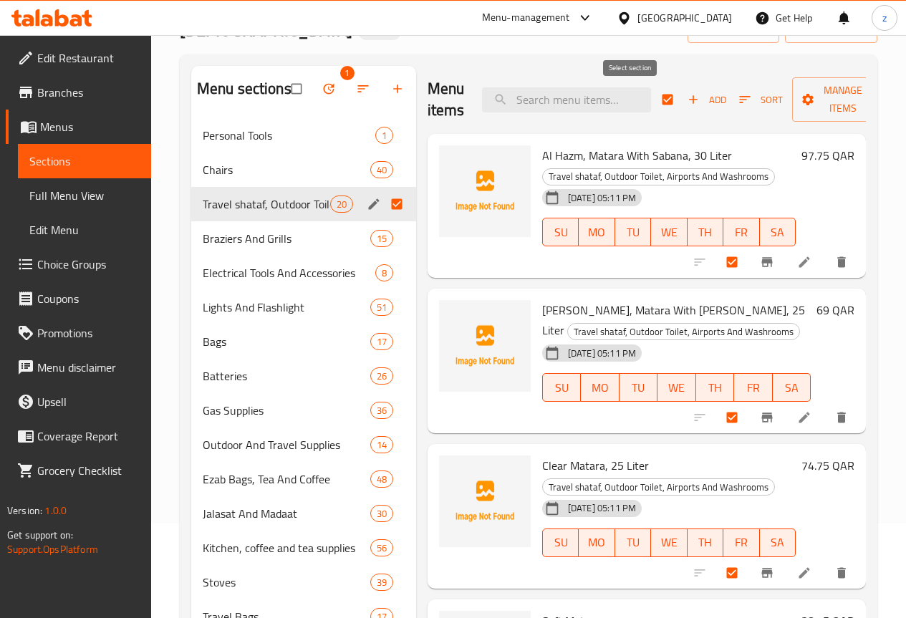
checkbox input "true"
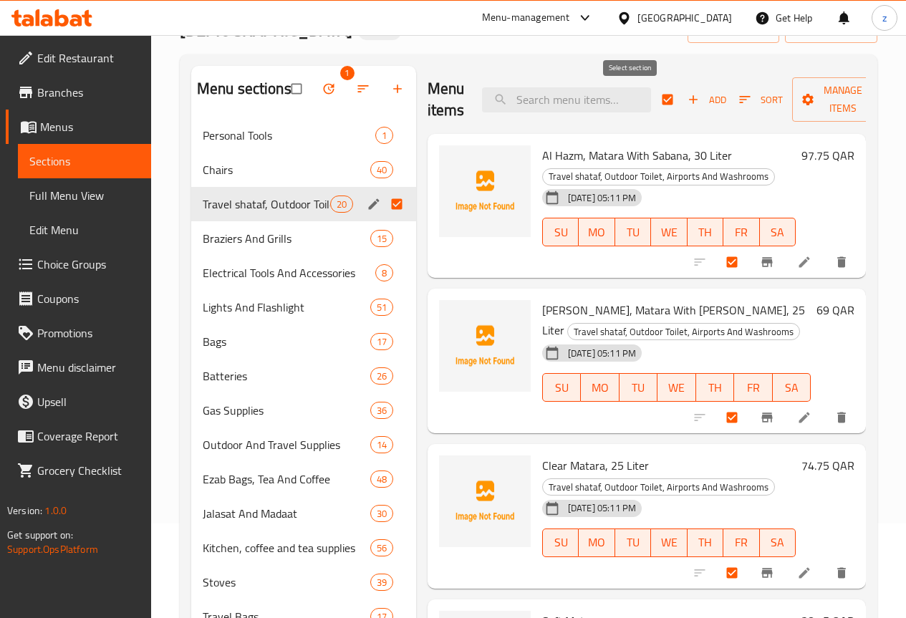
checkbox input "true"
click at [801, 100] on span "button" at bounding box center [809, 99] width 17 height 14
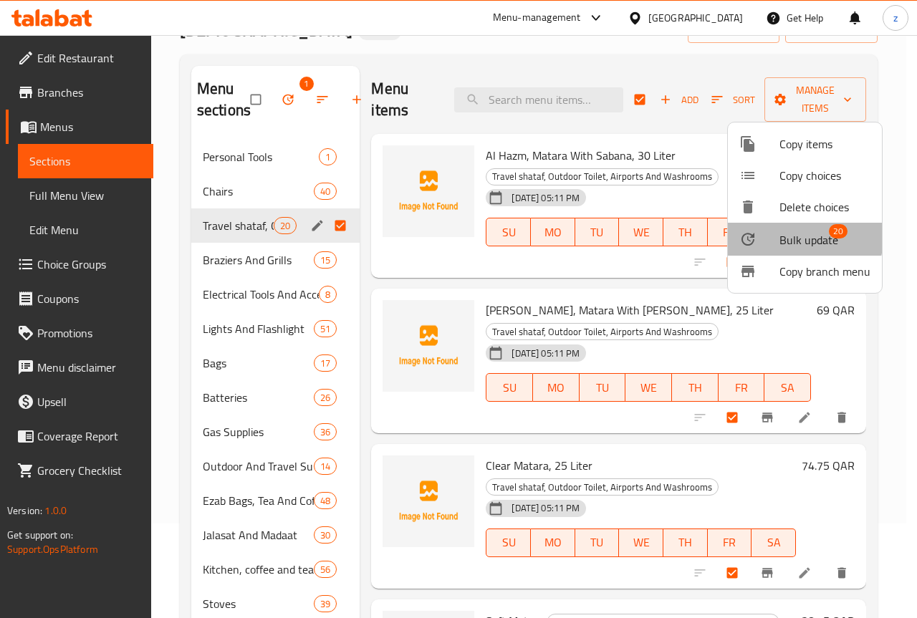
click at [779, 236] on div at bounding box center [759, 239] width 40 height 17
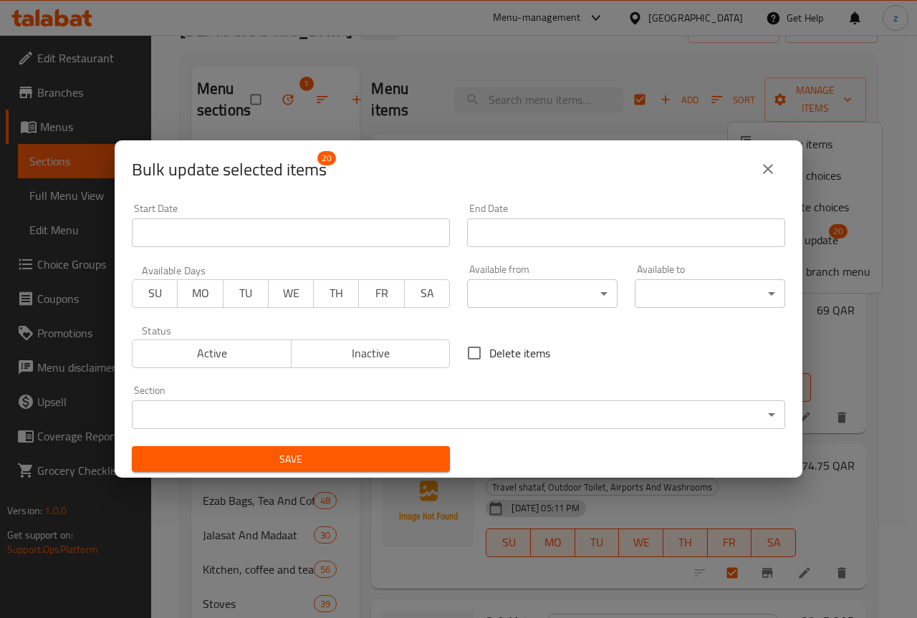
click at [408, 418] on body "​ Menu-management [GEOGRAPHIC_DATA] Get Help z Edit Restaurant Branches Menus S…" at bounding box center [458, 232] width 917 height 583
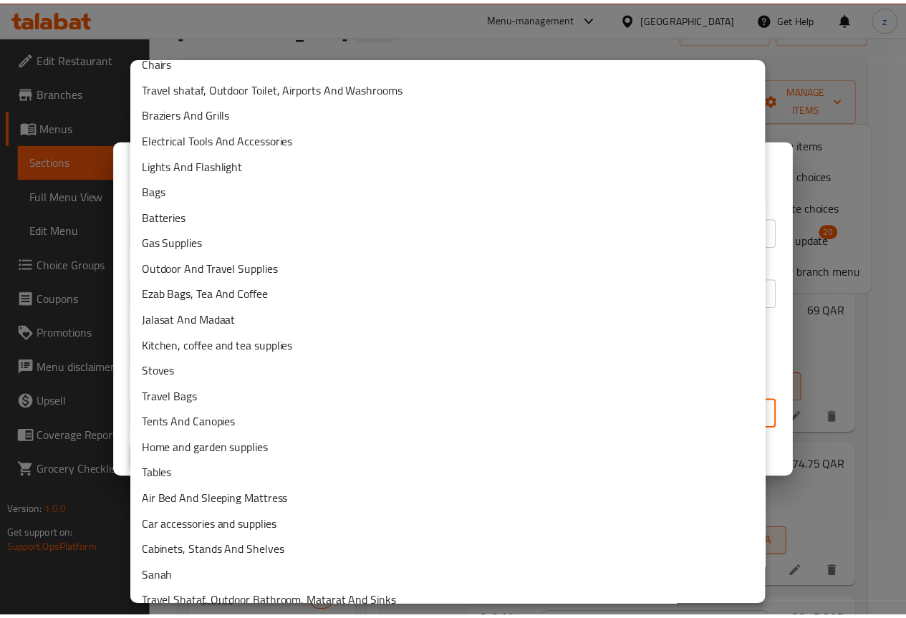
scroll to position [55, 0]
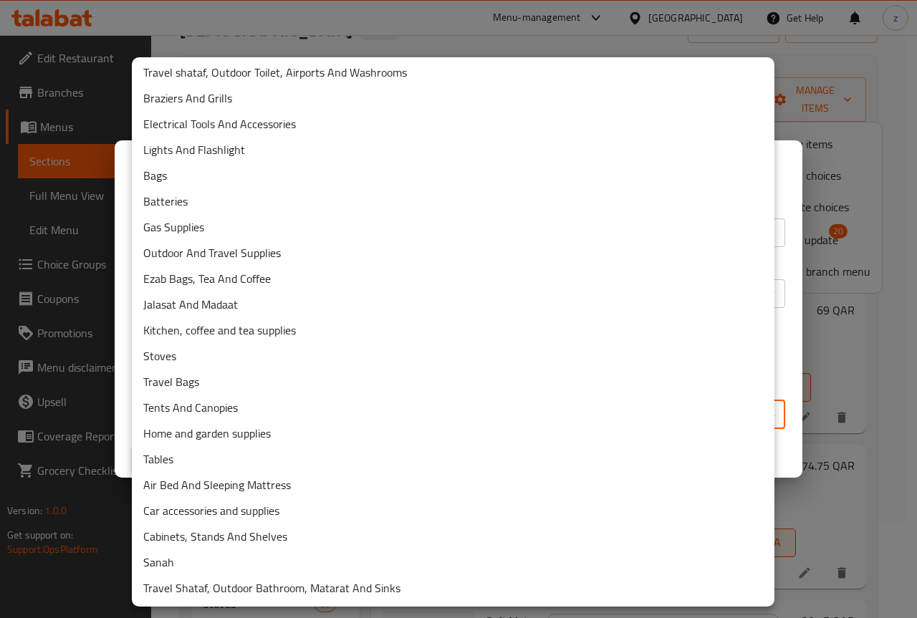
click at [318, 591] on li "Travel Shataf, Outdoor Bathroom, Matarat And Sinks" at bounding box center [453, 588] width 643 height 26
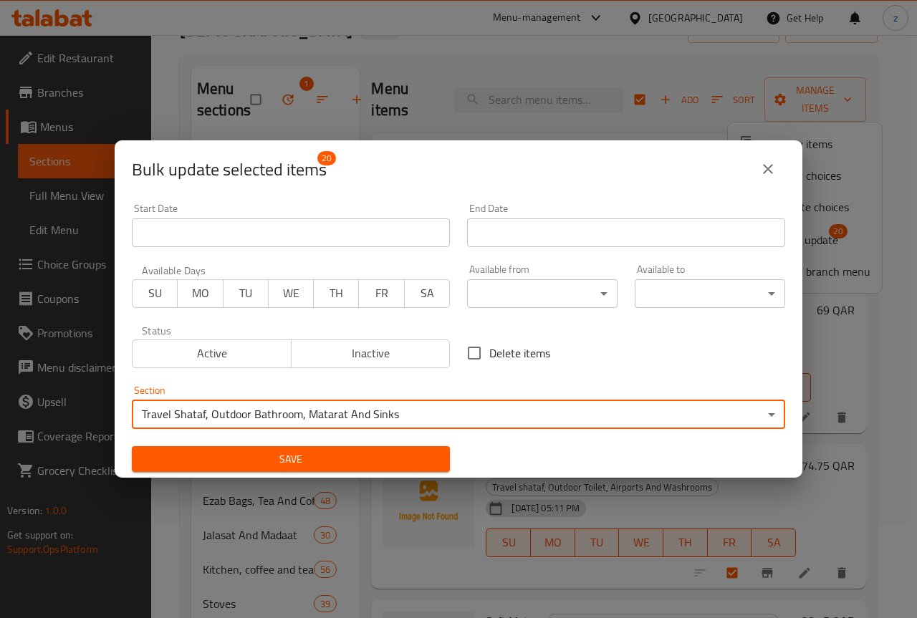
click at [397, 463] on span "Save" at bounding box center [290, 460] width 295 height 18
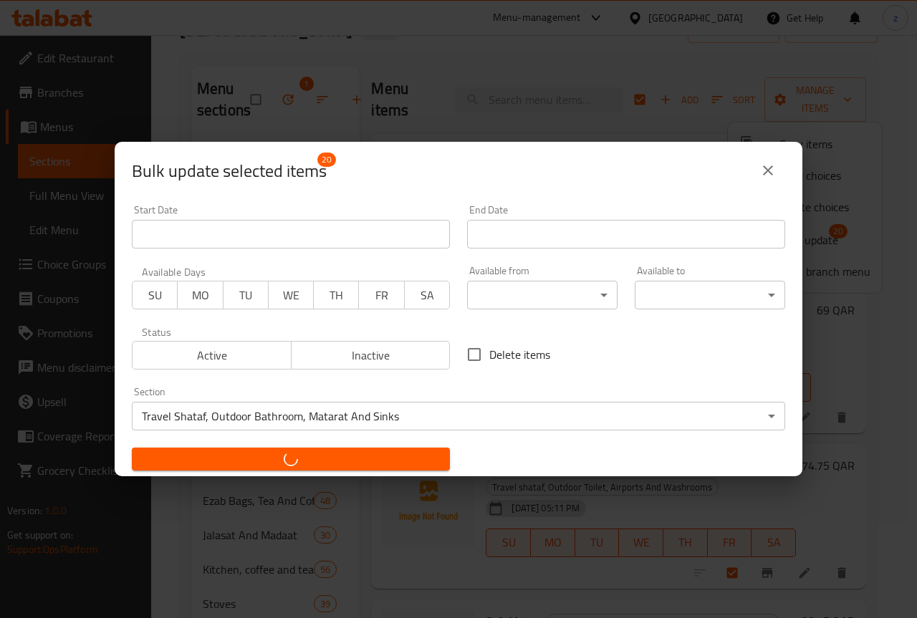
checkbox input "false"
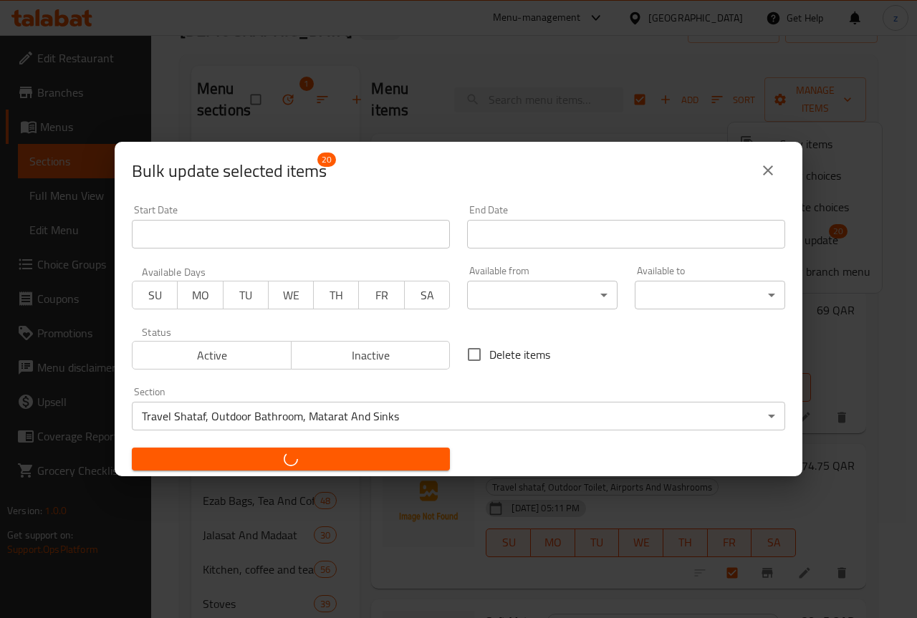
checkbox input "false"
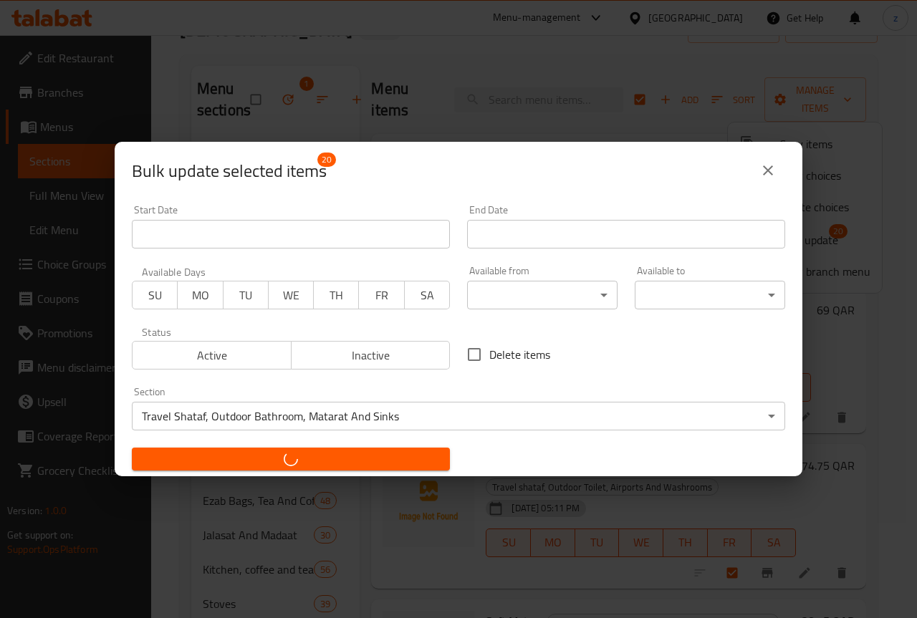
checkbox input "false"
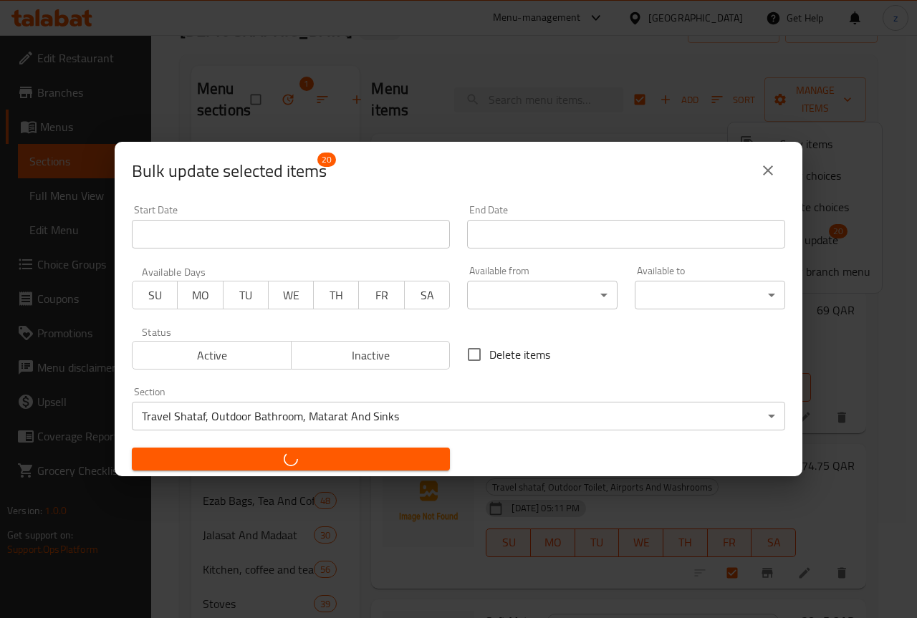
checkbox input "false"
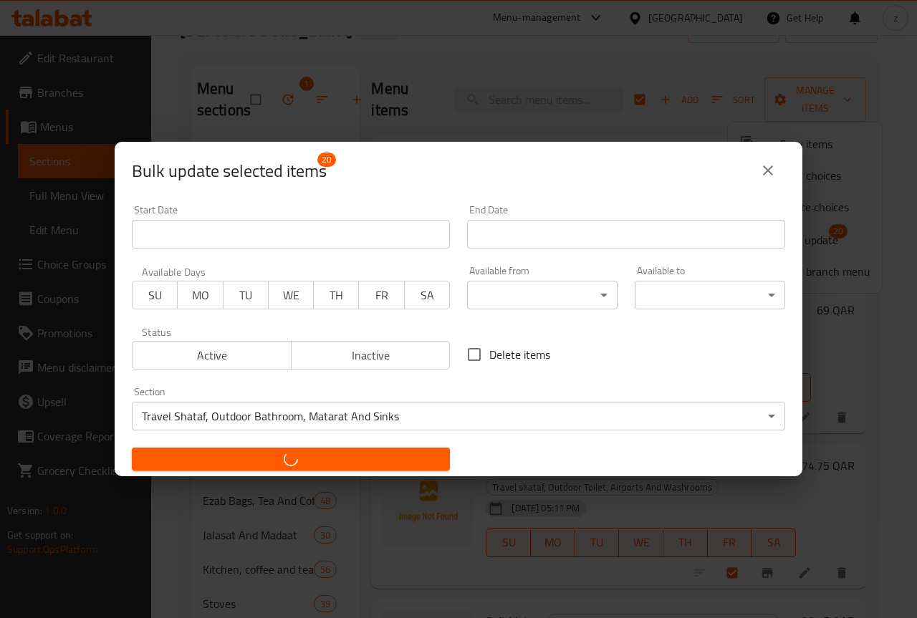
checkbox input "false"
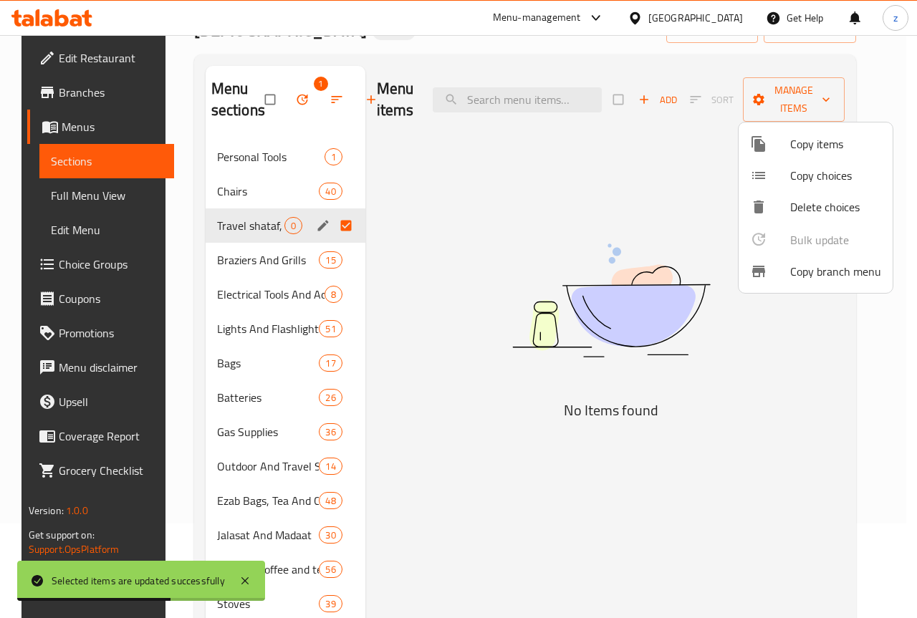
click at [292, 99] on div at bounding box center [458, 309] width 917 height 618
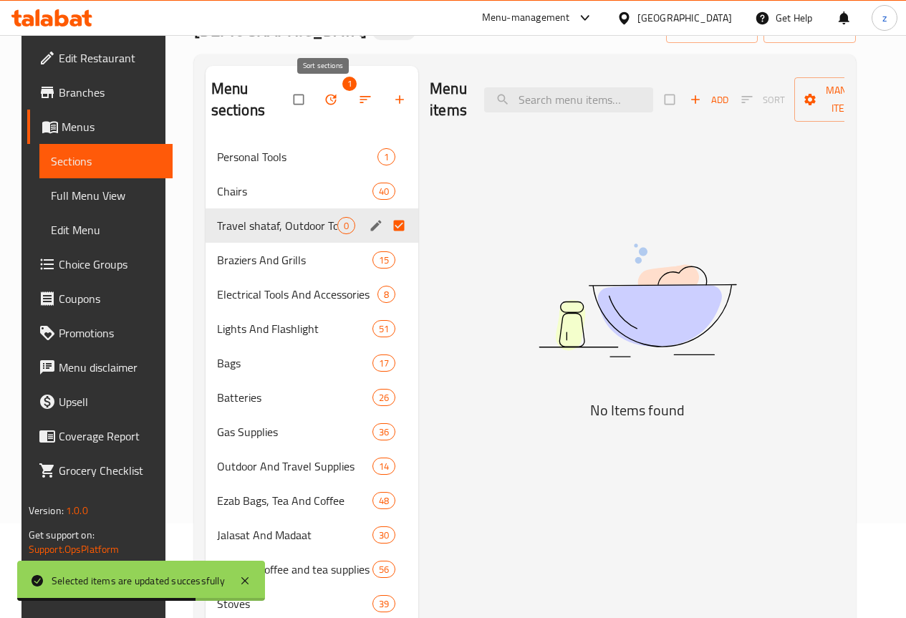
click at [360, 100] on icon "button" at bounding box center [365, 99] width 11 height 7
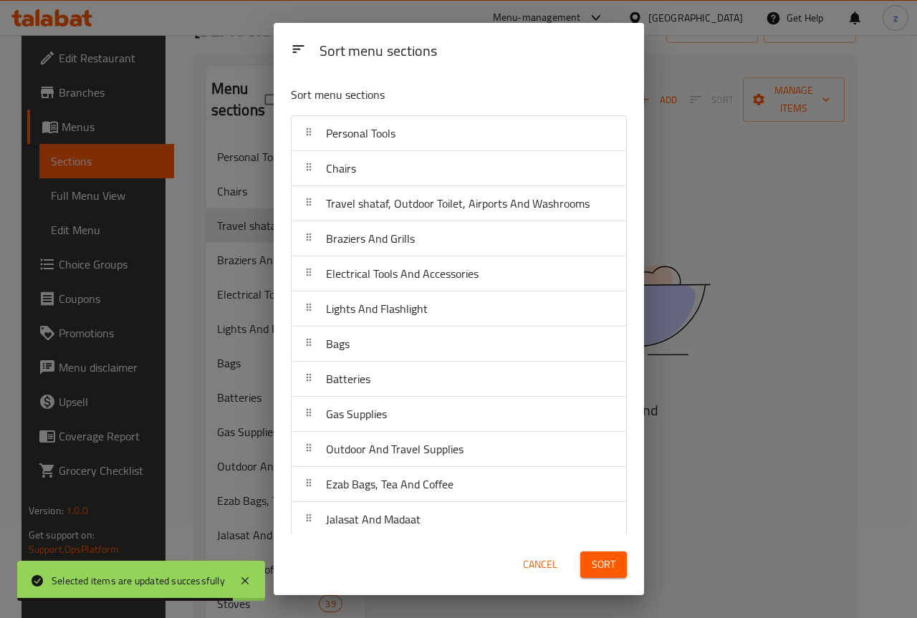
click at [261, 88] on div "Sort menu sections Sort menu sections Personal Tools Chairs Travel shataf, Outd…" at bounding box center [458, 309] width 917 height 618
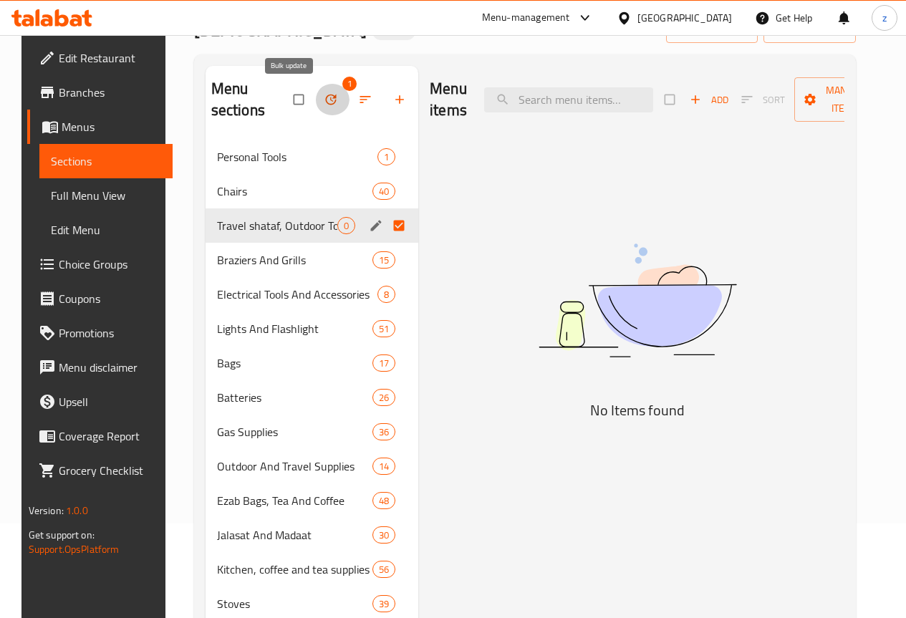
click at [326, 98] on icon "button" at bounding box center [331, 100] width 11 height 11
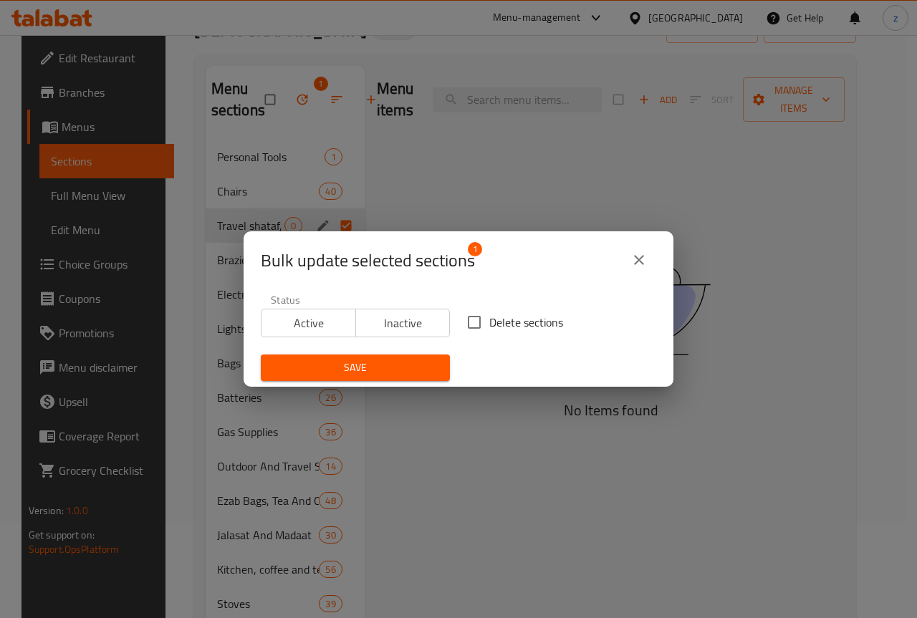
click at [465, 328] on input "Delete sections" at bounding box center [474, 322] width 30 height 30
checkbox input "true"
click at [419, 358] on button "Save" at bounding box center [355, 368] width 189 height 27
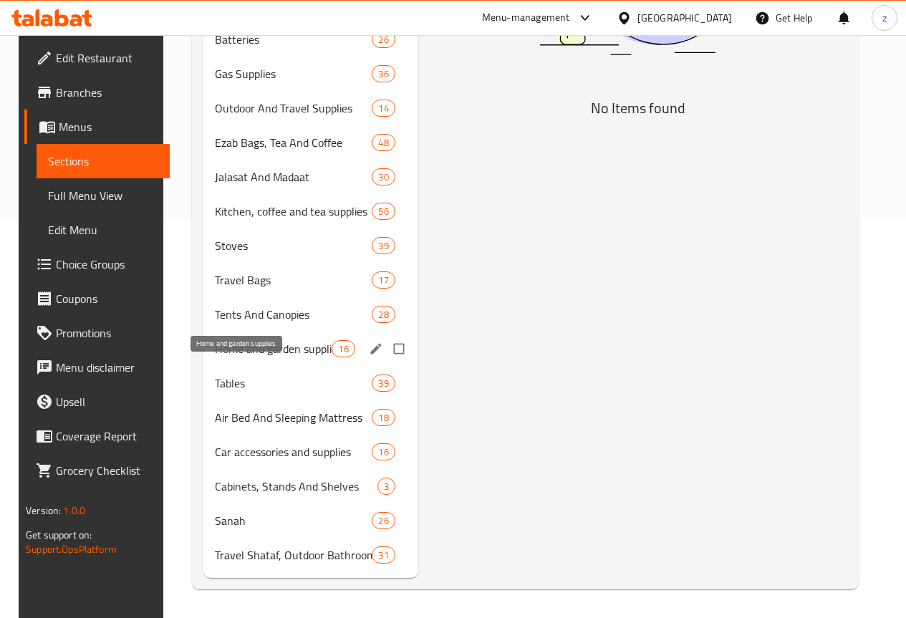
scroll to position [418, 0]
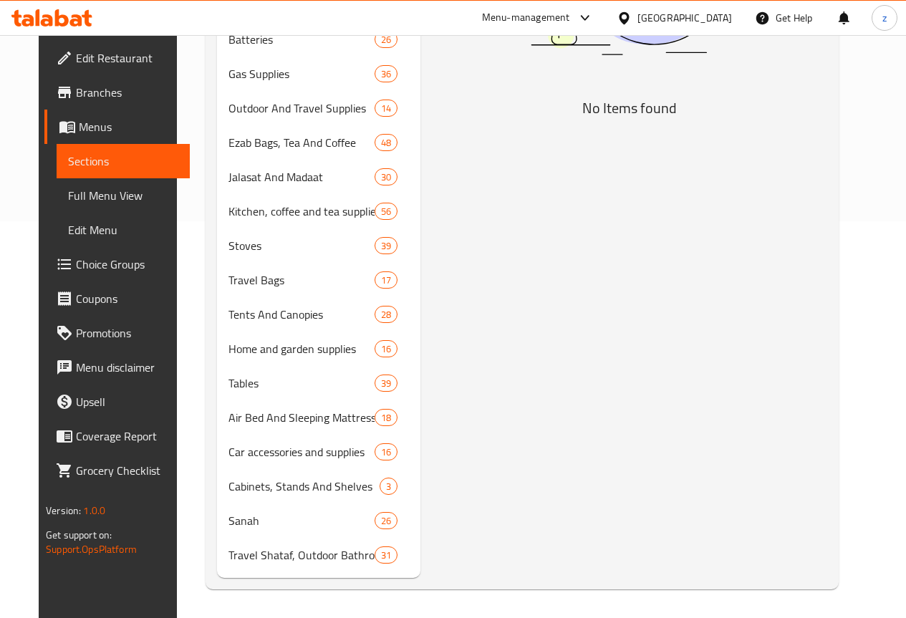
click at [84, 194] on span "Full Menu View" at bounding box center [123, 195] width 110 height 17
